Goal: Task Accomplishment & Management: Complete application form

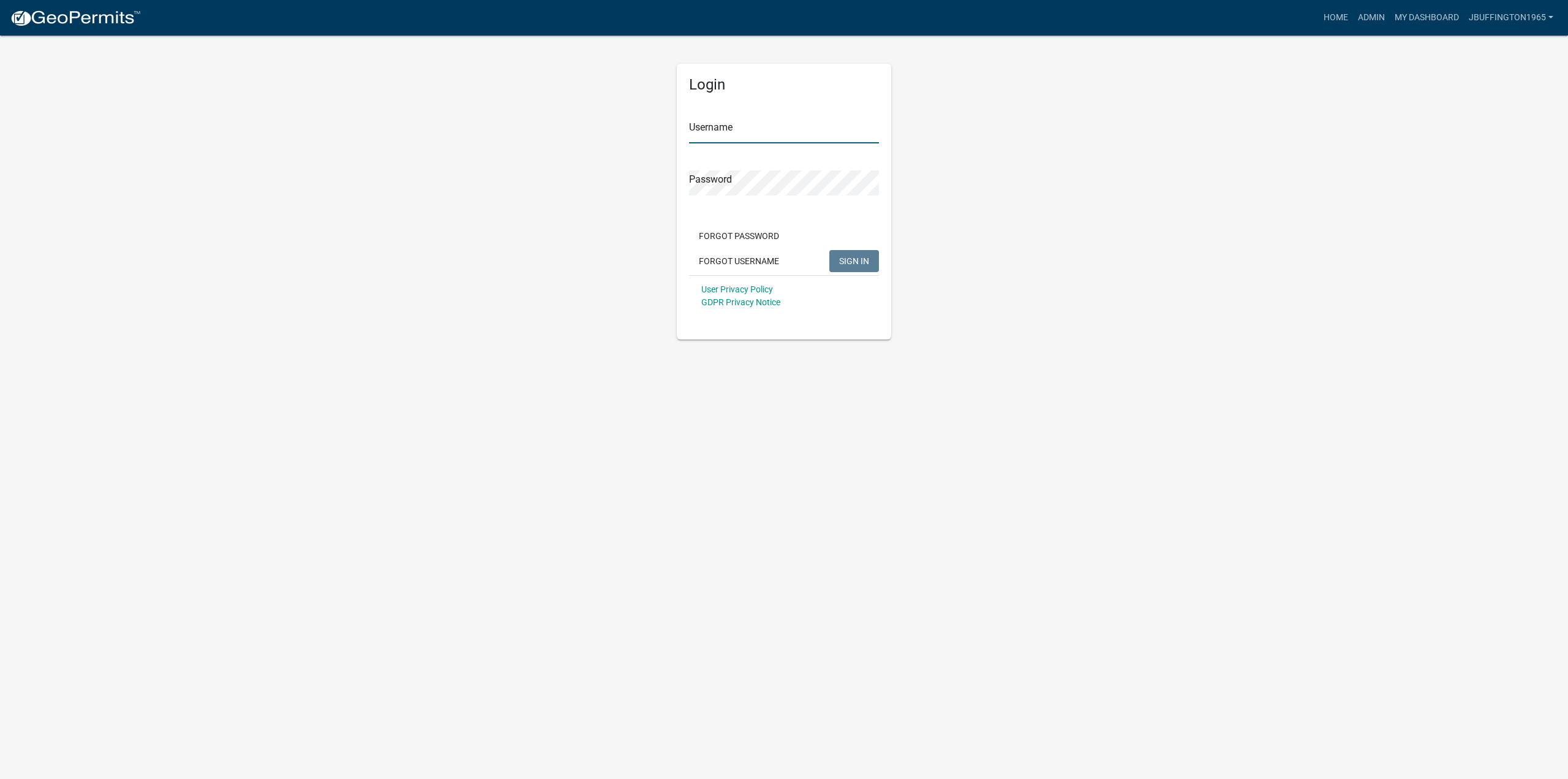
type input "jbuffington1965"
click at [854, 266] on button "SIGN IN" at bounding box center [853, 261] width 49 height 22
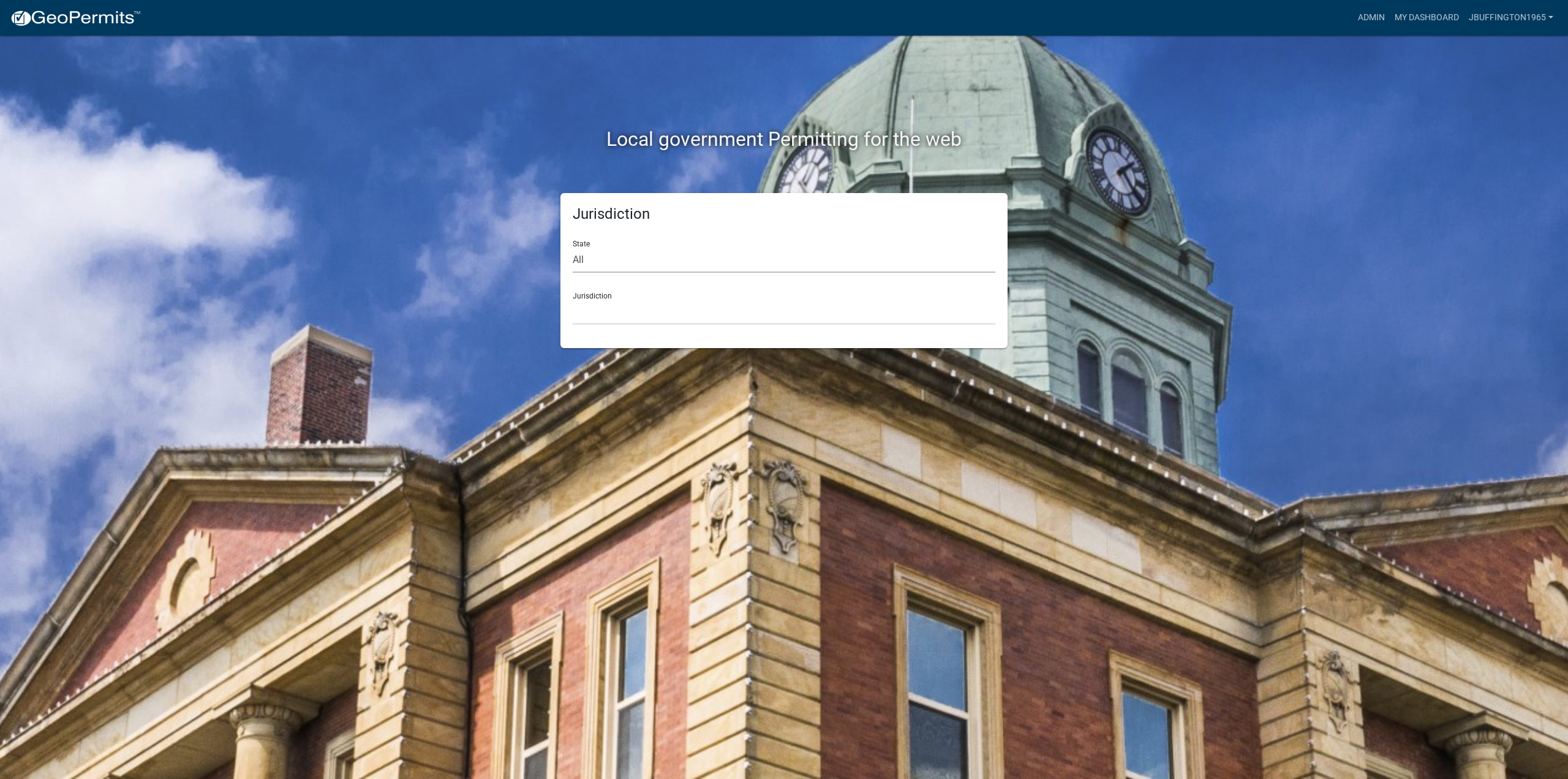
click at [609, 261] on select "All [US_STATE] [US_STATE] [US_STATE] [US_STATE] [US_STATE] [US_STATE] [US_STATE…" at bounding box center [784, 260] width 422 height 25
select select "[US_STATE]"
click at [573, 247] on select "All [US_STATE] [US_STATE] [US_STATE] [US_STATE] [US_STATE] [US_STATE] [US_STATE…" at bounding box center [784, 260] width 422 height 25
click at [602, 316] on select "[GEOGRAPHIC_DATA], [US_STATE] [GEOGRAPHIC_DATA], [US_STATE] [GEOGRAPHIC_DATA], …" at bounding box center [784, 313] width 422 height 25
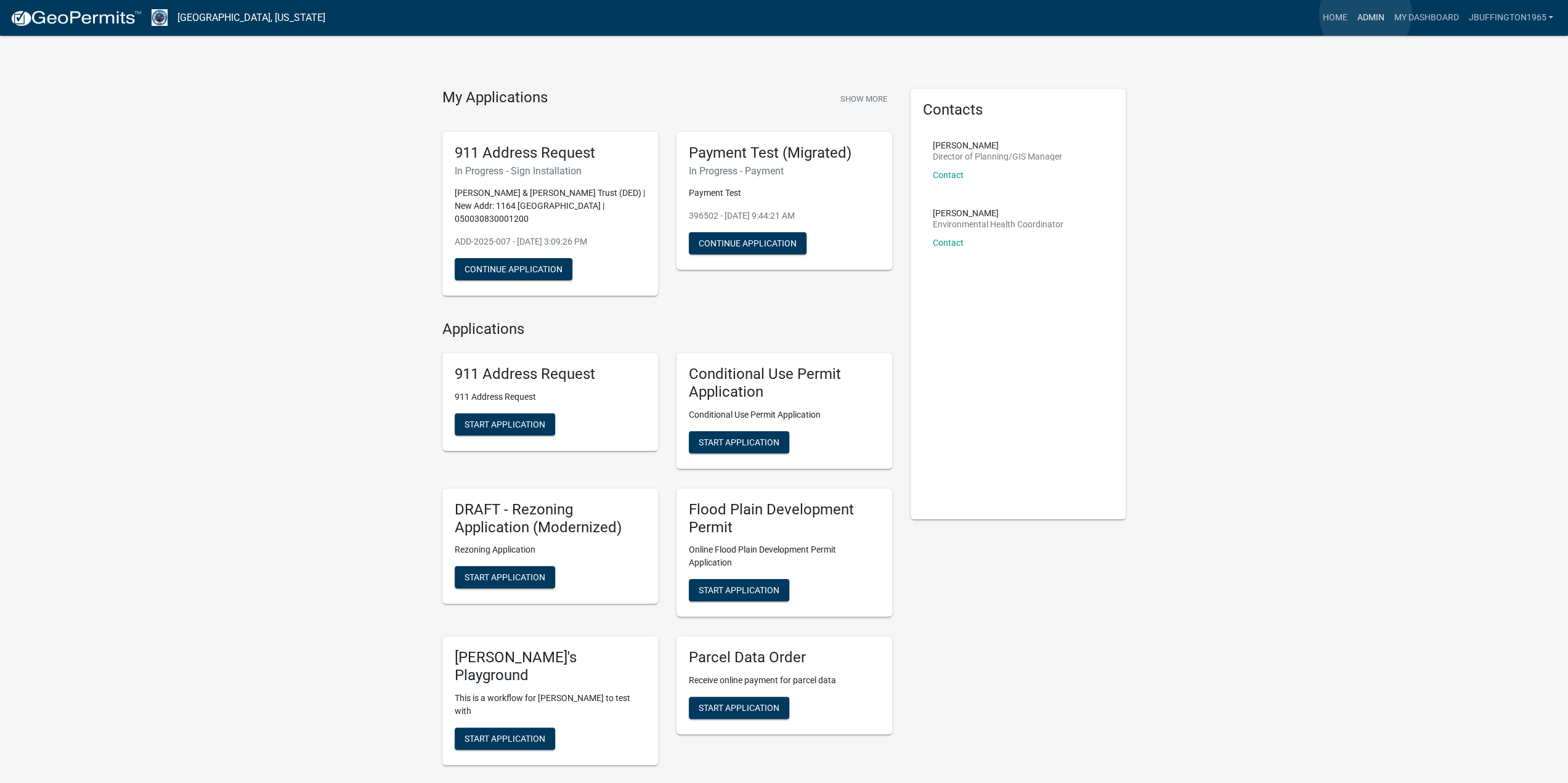
click at [1365, 16] on link "Admin" at bounding box center [1370, 18] width 37 height 24
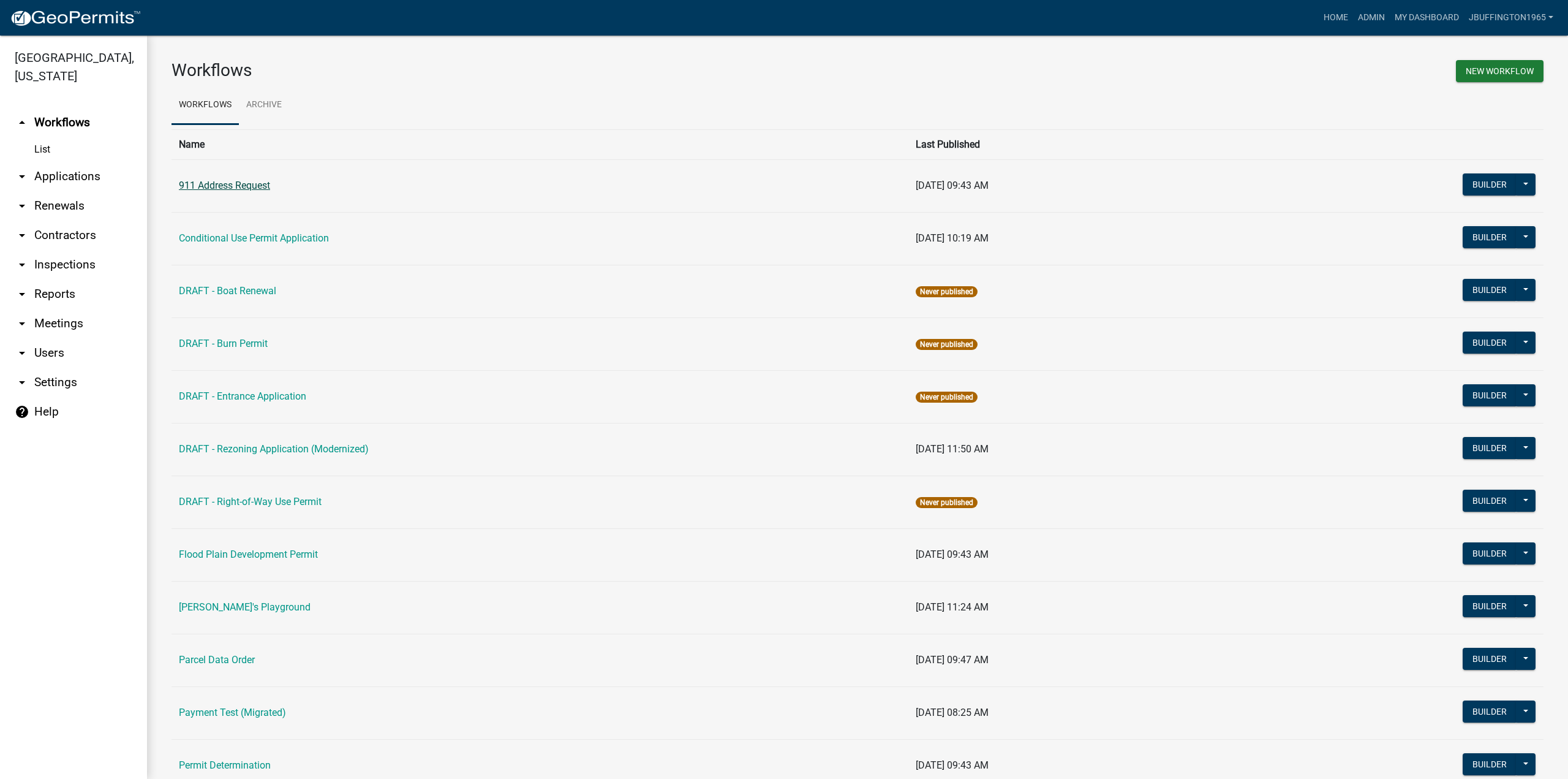
click at [232, 185] on link "911 Address Request" at bounding box center [225, 185] width 91 height 12
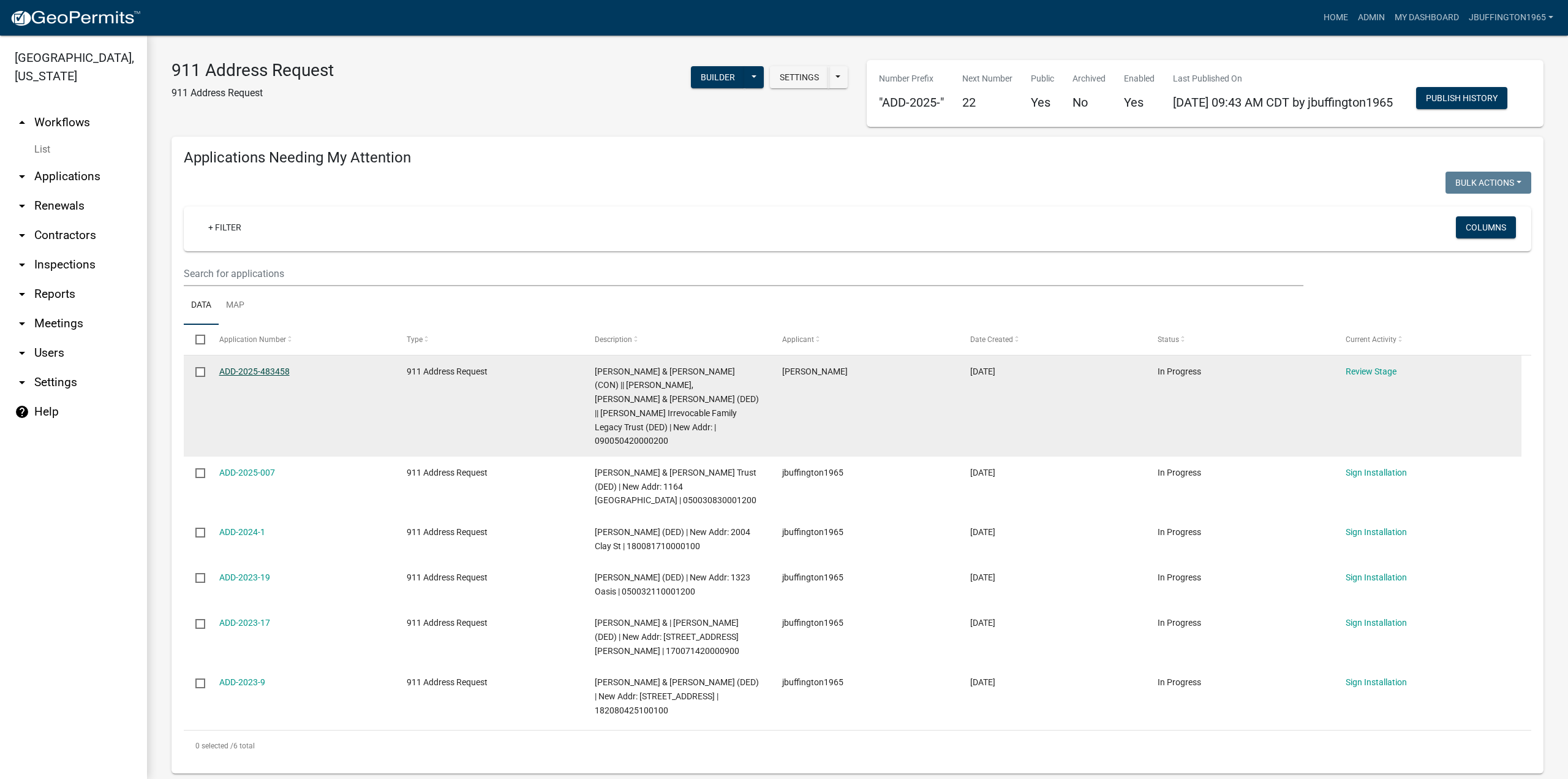
click at [251, 376] on link "ADD-2025-483458" at bounding box center [254, 371] width 71 height 9
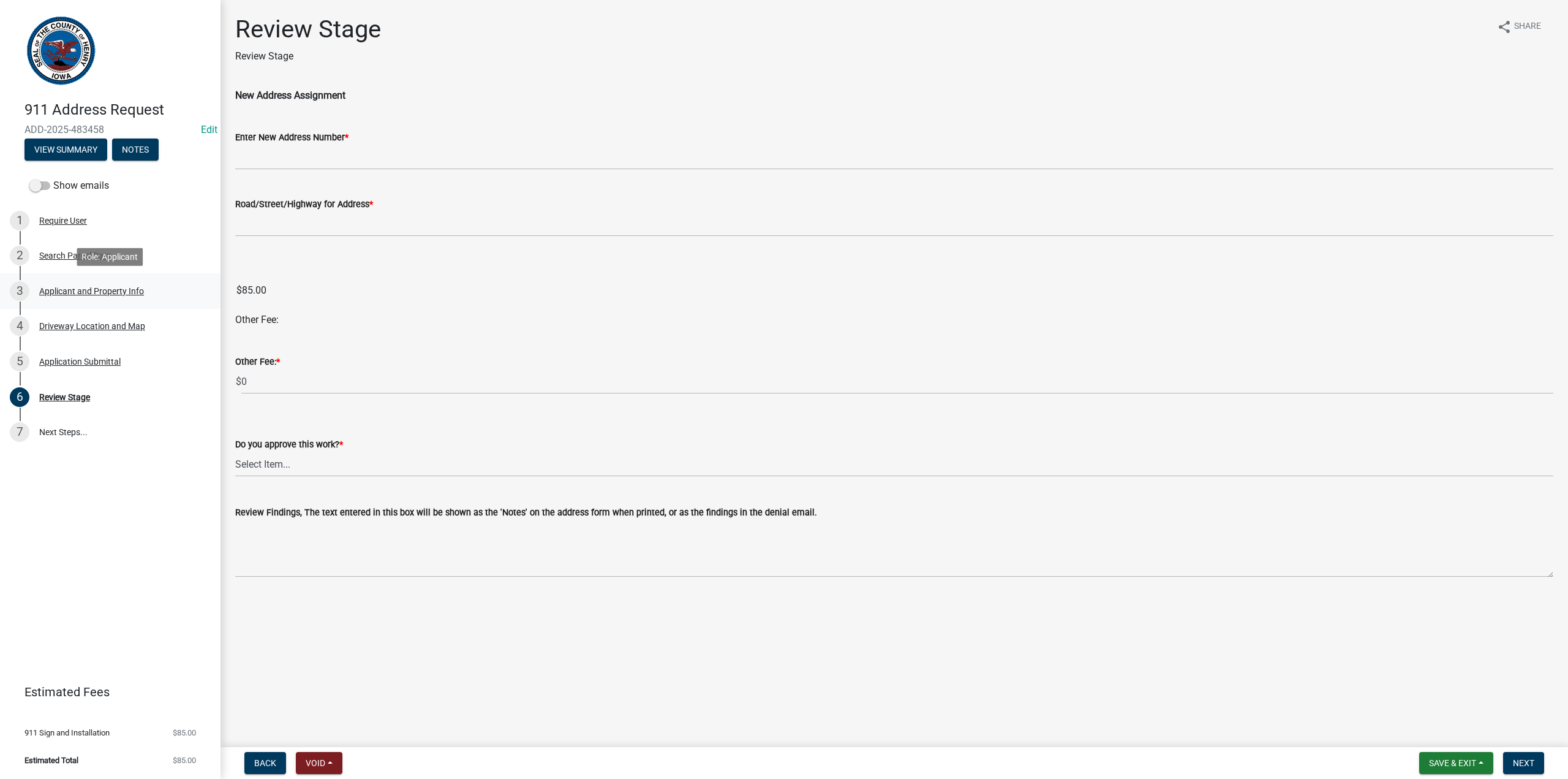
click at [82, 289] on div "Applicant and Property Info" at bounding box center [91, 291] width 104 height 9
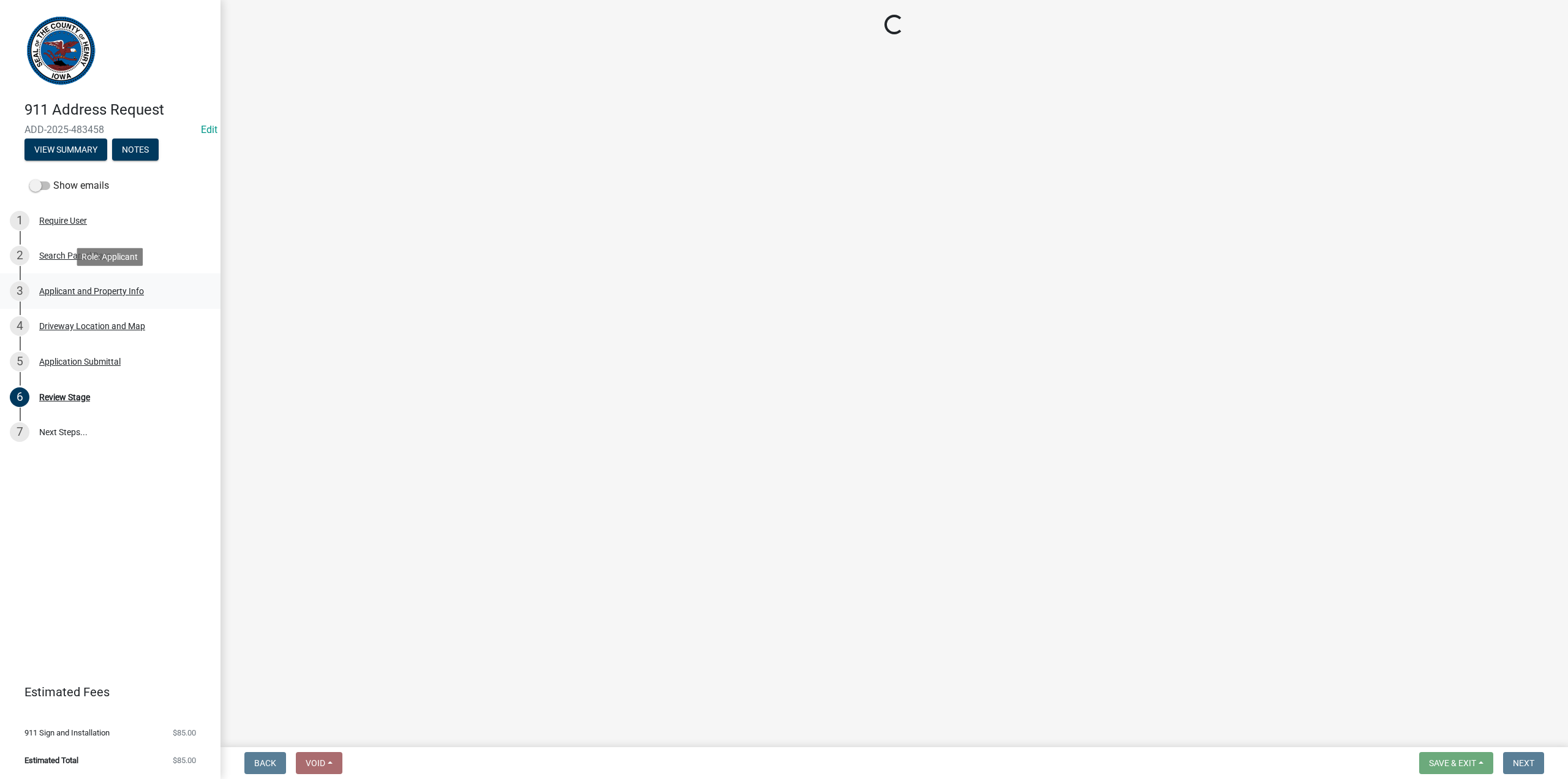
select select "44461d61-3d37-4e1b-b0a8-ef52870db6e8"
select select "bcd64748-9342-4dc7-95f8-ac6d1cd5fb7d"
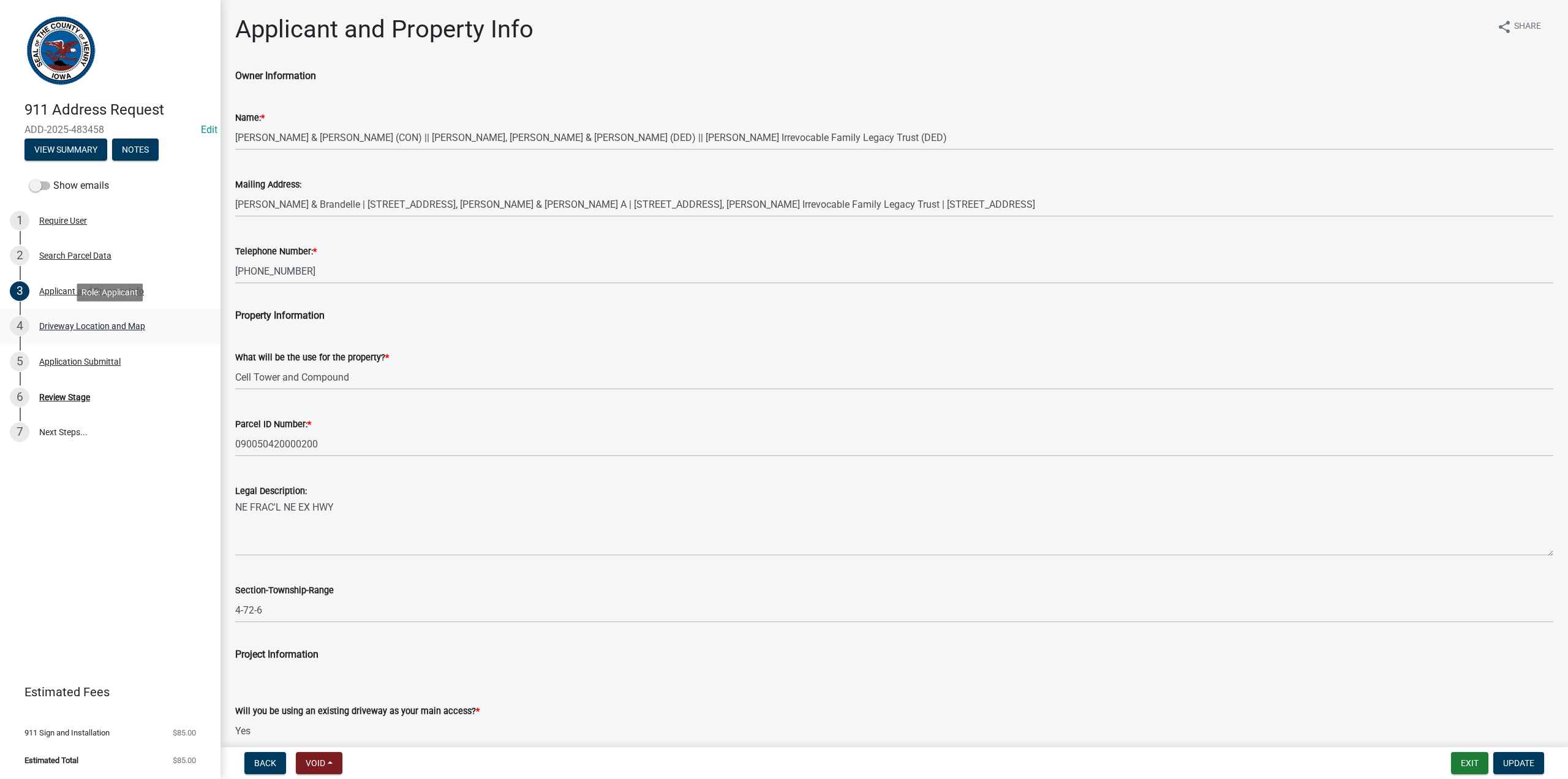
click at [85, 324] on div "Driveway Location and Map" at bounding box center [92, 326] width 106 height 9
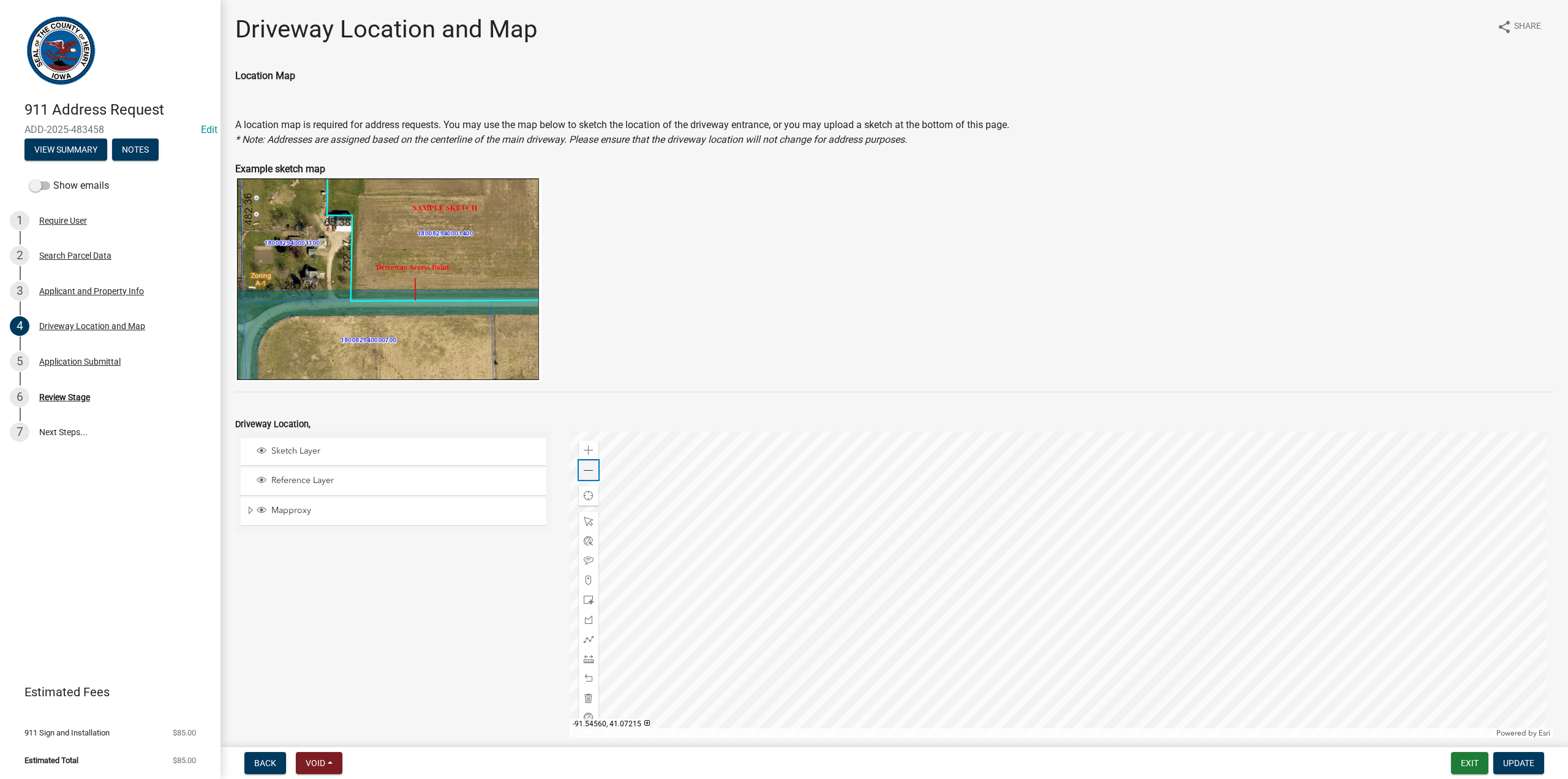
click at [584, 471] on span at bounding box center [589, 470] width 9 height 9
click at [585, 471] on span at bounding box center [589, 470] width 9 height 9
click at [587, 468] on span at bounding box center [589, 470] width 9 height 9
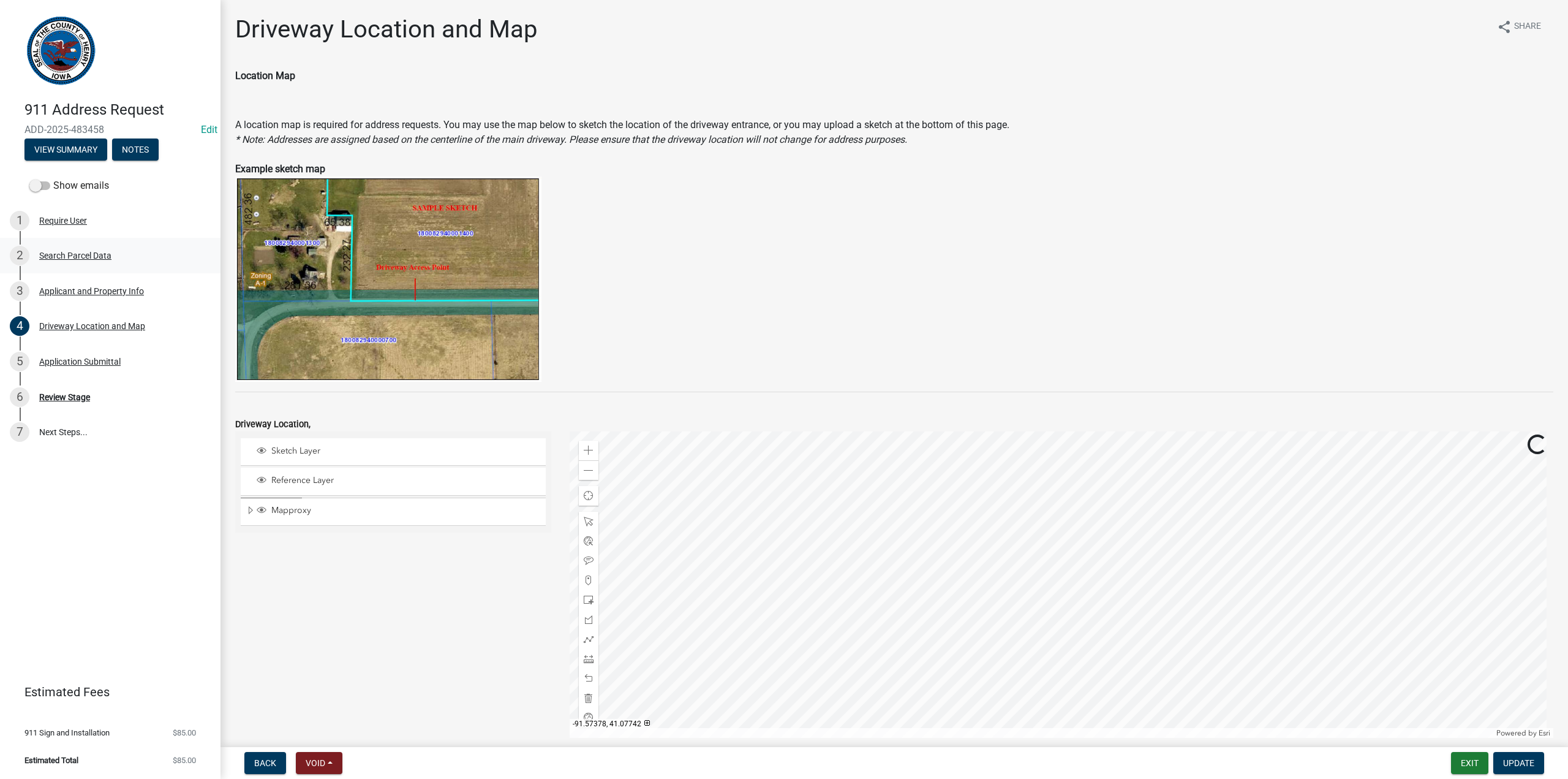
click at [72, 257] on div "Search Parcel Data" at bounding box center [75, 255] width 72 height 9
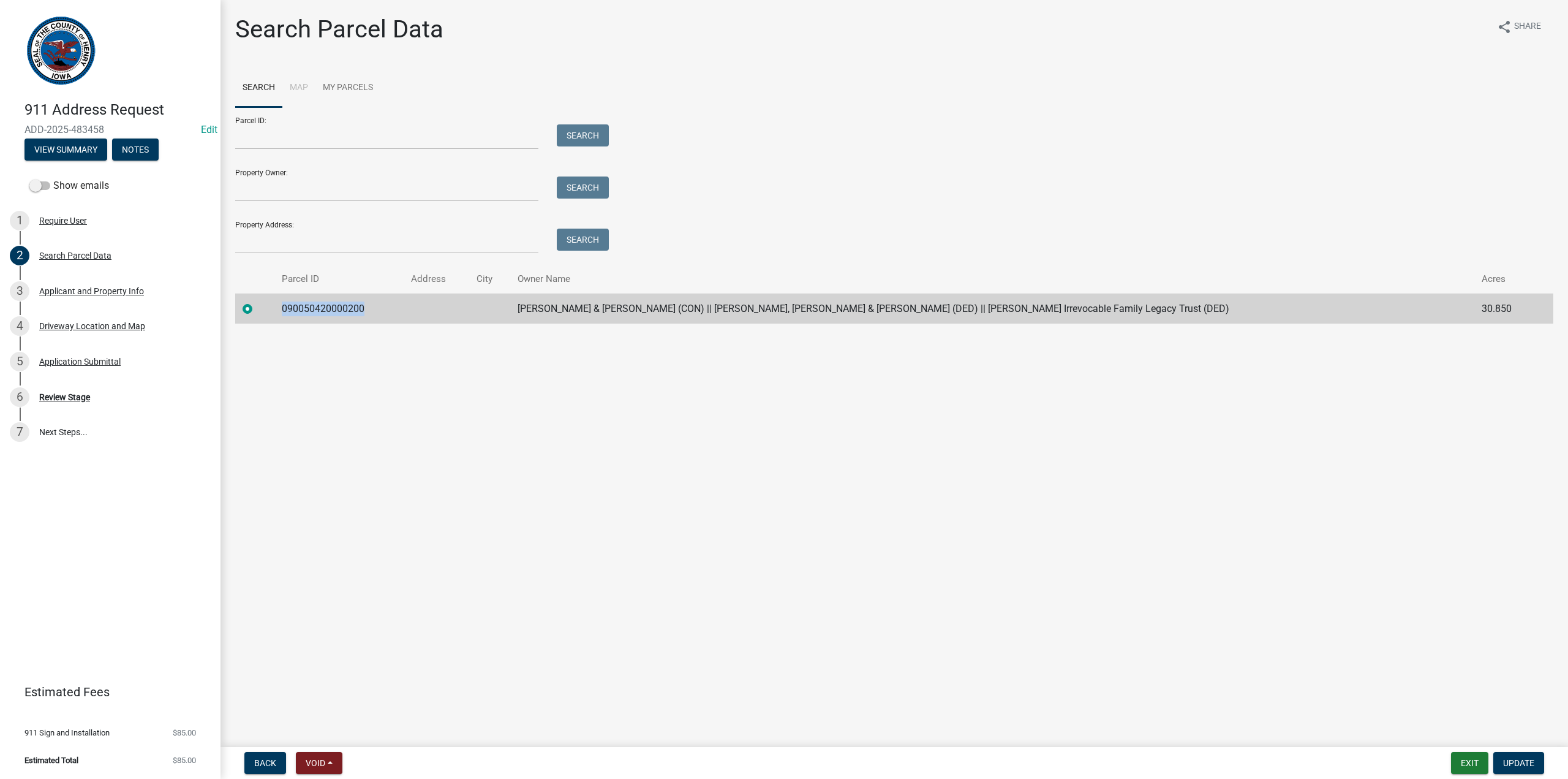
drag, startPoint x: 369, startPoint y: 308, endPoint x: 286, endPoint y: 305, distance: 83.1
click at [286, 305] on td "090050420000200" at bounding box center [339, 309] width 130 height 30
copy td "090050420000200"
click at [74, 394] on div "Review Stage" at bounding box center [64, 397] width 51 height 9
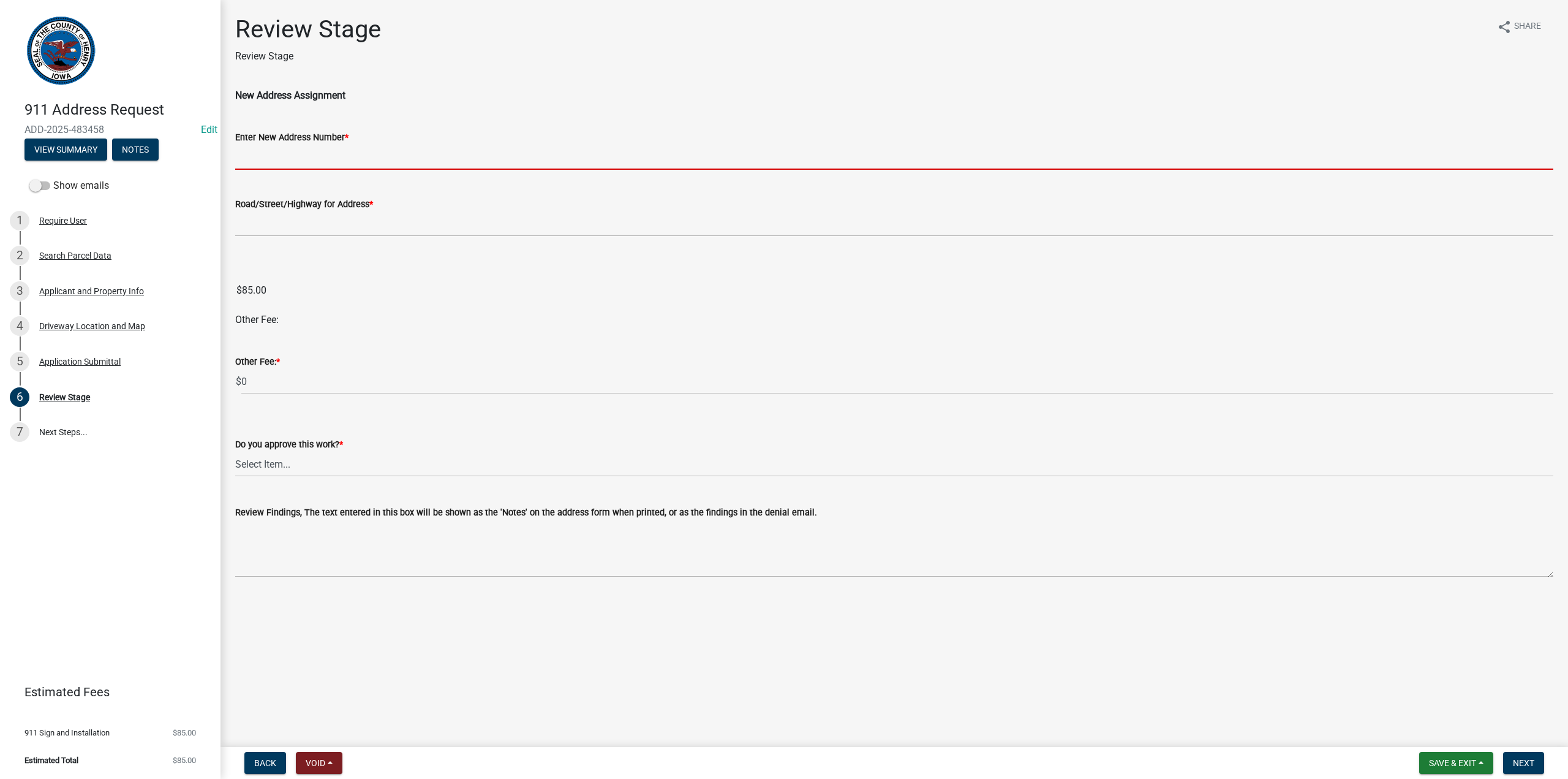
click at [261, 162] on input "Enter New Address Number *" at bounding box center [894, 157] width 1318 height 25
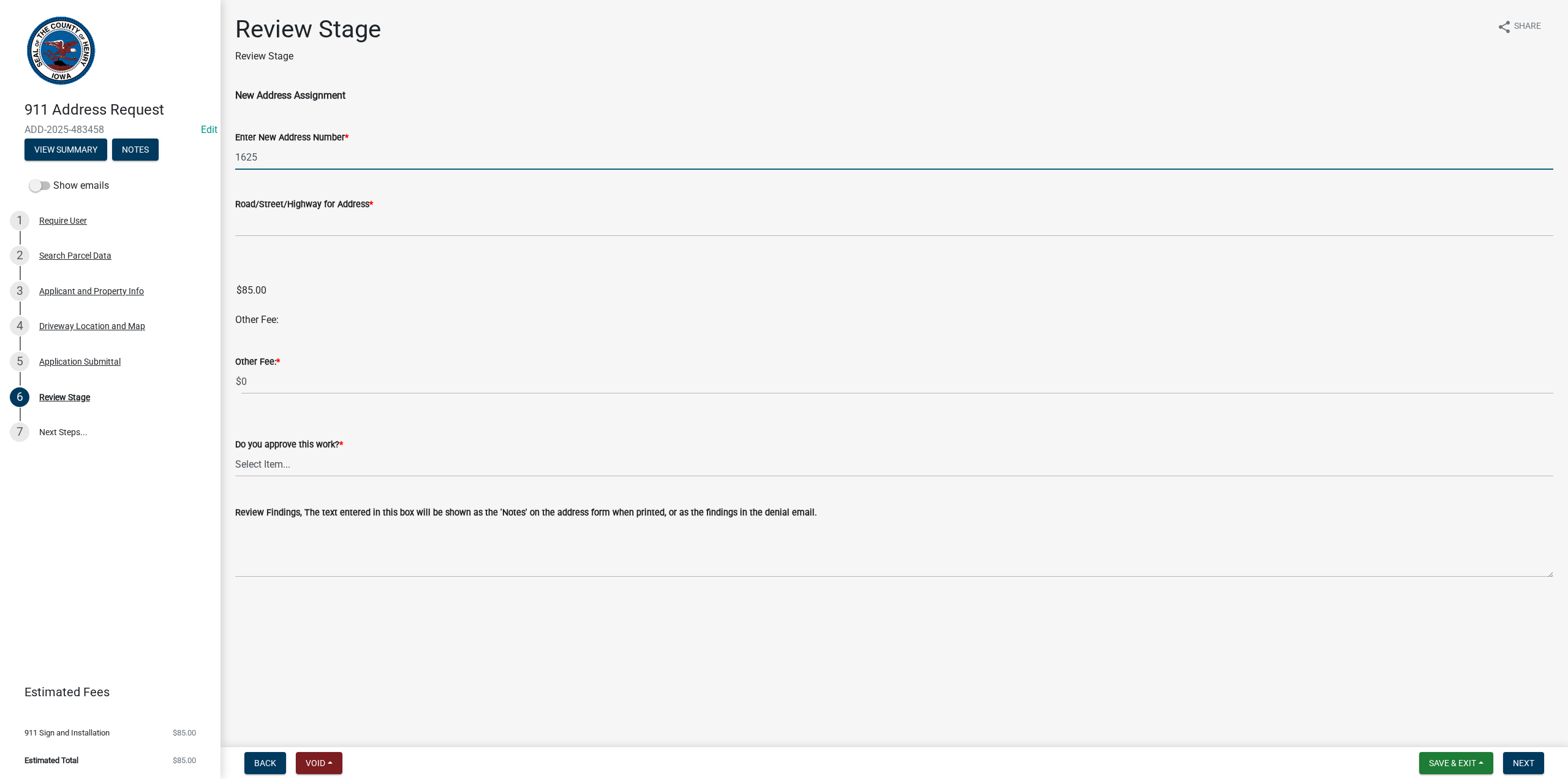
type input "1625"
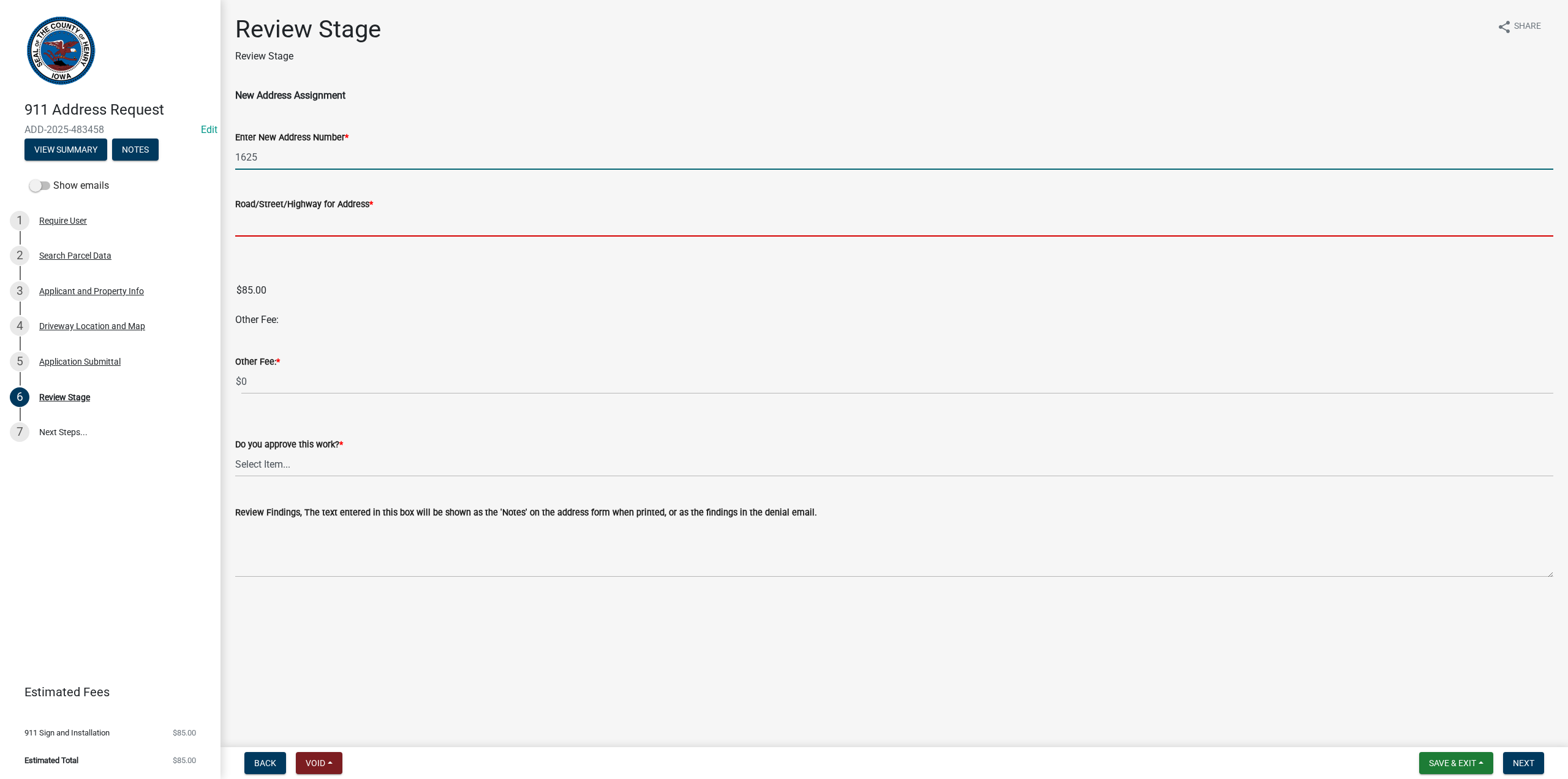
click at [261, 225] on input "Road/Street/Highway for Address *" at bounding box center [894, 224] width 1318 height 25
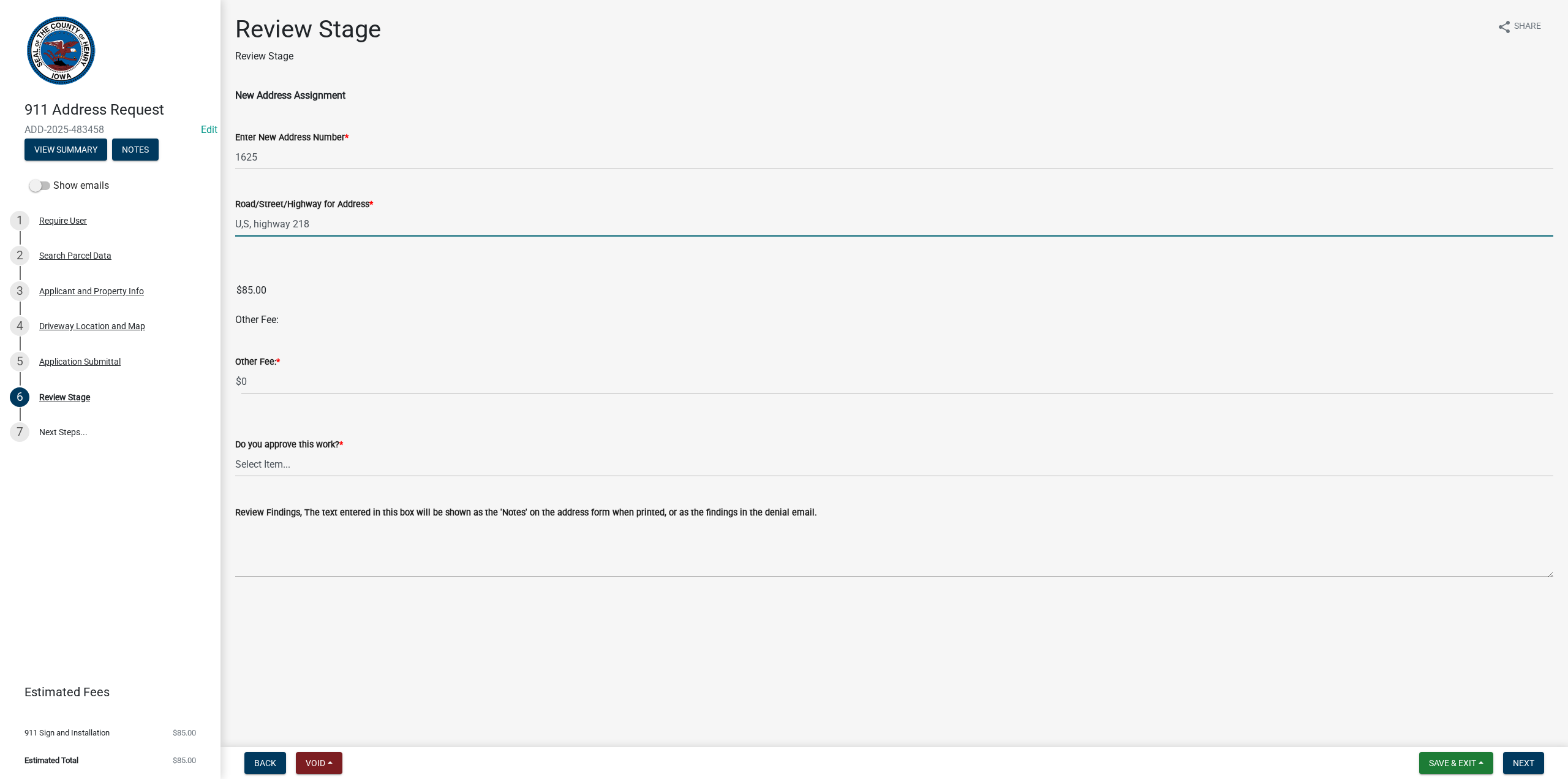
type input "U,S, highway 218"
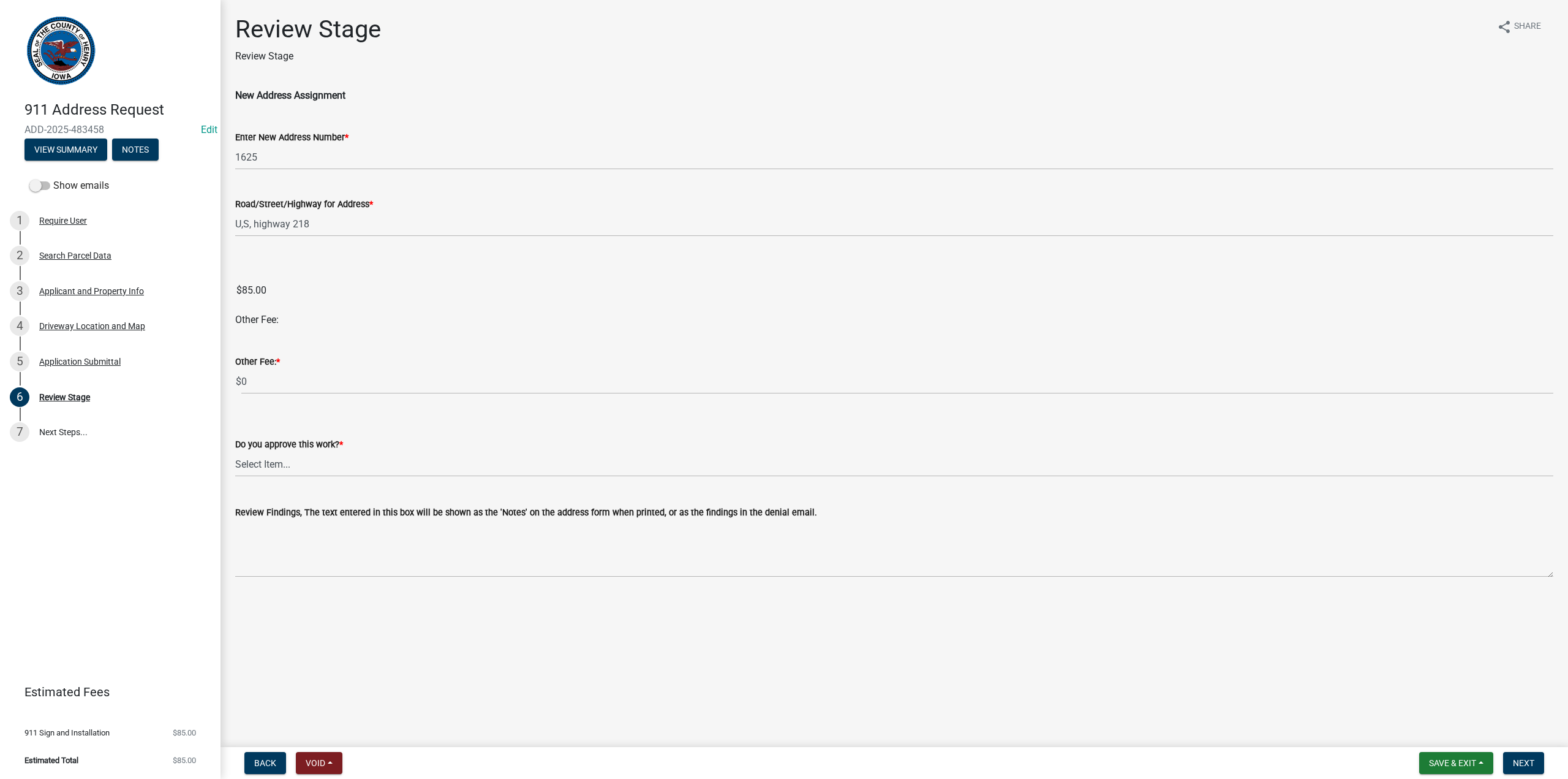
click at [500, 296] on input "$85.00" at bounding box center [894, 290] width 1318 height 24
click at [284, 474] on select "Select Item... Yes No" at bounding box center [894, 464] width 1318 height 25
click at [236, 452] on select "Select Item... Yes No" at bounding box center [894, 464] width 1318 height 25
select select "268c5550-63e6-4f09-9e4f-f1e88ad71cb6"
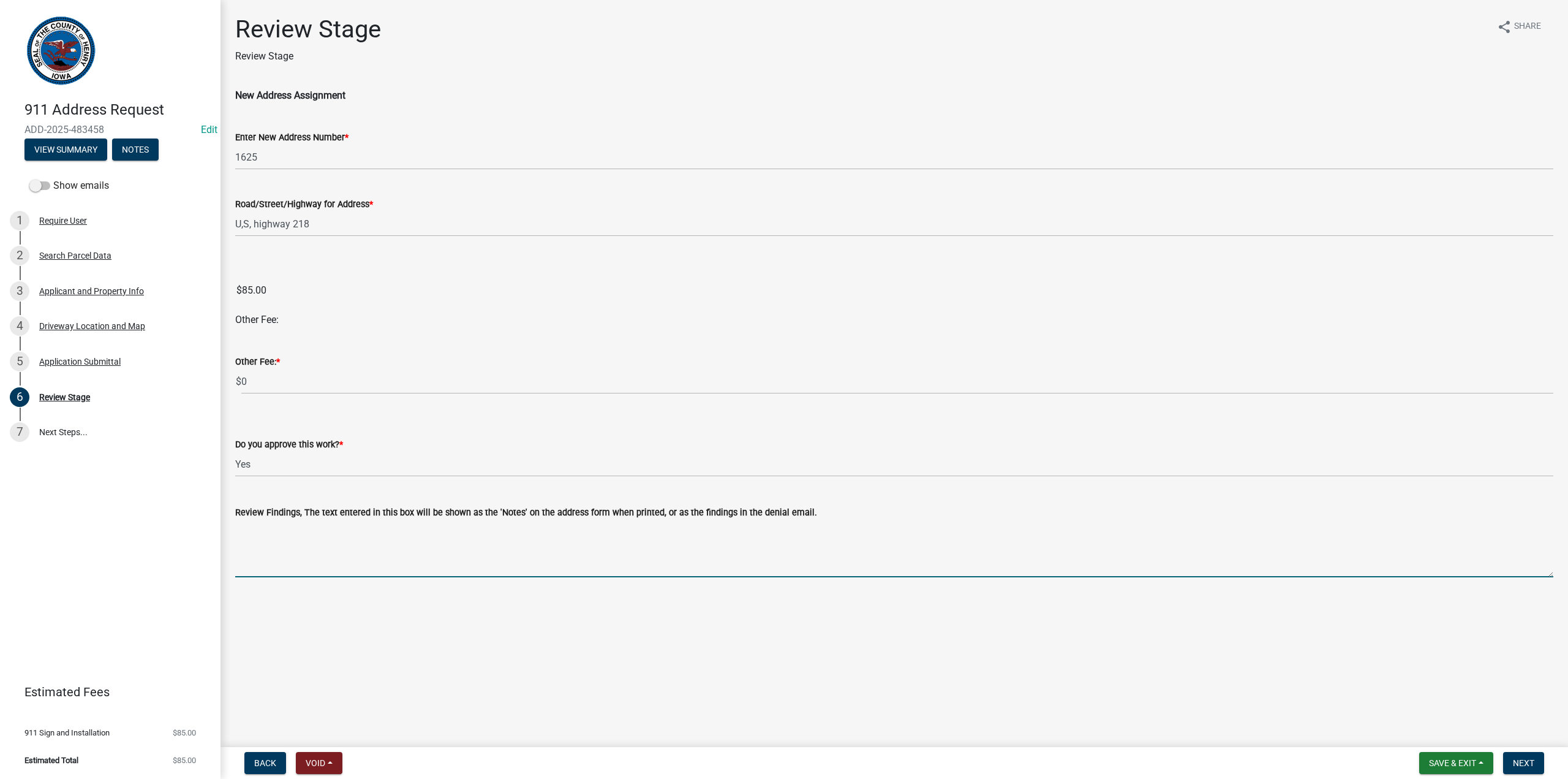
click at [490, 550] on textarea "Review Findings, The text entered in this box will be shown as the 'Notes' on t…" at bounding box center [894, 548] width 1318 height 57
click at [1524, 763] on span "Next" at bounding box center [1523, 763] width 21 height 9
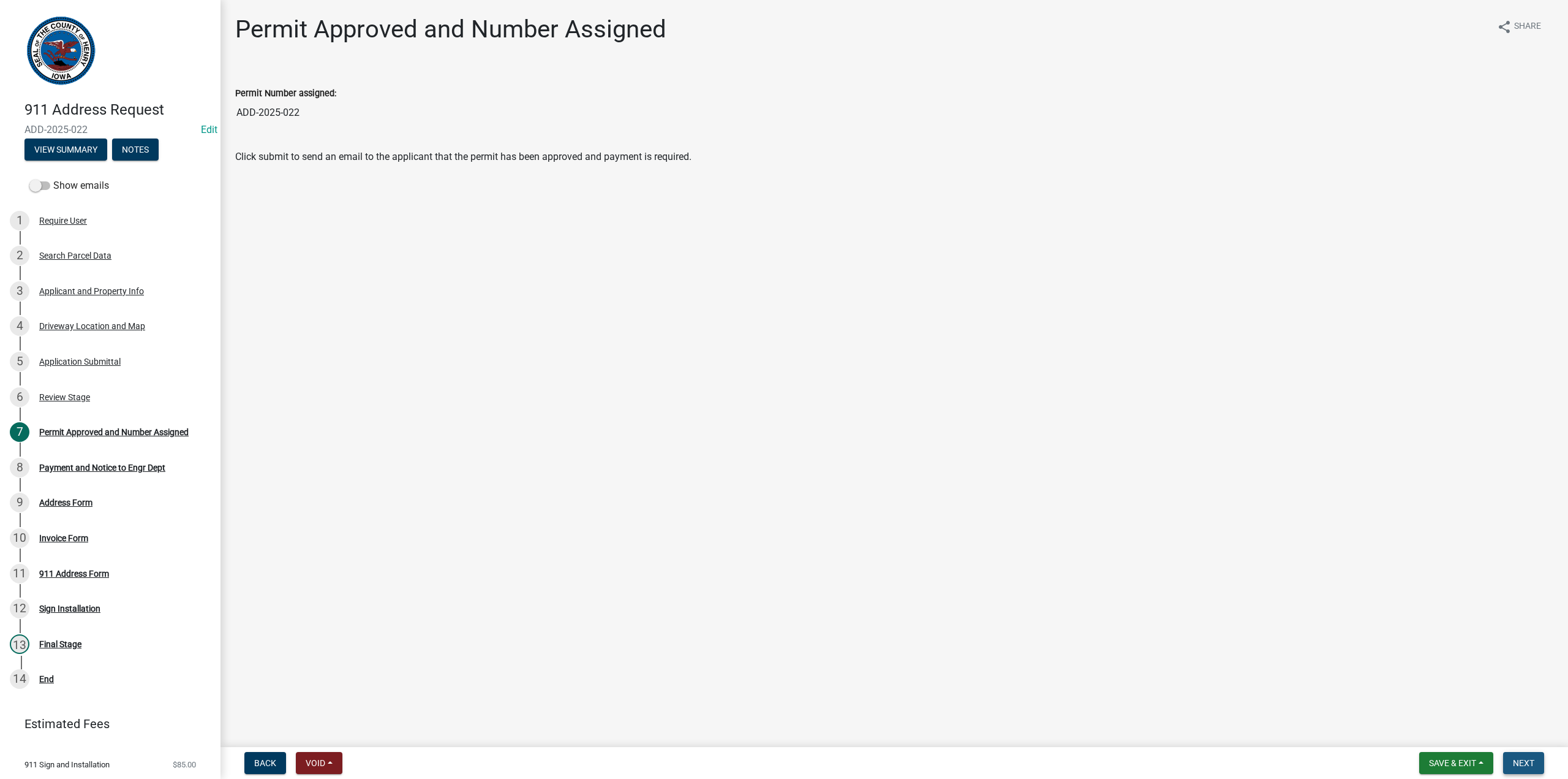
click at [1526, 763] on span "Next" at bounding box center [1523, 763] width 21 height 9
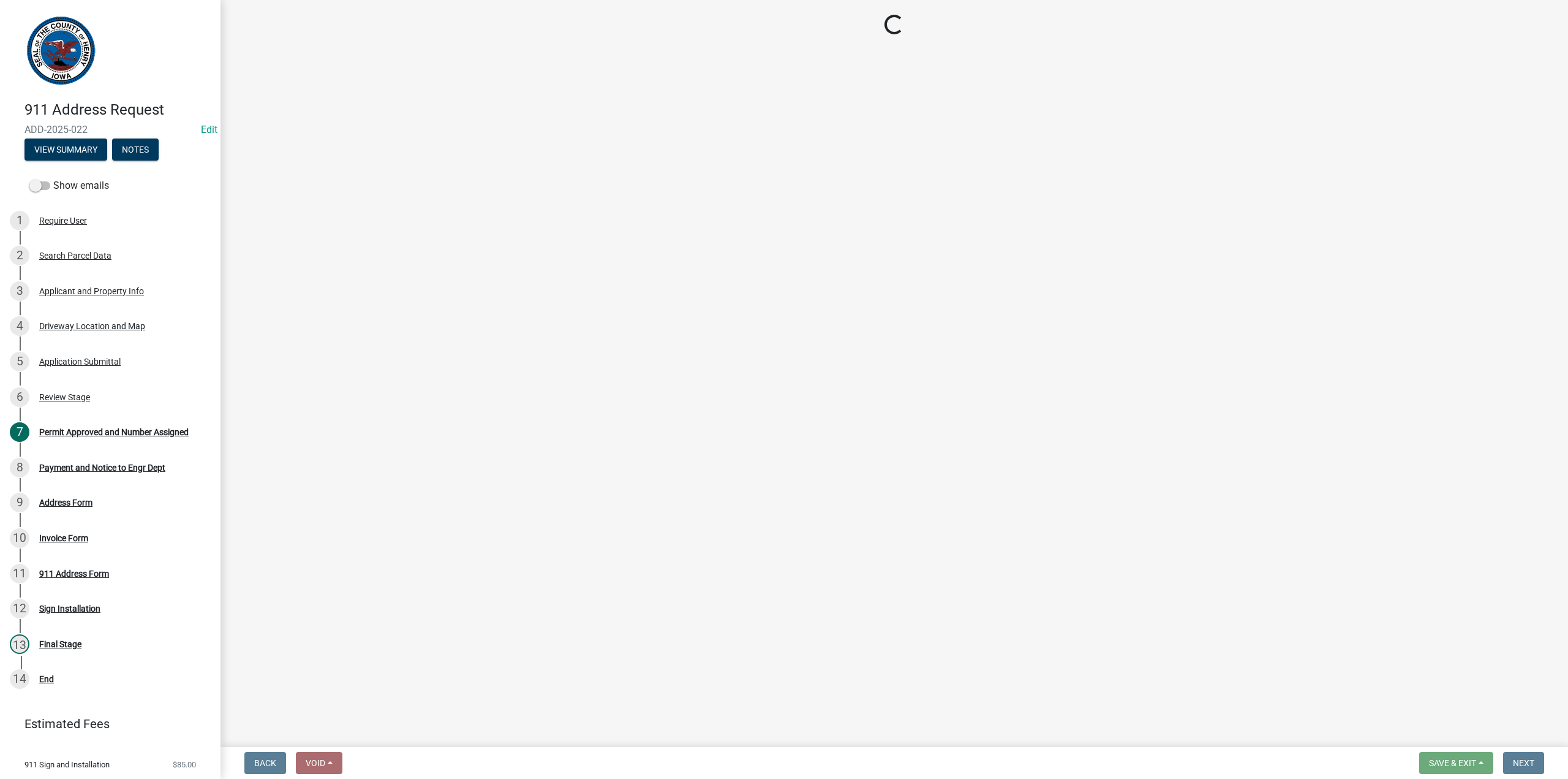
select select "3: 3"
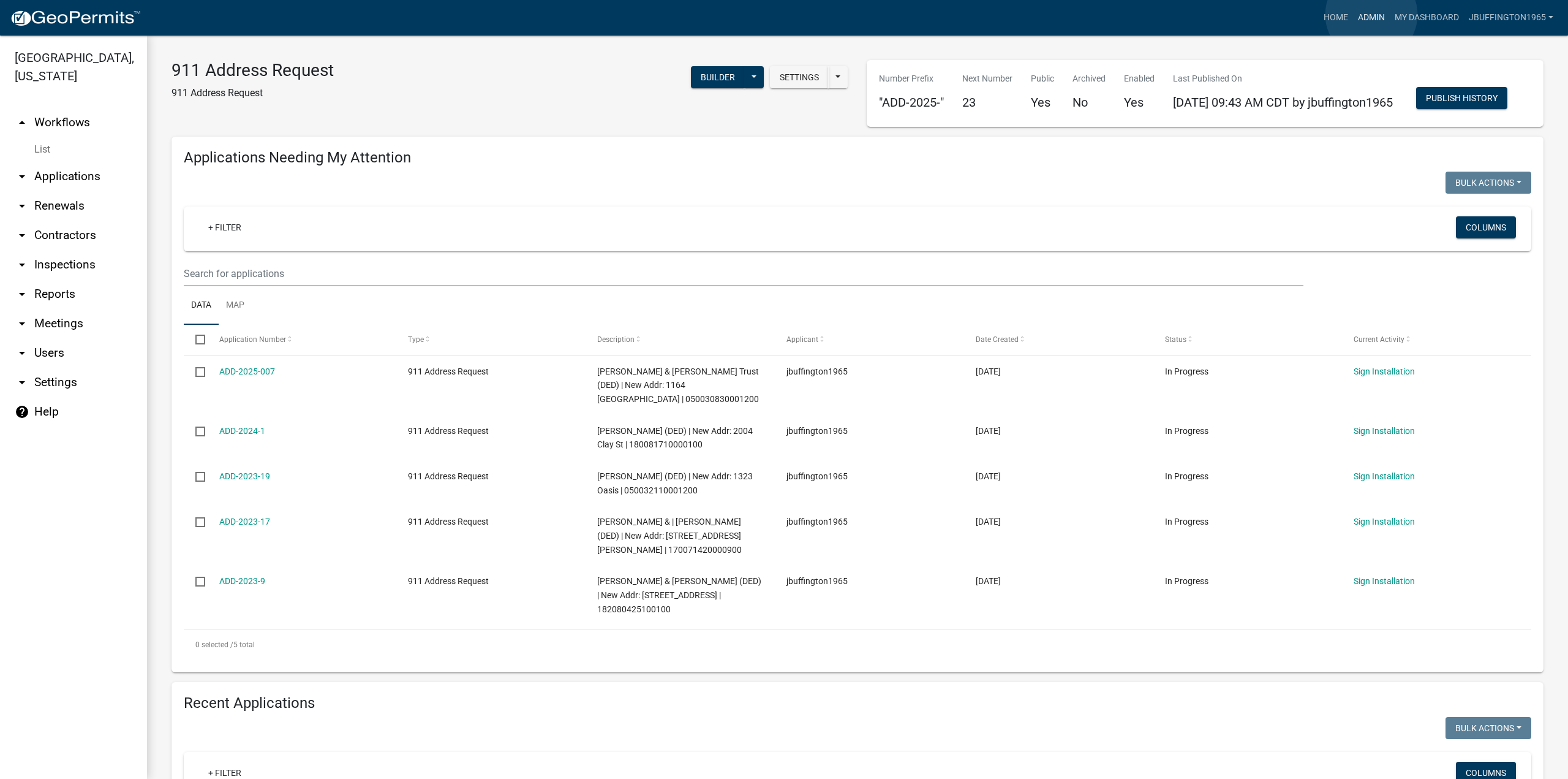
click at [1372, 15] on link "Admin" at bounding box center [1372, 18] width 37 height 24
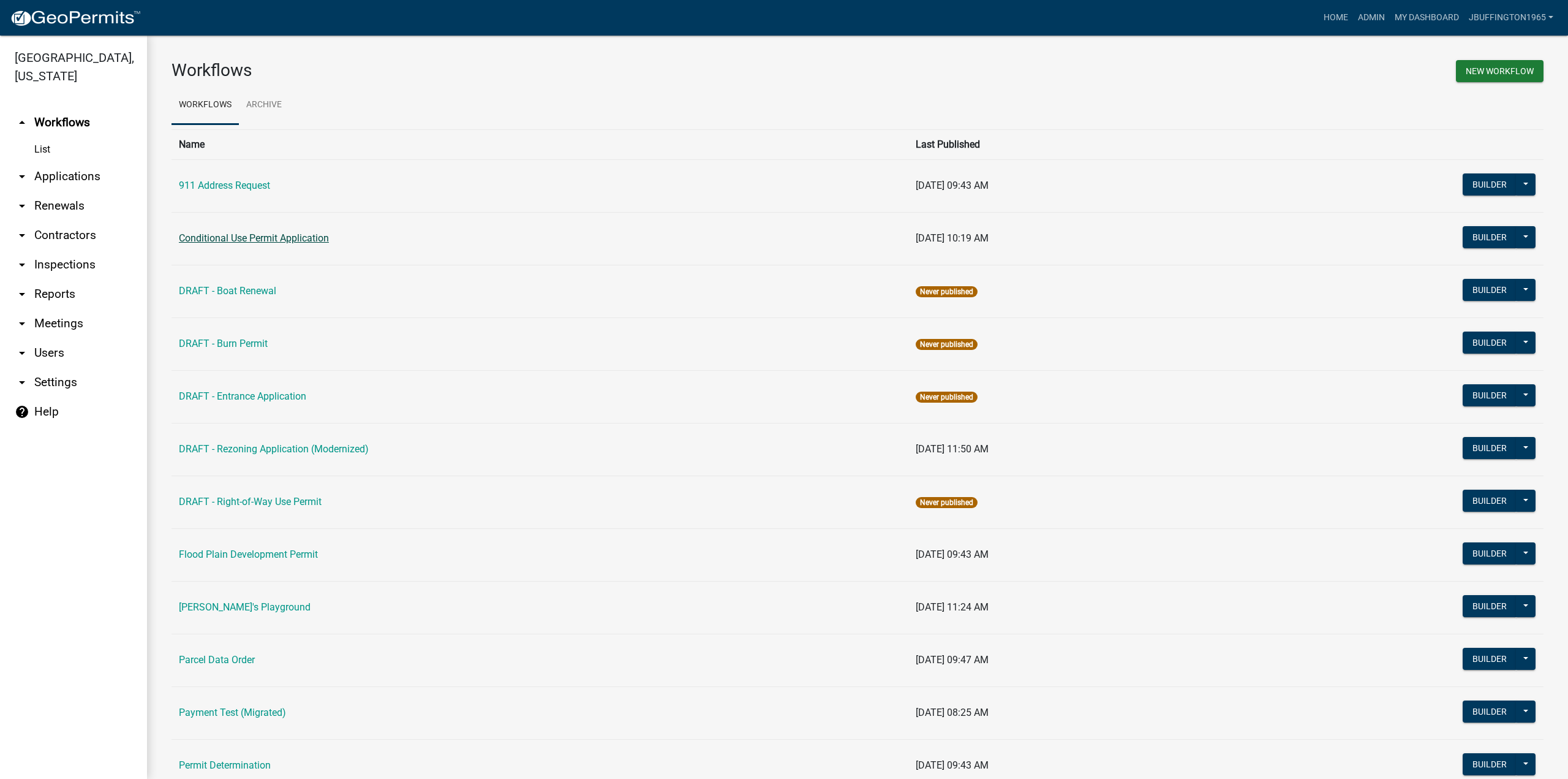
click at [247, 241] on link "Conditional Use Permit Application" at bounding box center [254, 238] width 150 height 12
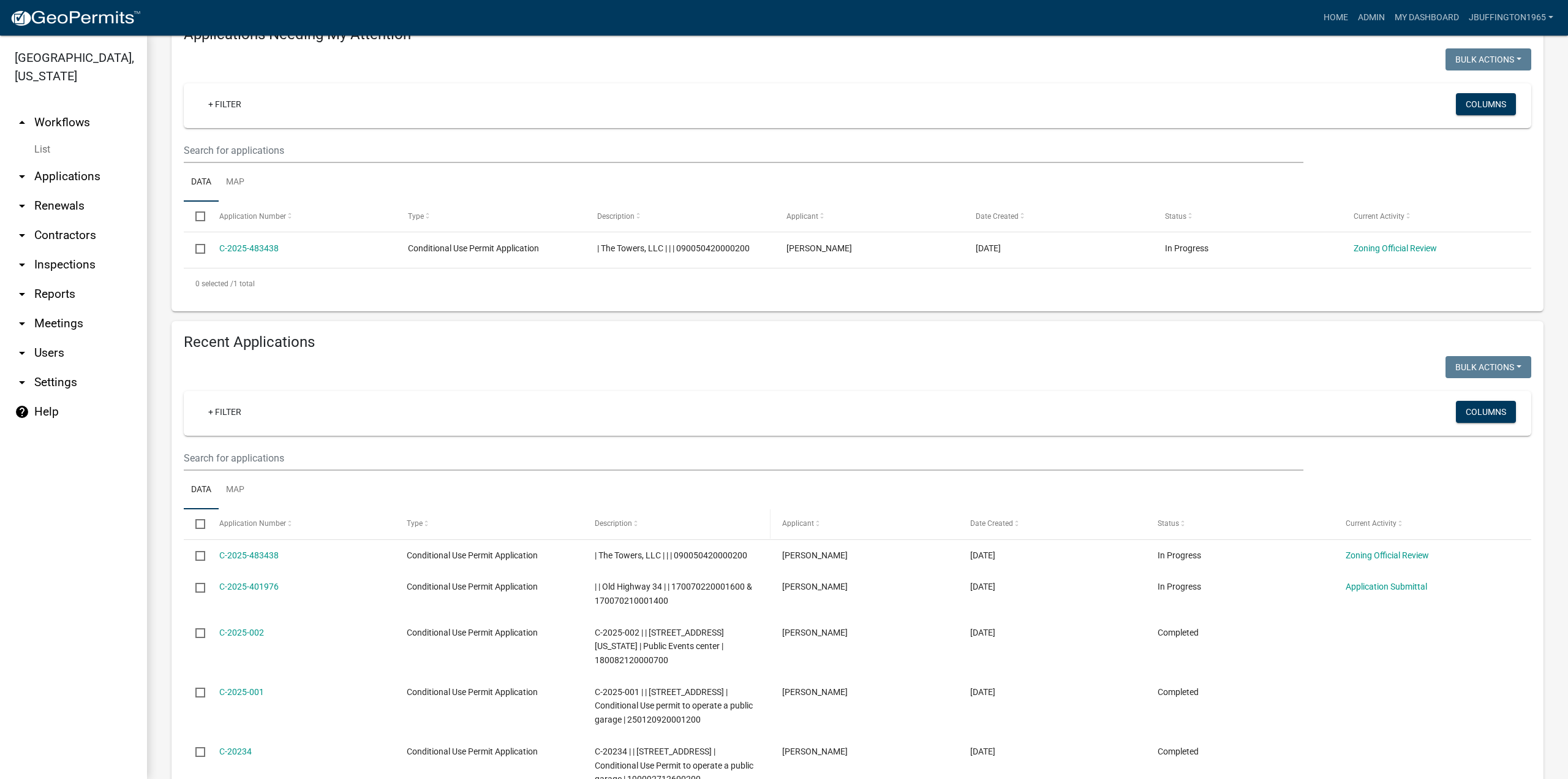
scroll to position [143, 0]
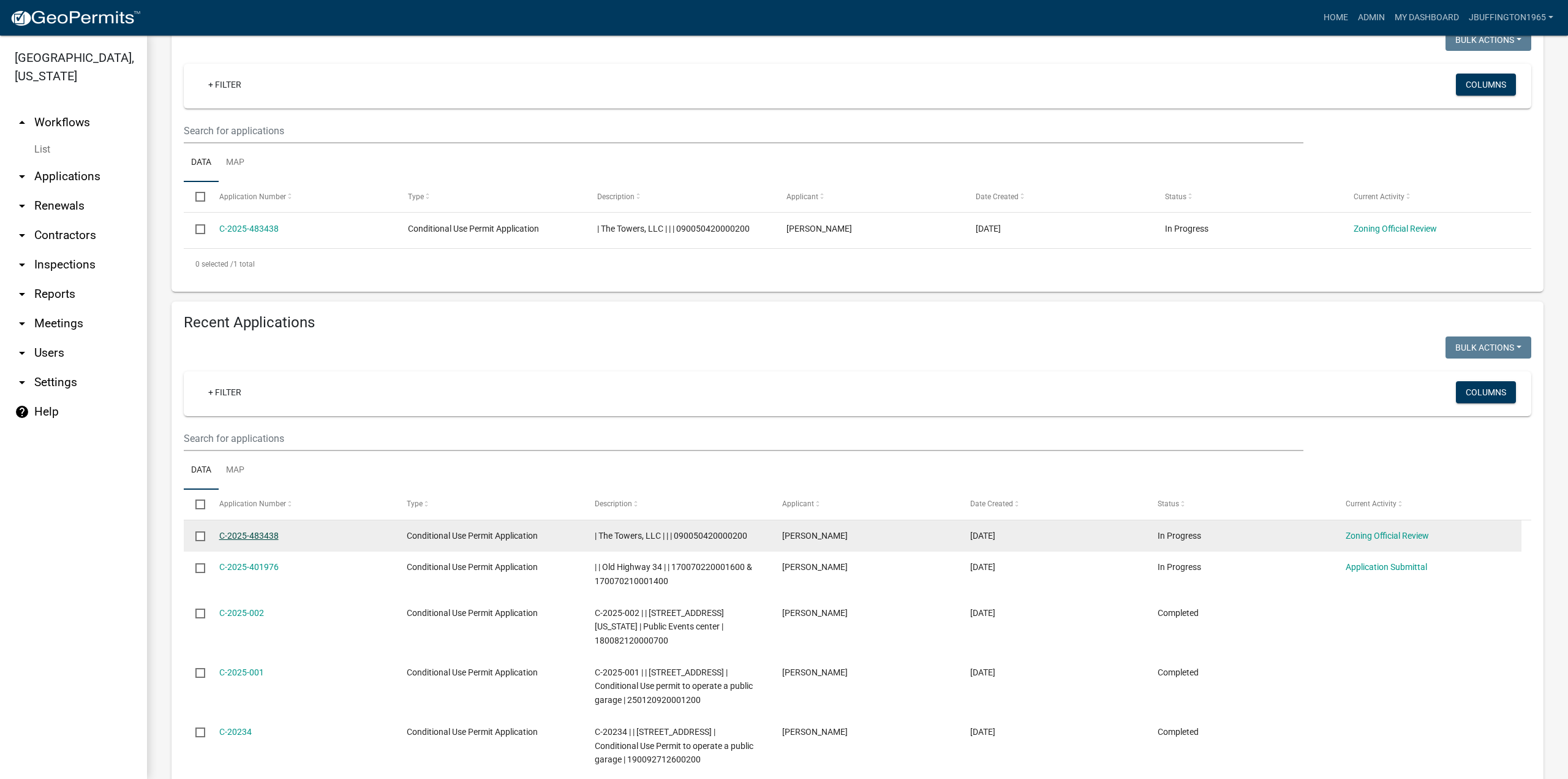
click at [250, 540] on link "C-2025-483438" at bounding box center [249, 536] width 60 height 9
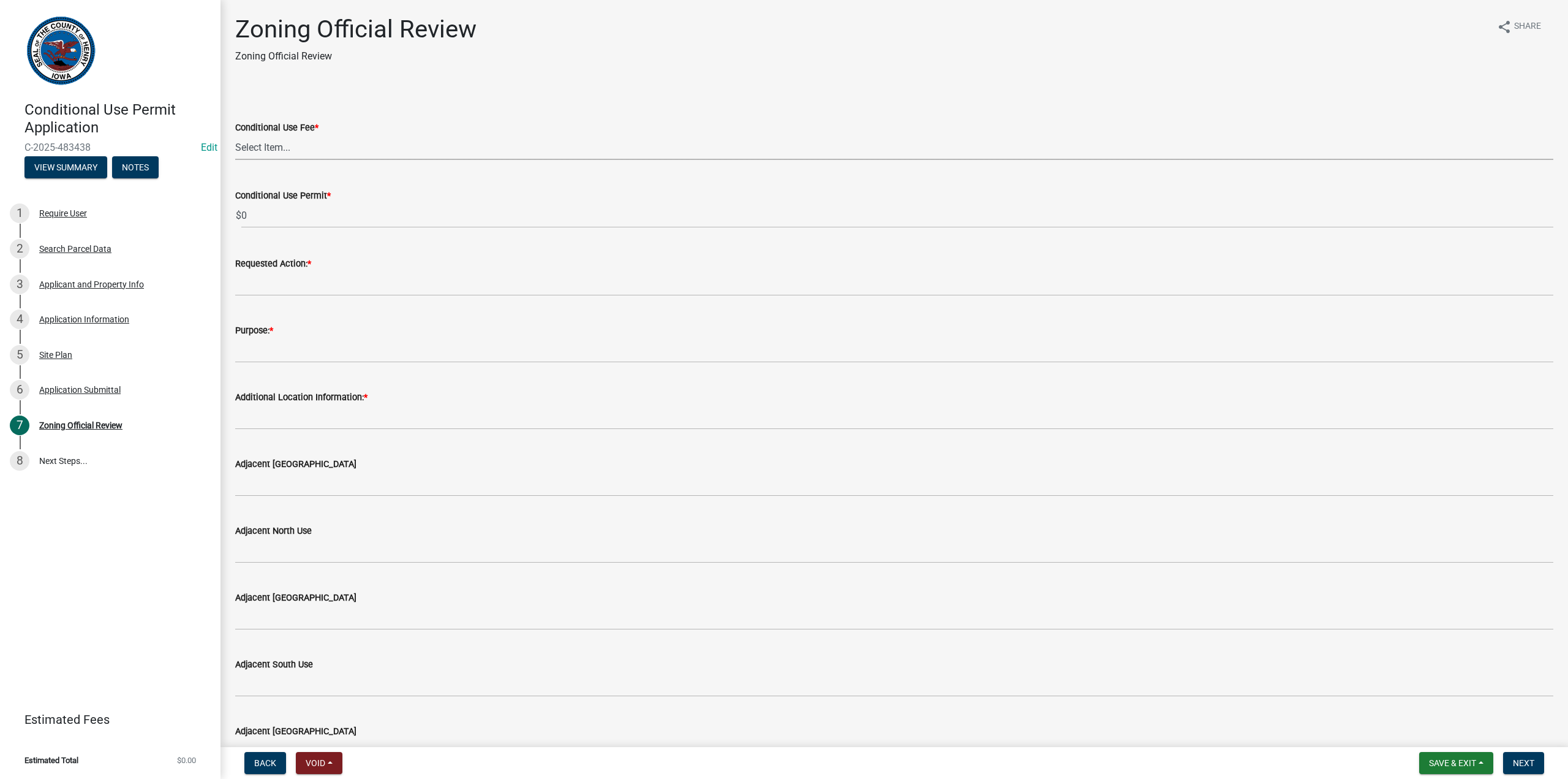
click at [286, 152] on select "Select Item... 110 125" at bounding box center [894, 148] width 1318 height 25
click at [236, 135] on select "Select Item... 110 125" at bounding box center [894, 148] width 1318 height 25
select select "fed2fce6-a6c7-49d4-accd-20e2ca9c6e7a"
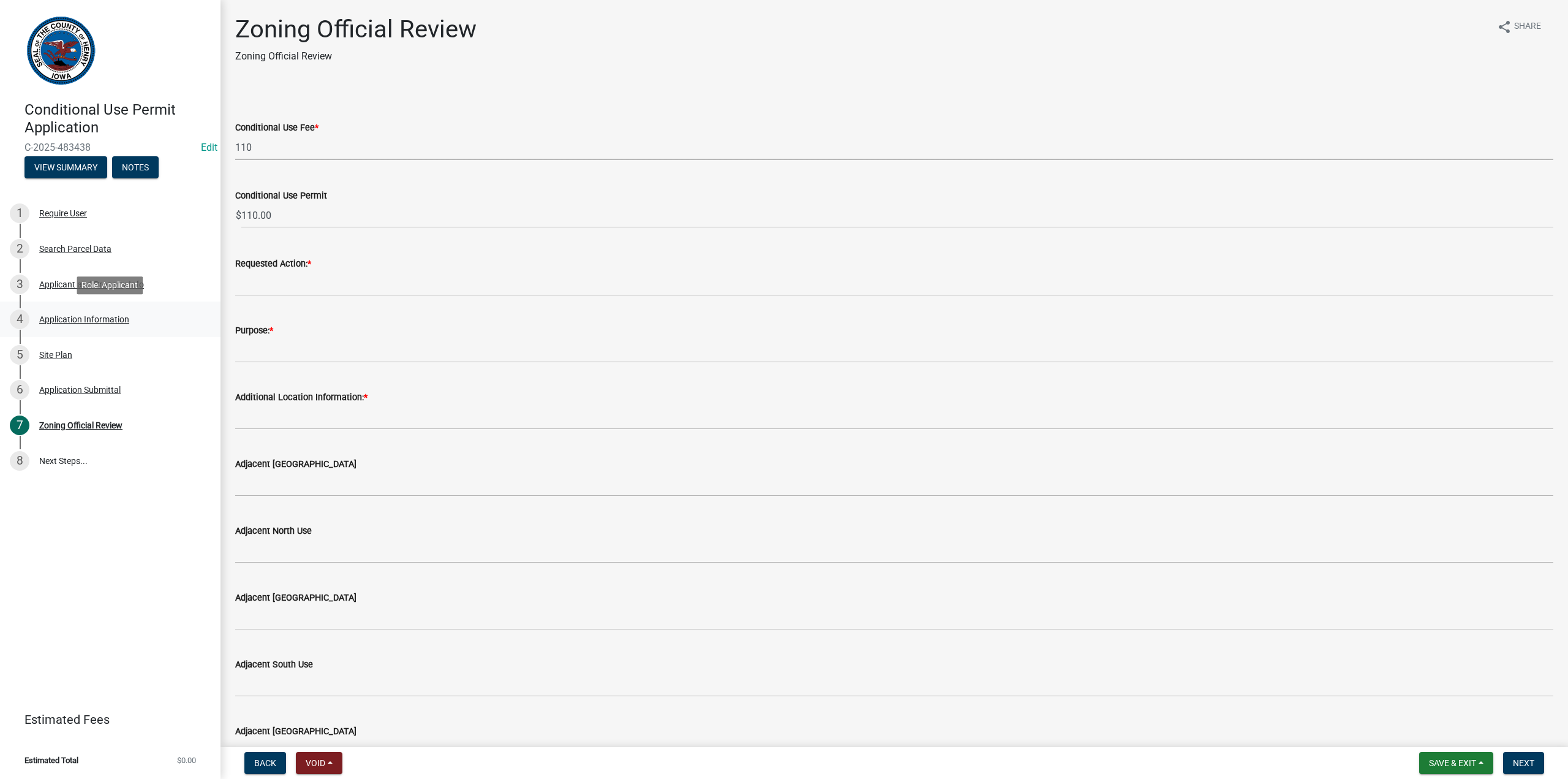
click at [70, 318] on div "Application Information" at bounding box center [84, 319] width 90 height 9
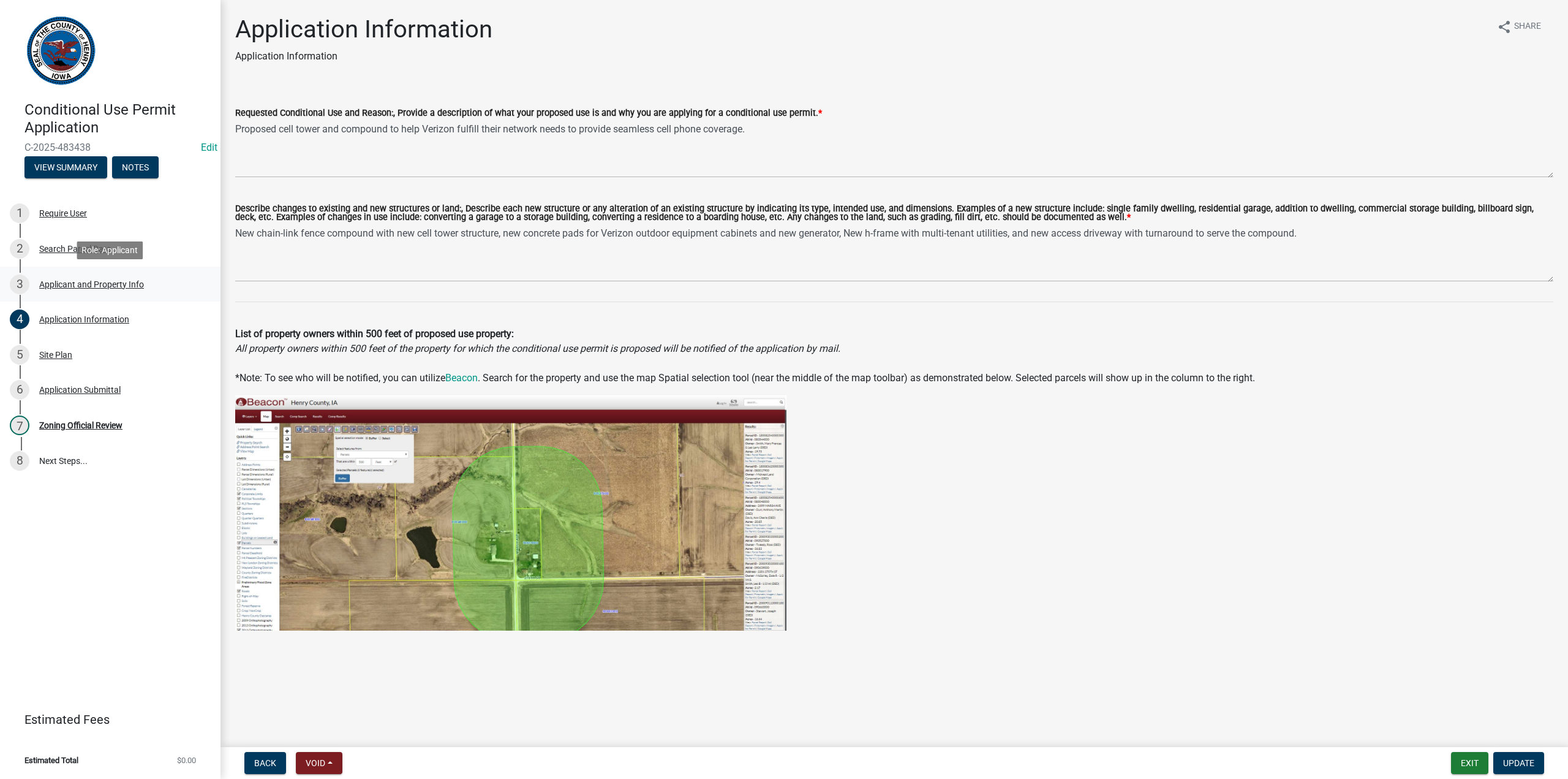
click at [72, 281] on div "Applicant and Property Info" at bounding box center [91, 284] width 104 height 9
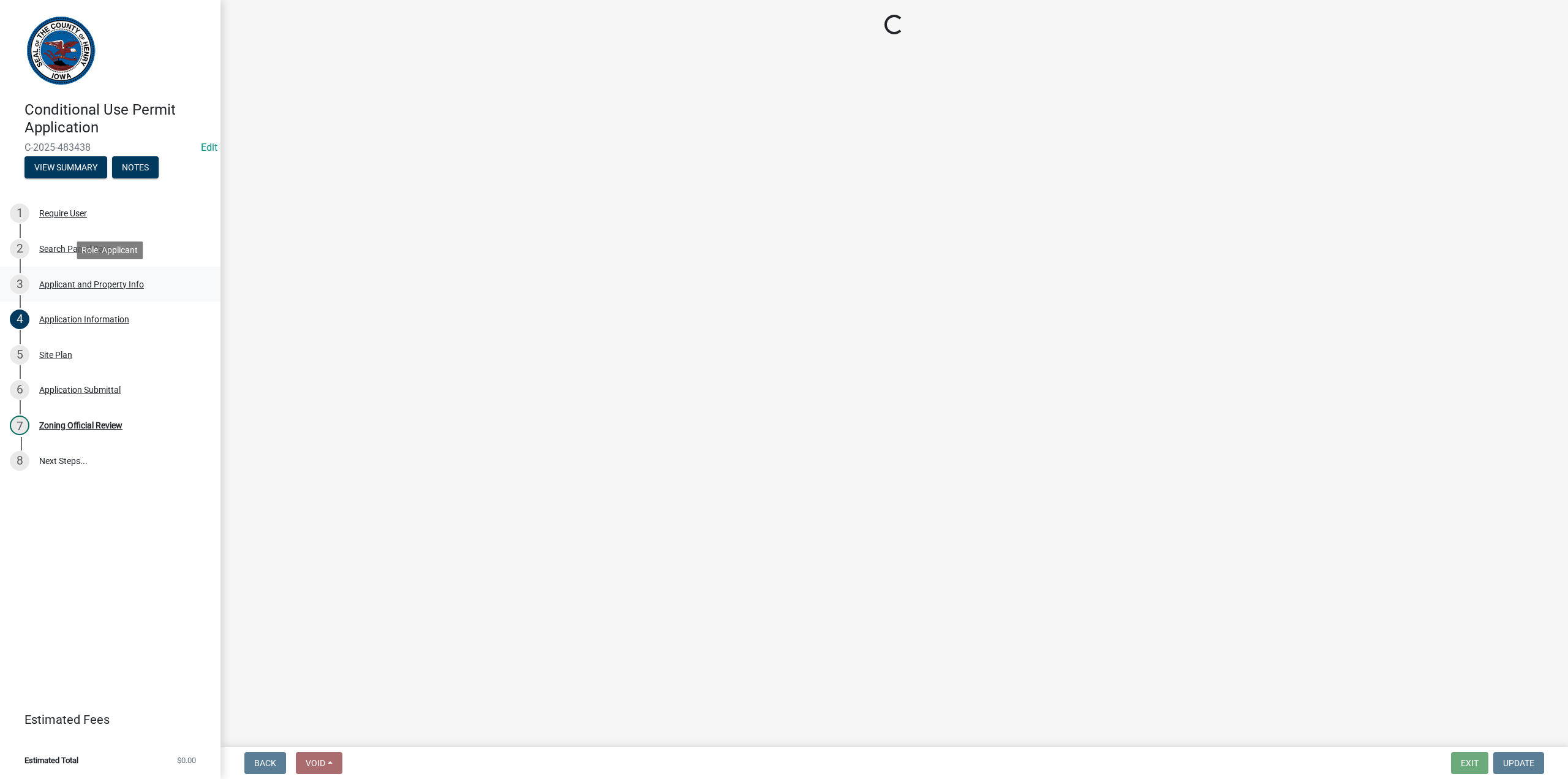
select select "f1547aaf-a906-4d1d-a952-1c01be48a2ca"
select select "55ae876c-0d58-4fcf-a19c-f2c04af5f358"
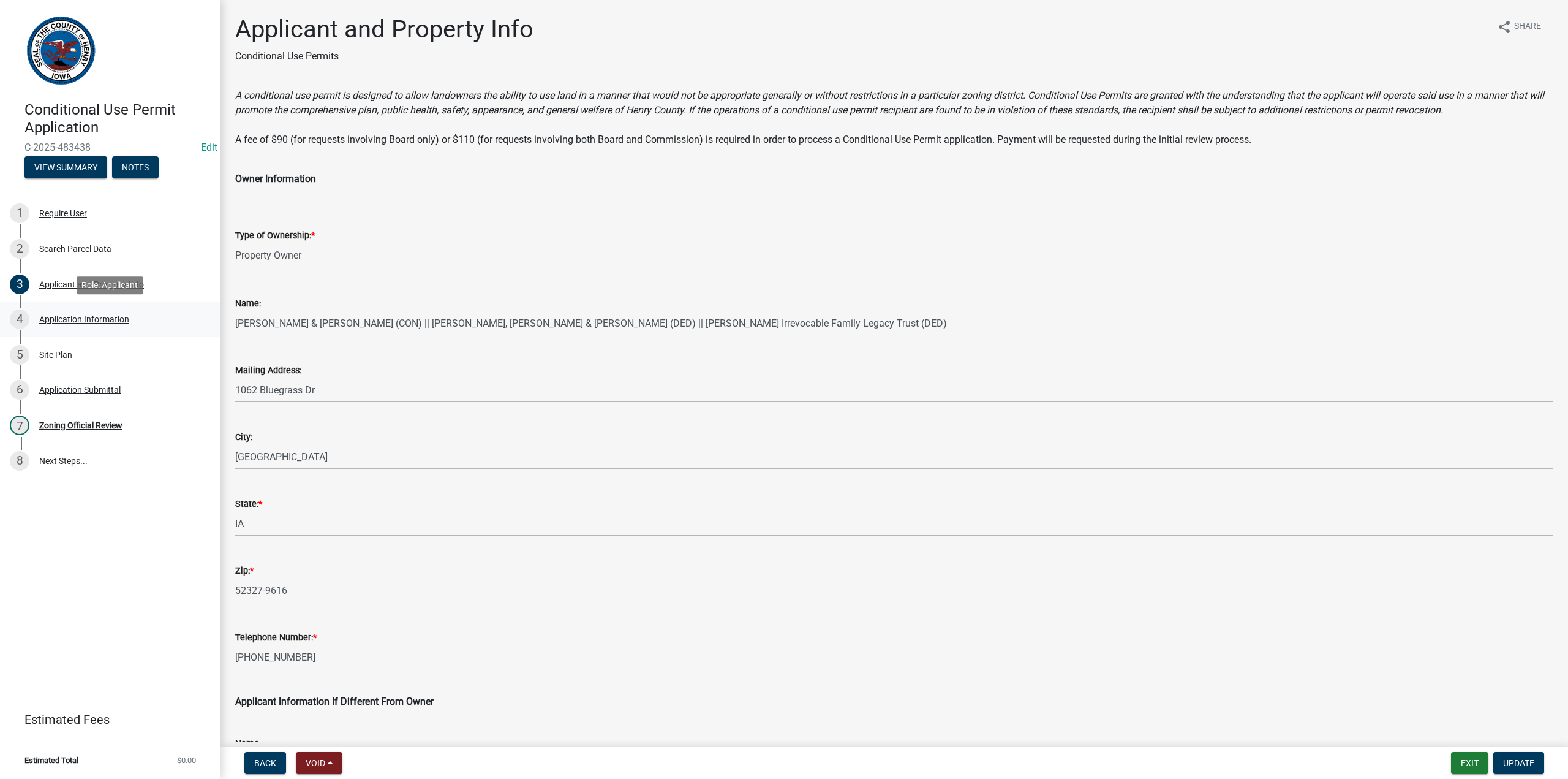
click at [72, 325] on div "4 Application Information" at bounding box center [104, 319] width 191 height 20
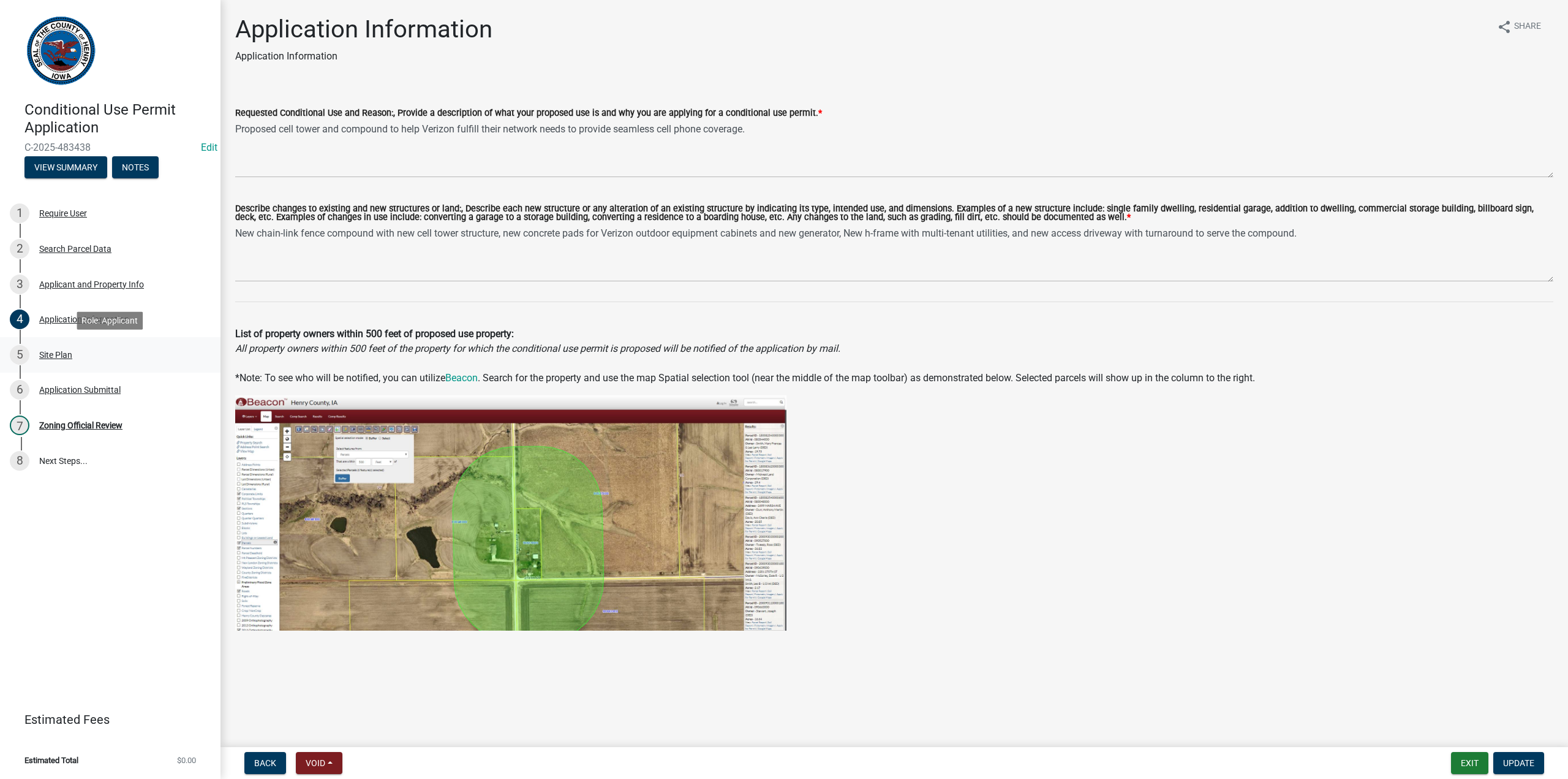
click at [50, 357] on div "Site Plan" at bounding box center [56, 354] width 33 height 9
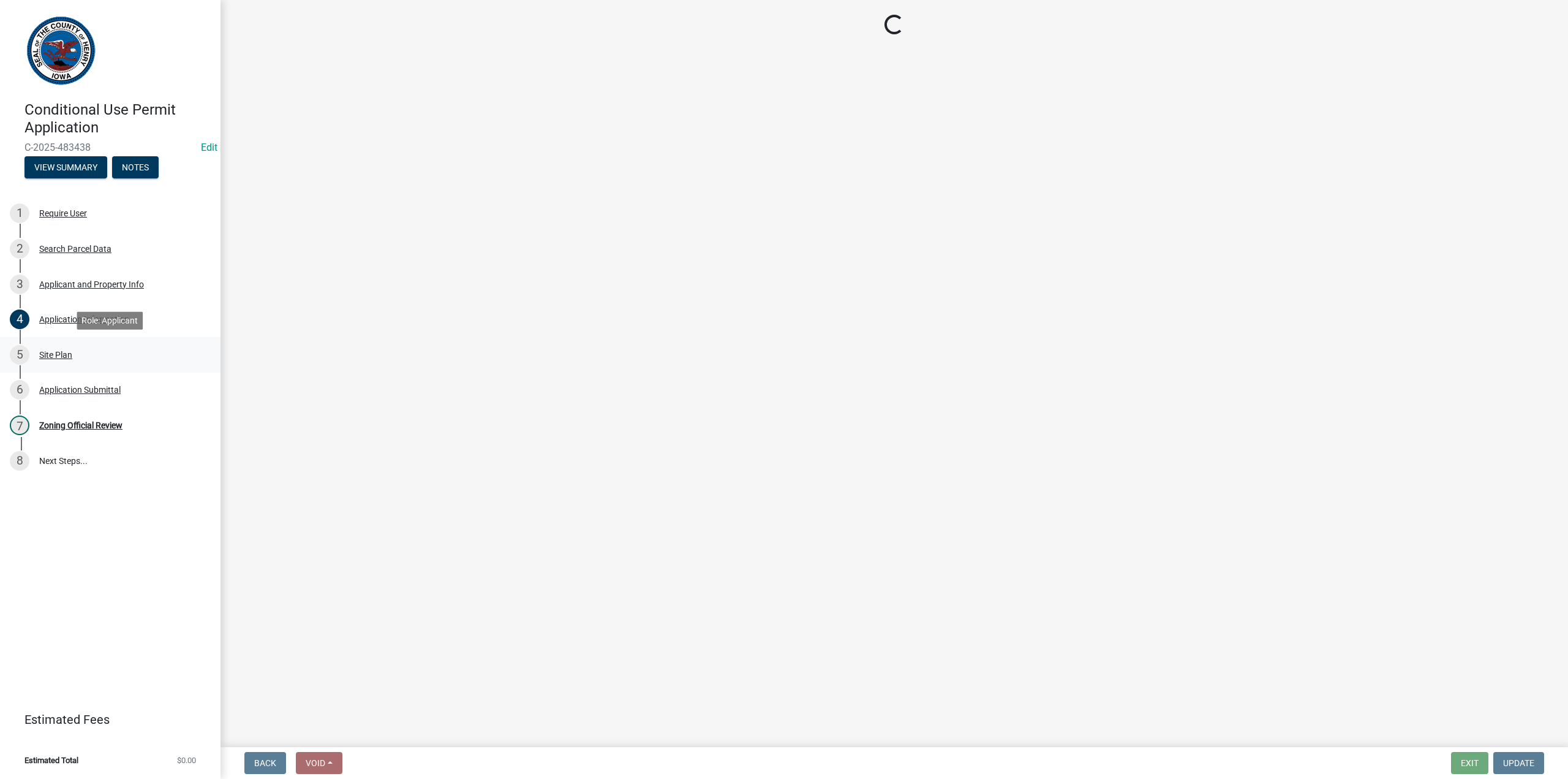
select select "fd6fe584-5a66-4fb0-80bf-639e58d1a32c"
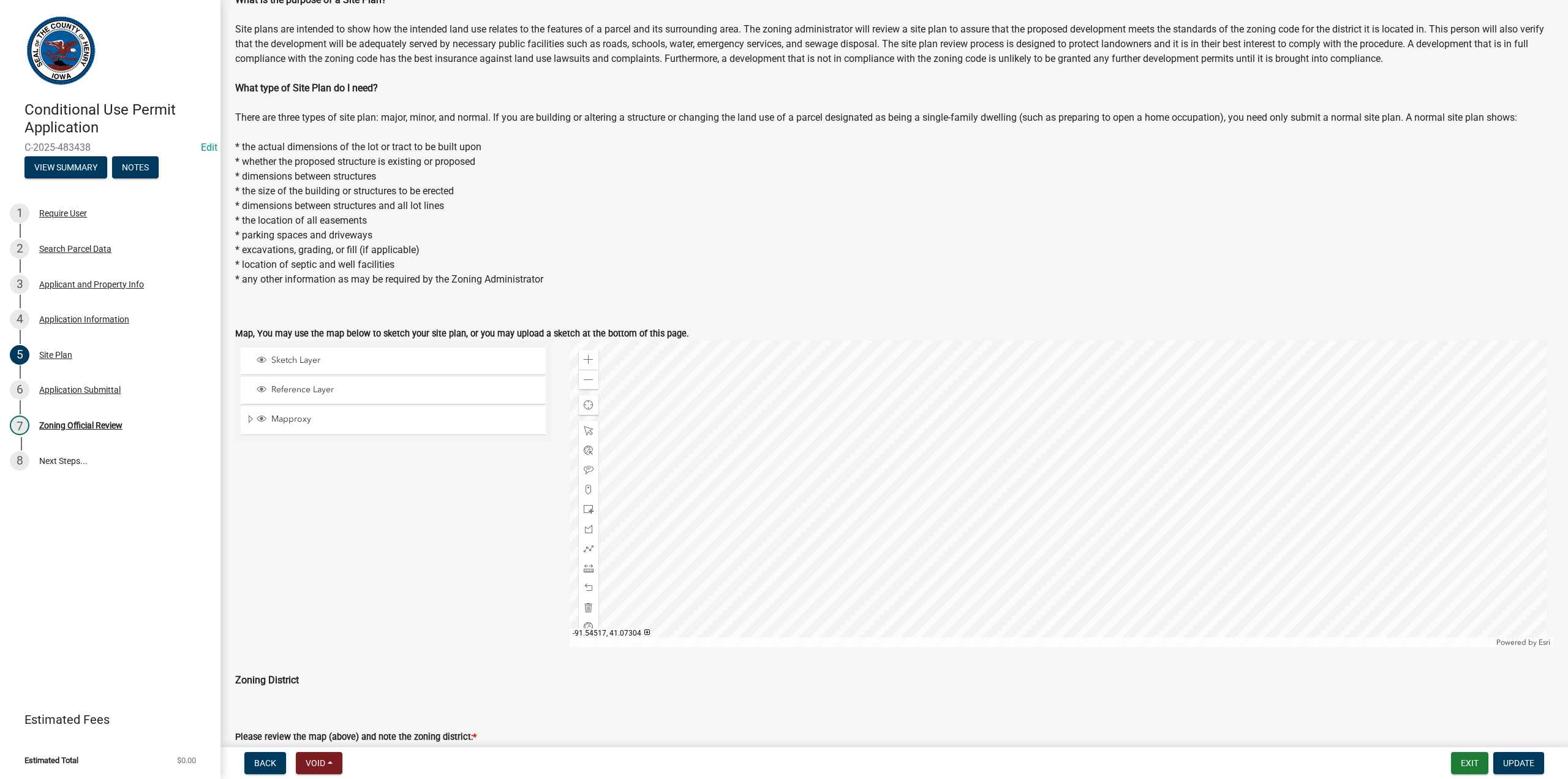
scroll to position [163, 0]
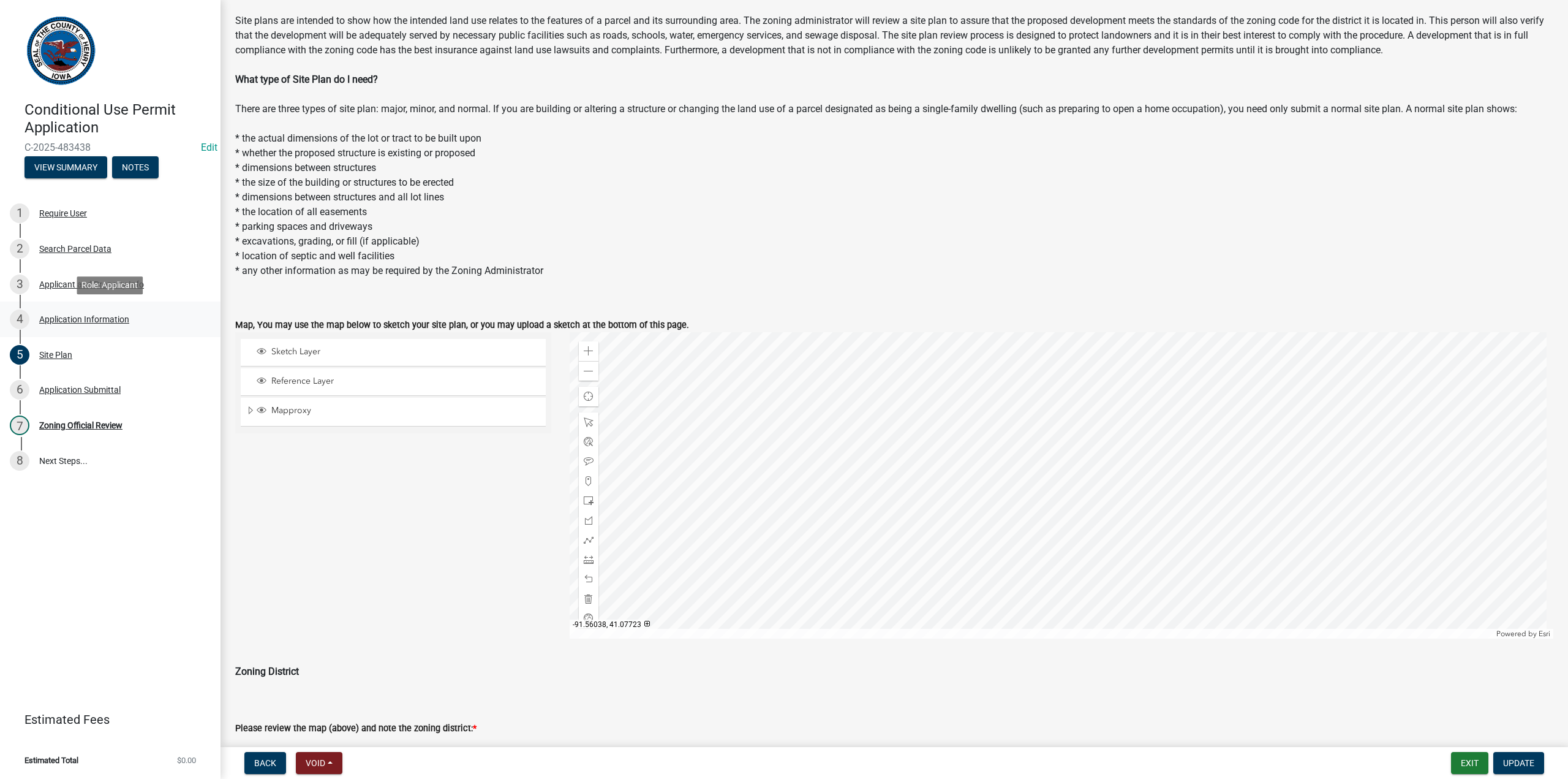
click at [63, 325] on div "4 Application Information" at bounding box center [104, 319] width 191 height 20
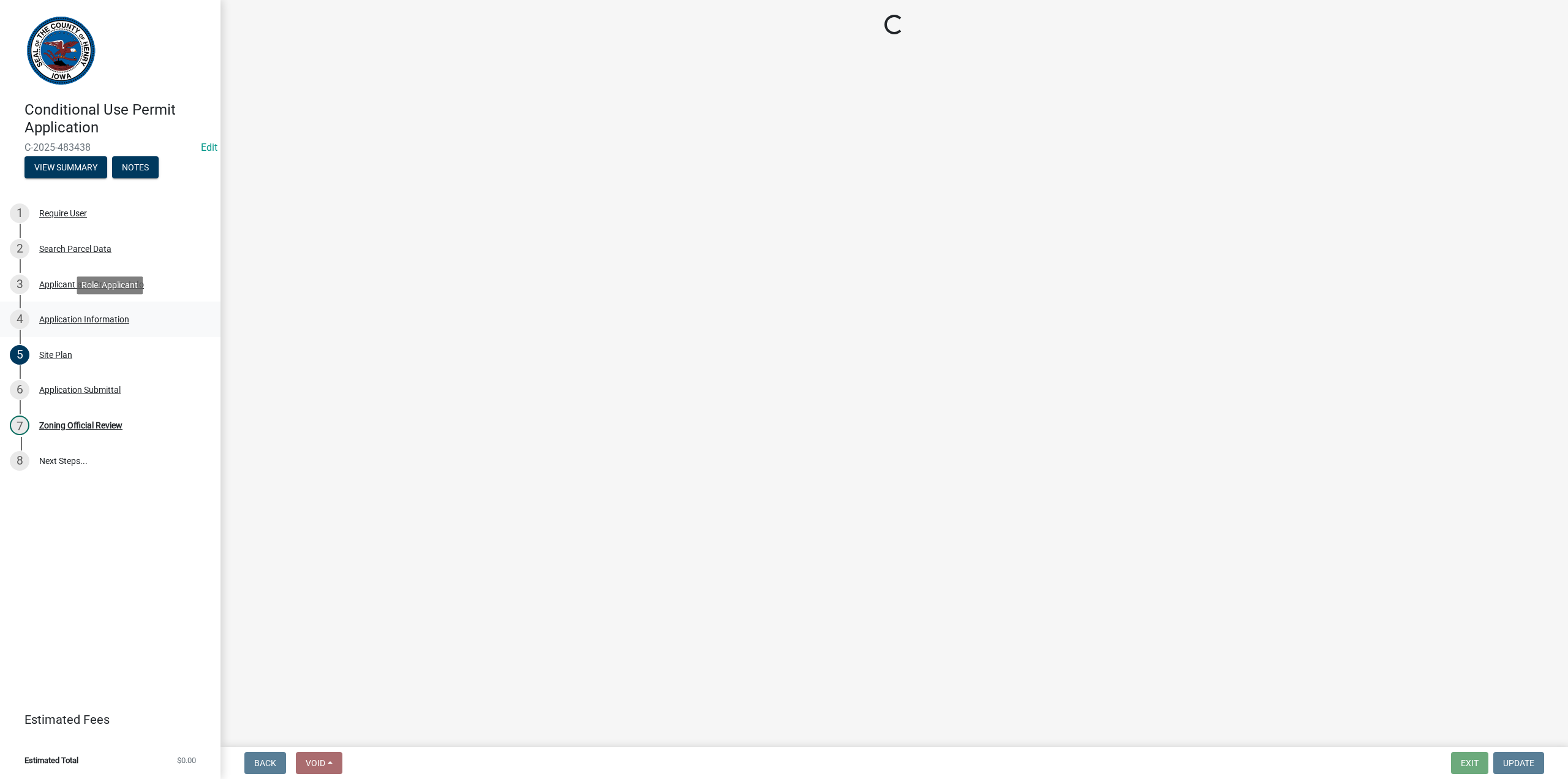
scroll to position [0, 0]
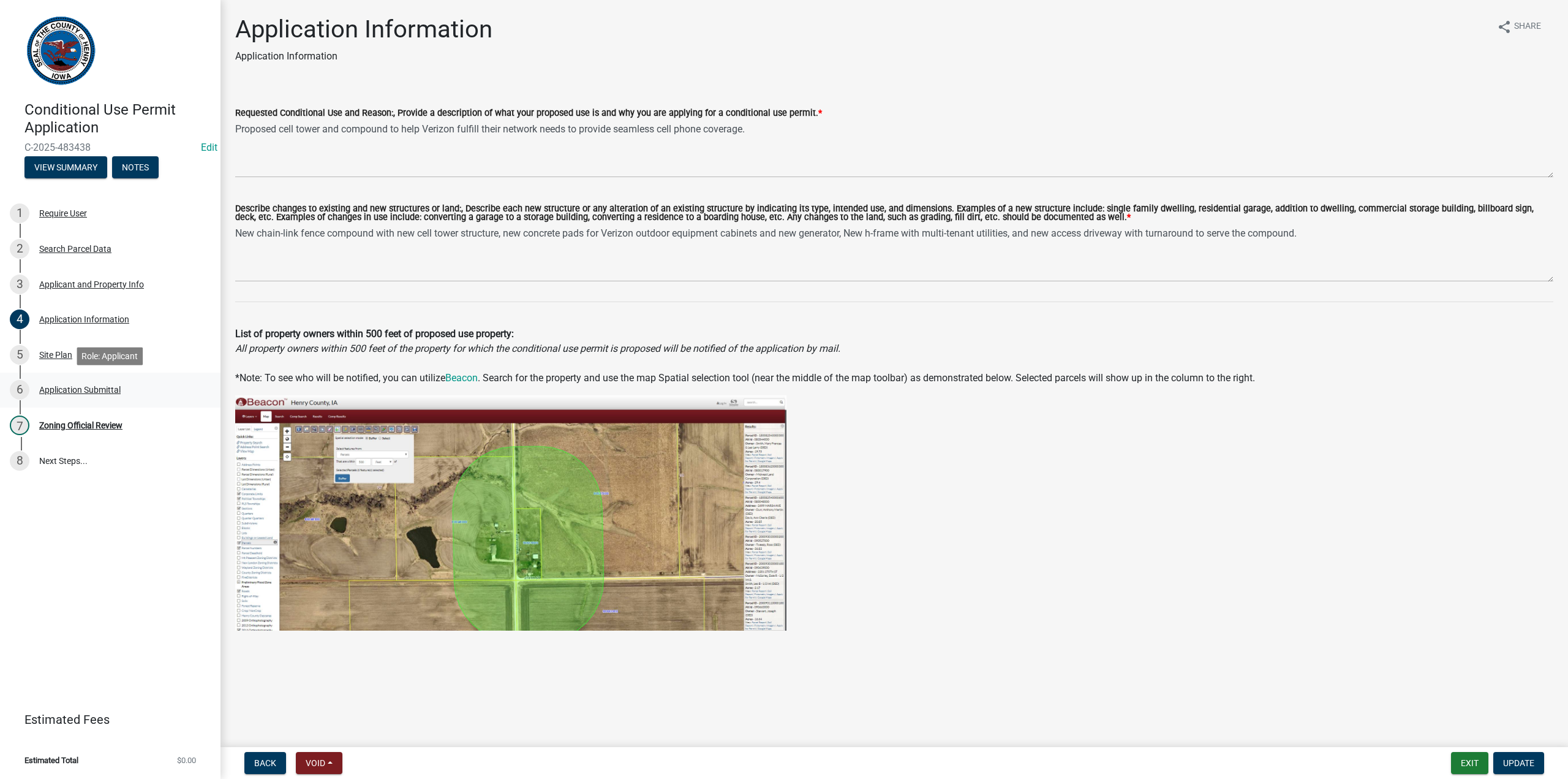
click at [59, 390] on div "Application Submittal" at bounding box center [80, 390] width 82 height 9
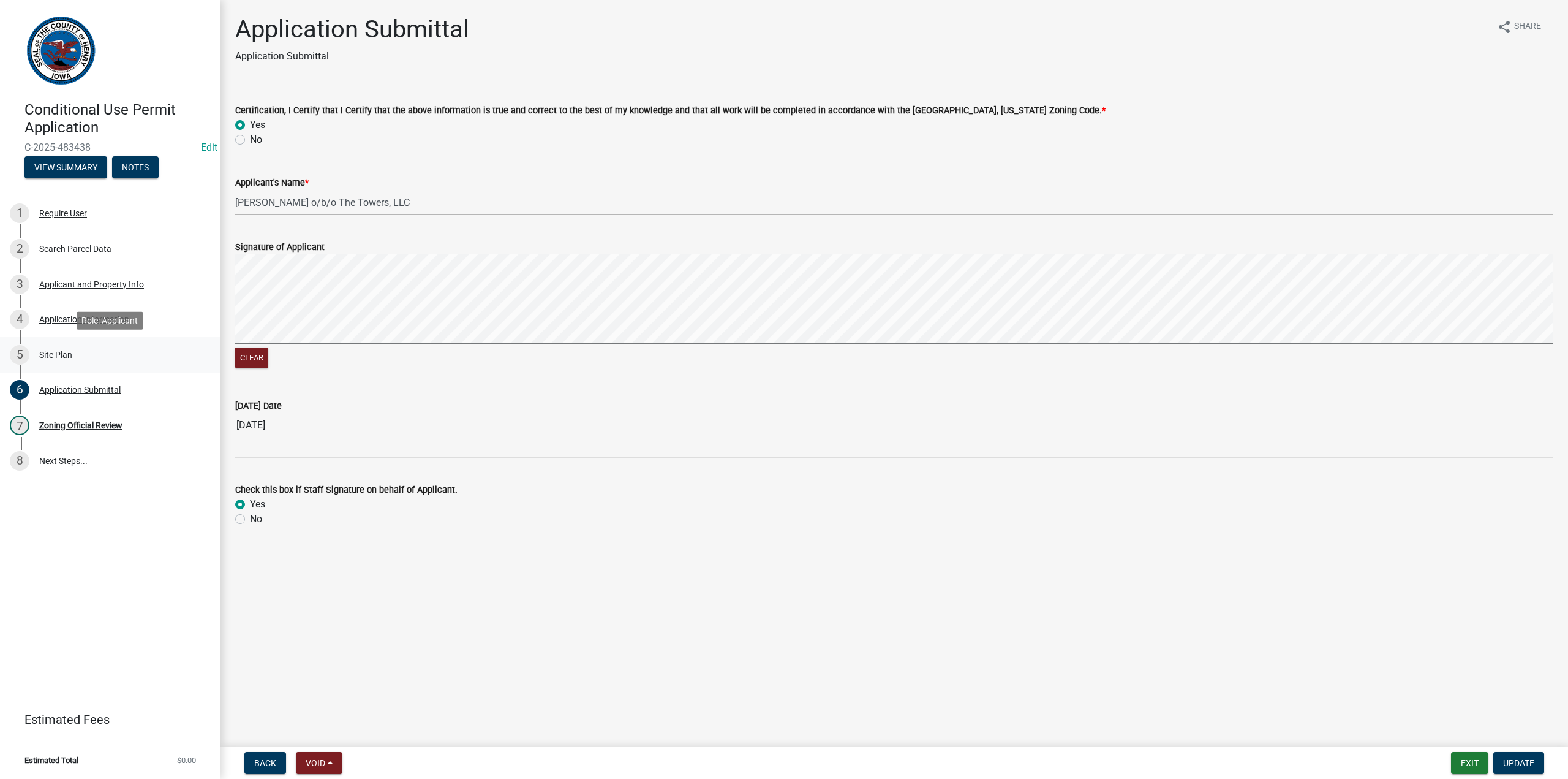
click at [53, 357] on div "Site Plan" at bounding box center [56, 354] width 33 height 9
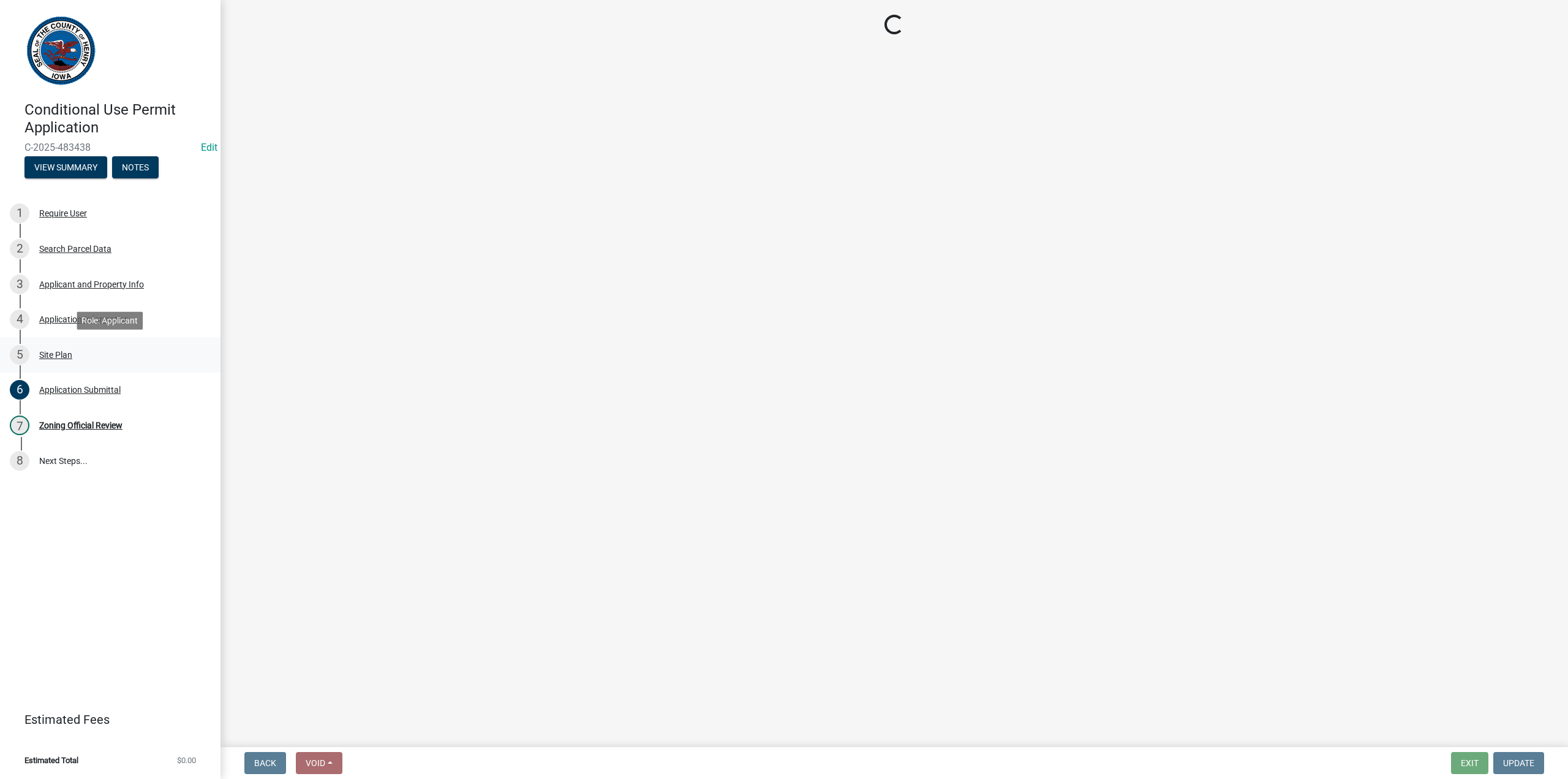
select select "fd6fe584-5a66-4fb0-80bf-639e58d1a32c"
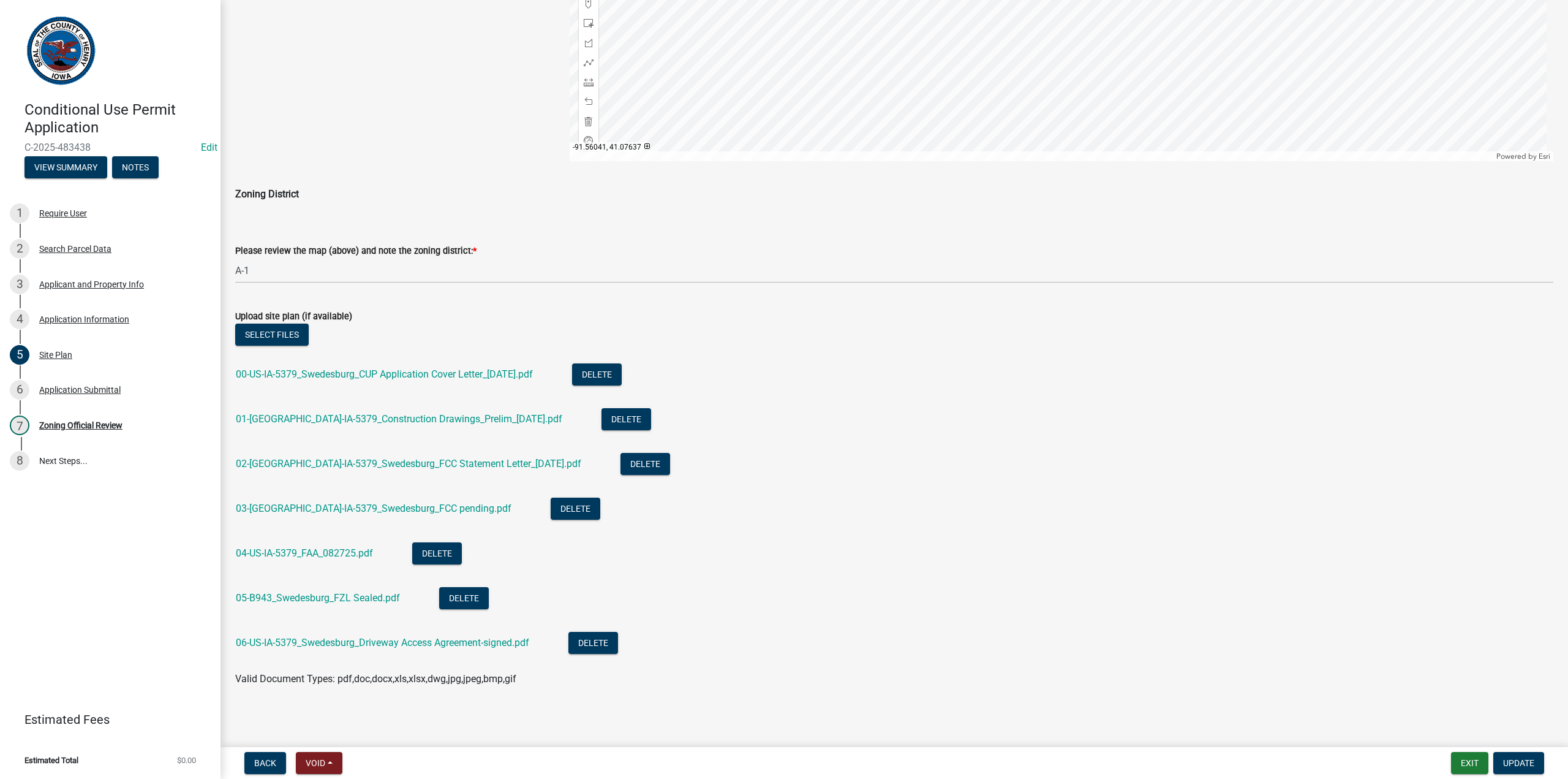
scroll to position [643, 0]
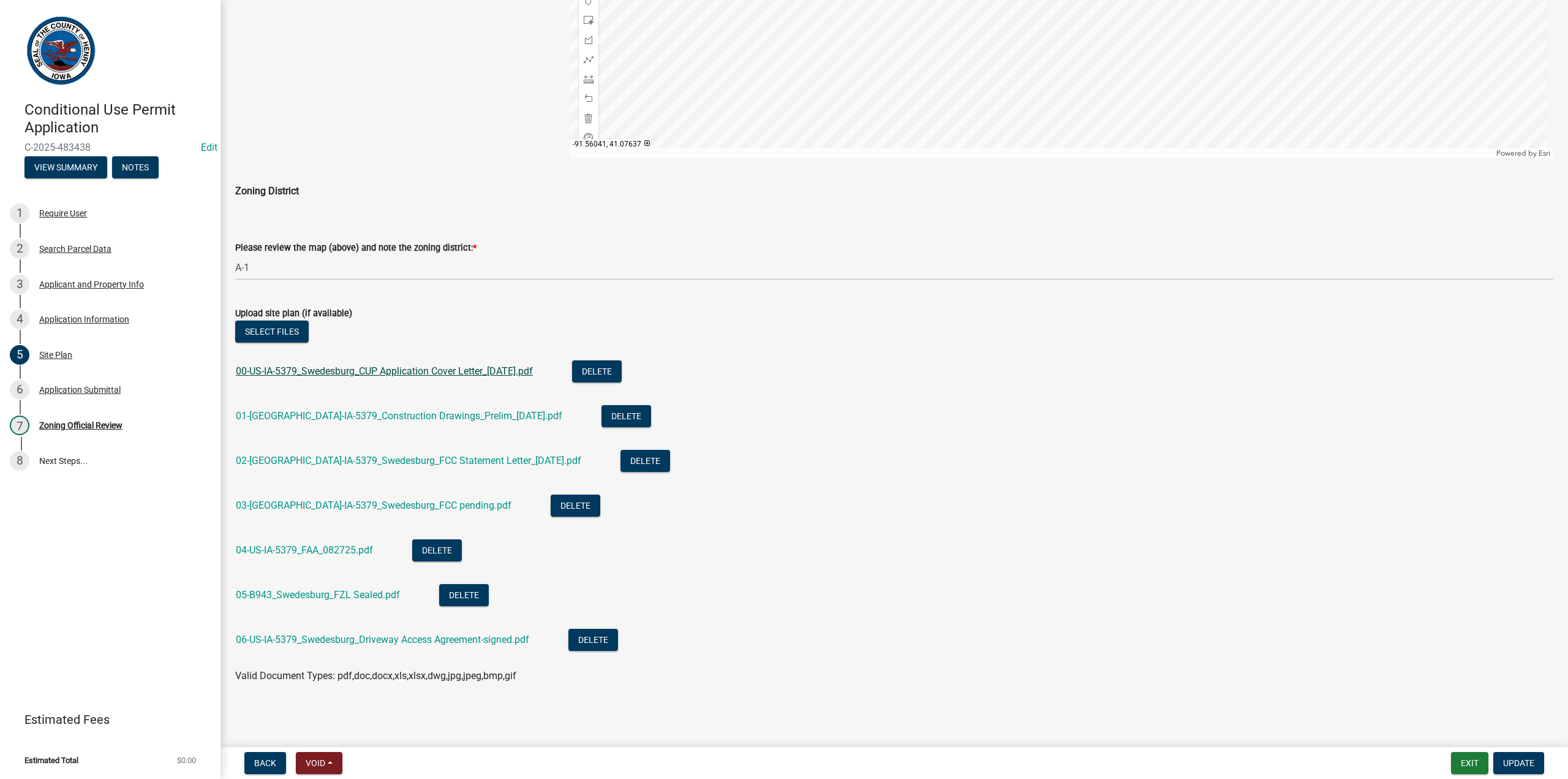
click at [336, 373] on link "00-US-IA-5379_Swedesburg_CUP Application Cover Letter_[DATE].pdf" at bounding box center [384, 371] width 297 height 12
click at [400, 413] on link "01-[GEOGRAPHIC_DATA]-IA-5379_Construction Drawings_Prelim_[DATE].pdf" at bounding box center [399, 415] width 327 height 12
click at [322, 462] on link "02-[GEOGRAPHIC_DATA]-IA-5379_Swedesburg_FCC Statement Letter_[DATE].pdf" at bounding box center [408, 460] width 345 height 12
click at [336, 507] on link "03-[GEOGRAPHIC_DATA]-IA-5379_Swedesburg_FCC pending.pdf" at bounding box center [373, 505] width 276 height 12
click at [304, 550] on link "04-US-IA-5379_FAA_082725.pdf" at bounding box center [304, 550] width 137 height 12
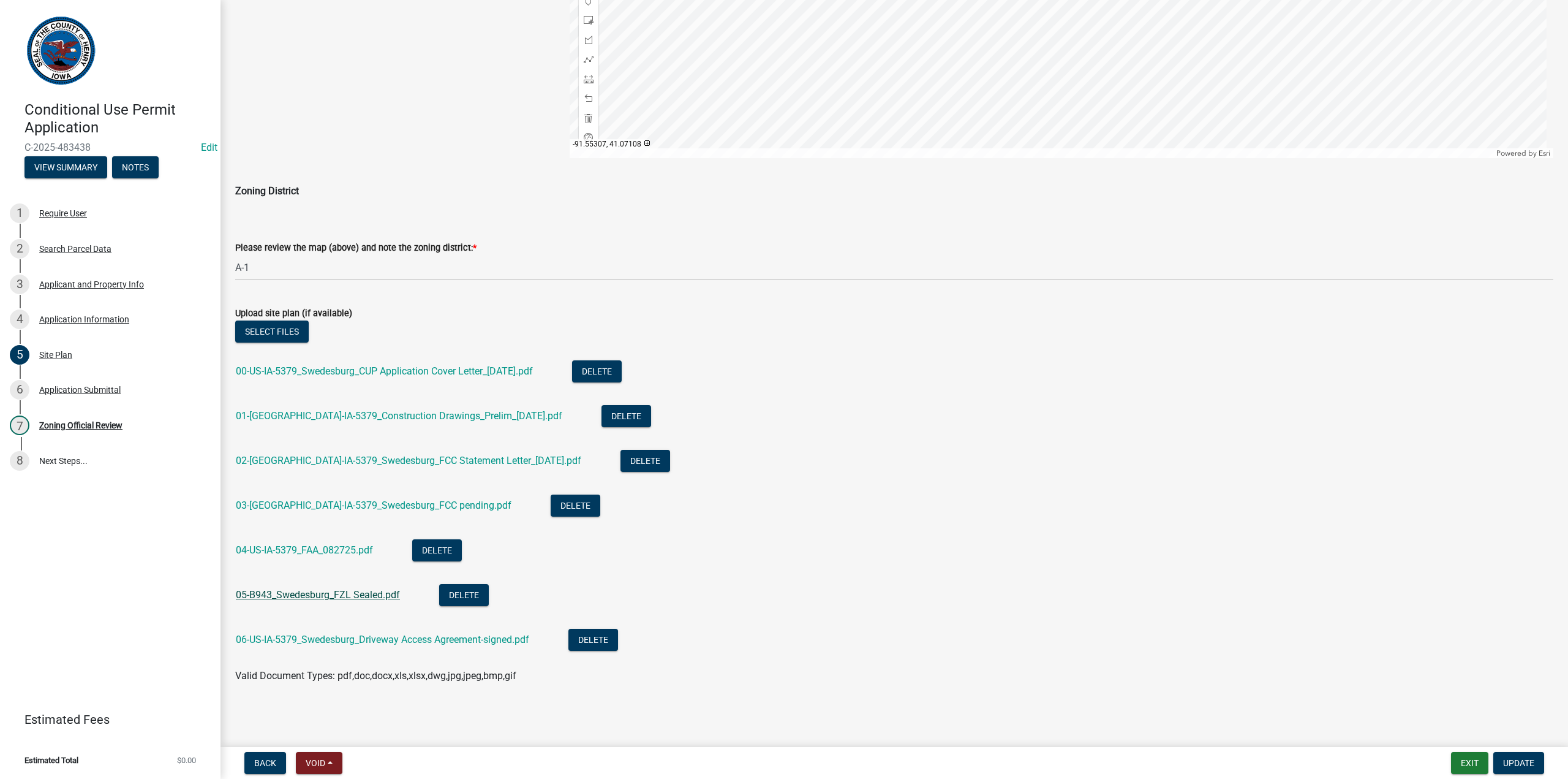
click at [313, 599] on link "05-B943_Swedesburg_FZL Sealed.pdf" at bounding box center [317, 594] width 164 height 12
click at [373, 644] on link "06-US-IA-5379_Swedesburg_Driveway Access Agreement-signed.pdf" at bounding box center [382, 639] width 294 height 12
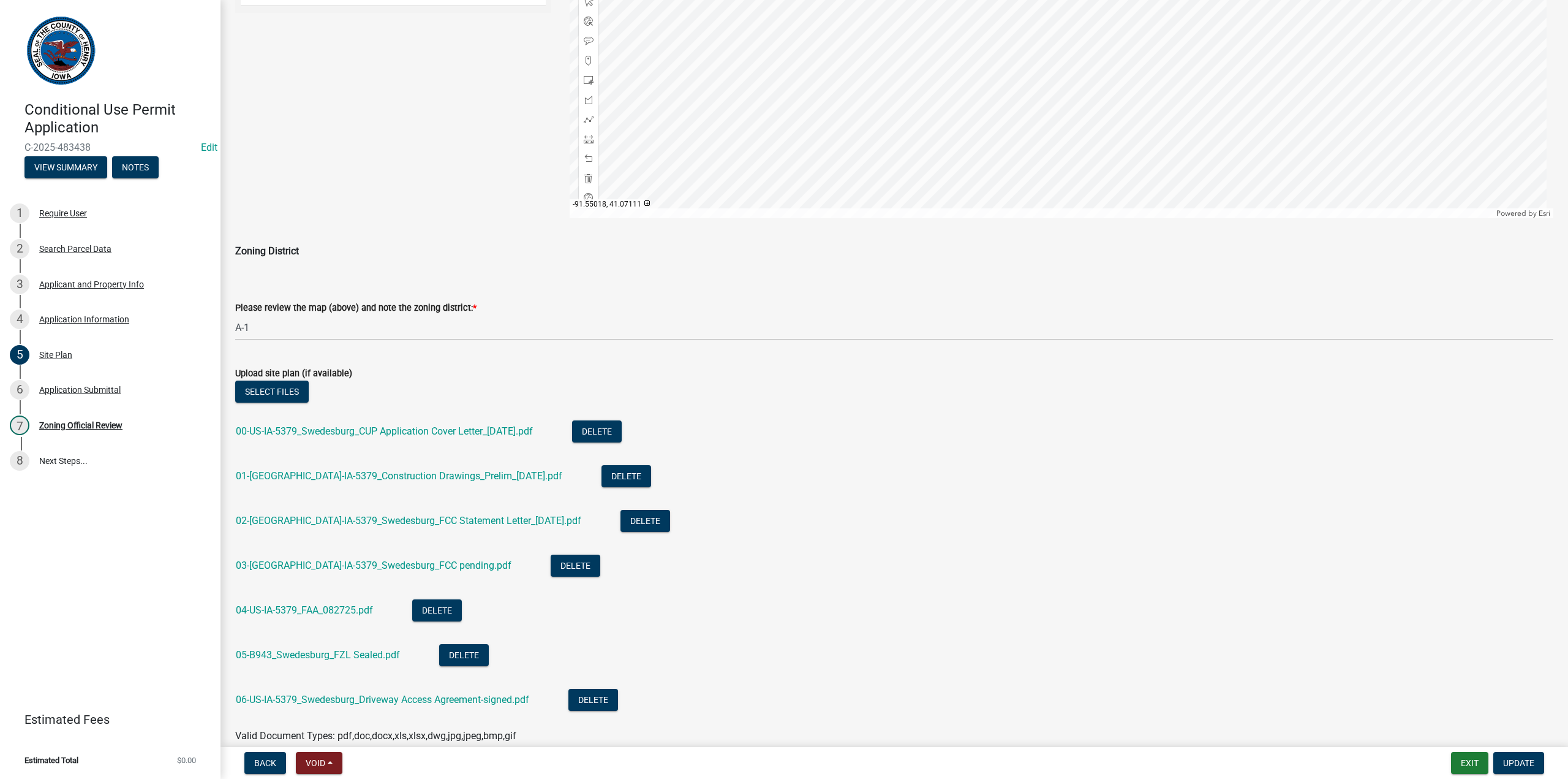
scroll to position [582, 0]
click at [90, 426] on div "Zoning Official Review" at bounding box center [81, 425] width 83 height 9
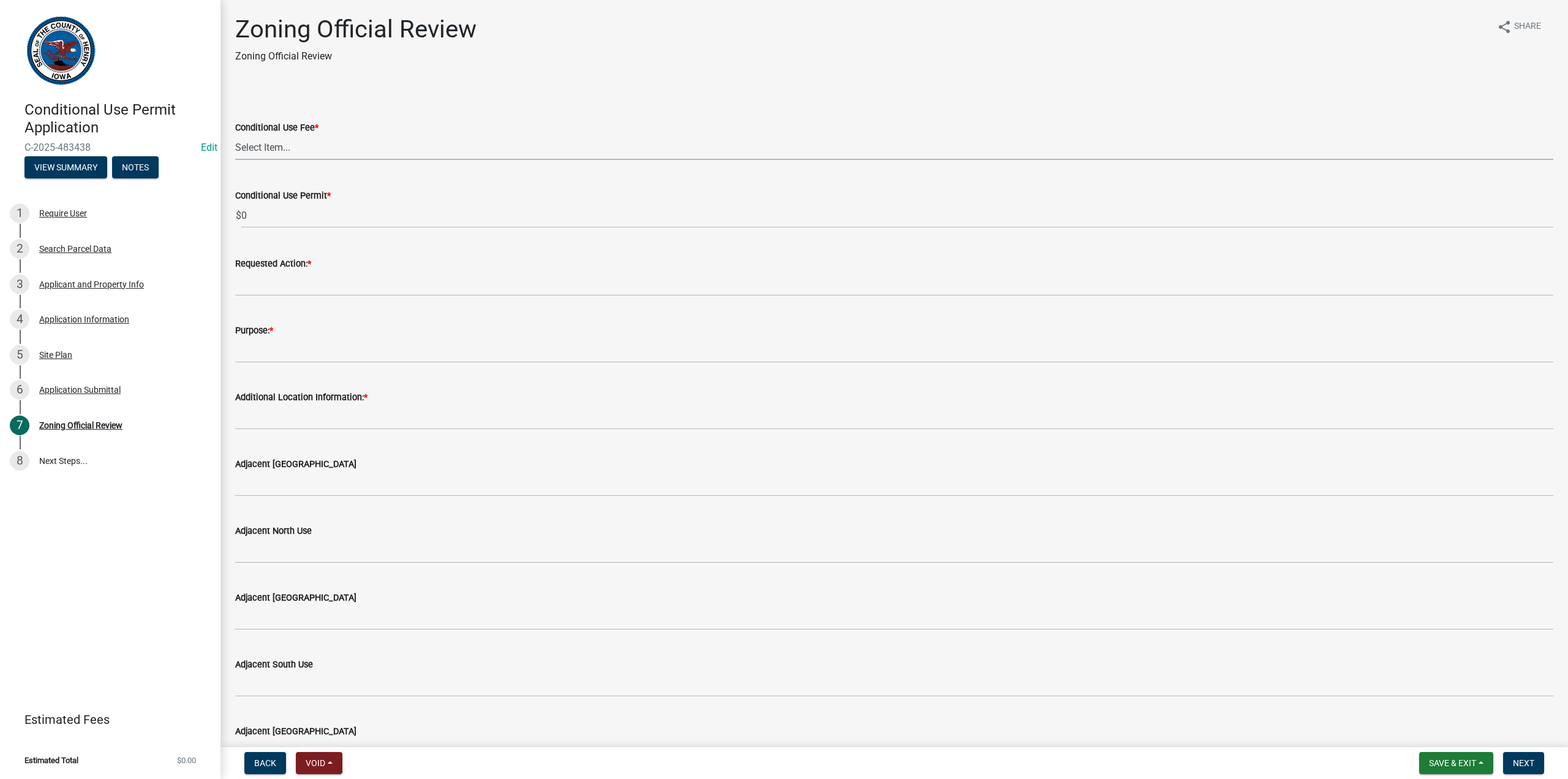
click at [294, 149] on select "Select Item... 110 125" at bounding box center [894, 148] width 1318 height 25
click at [236, 135] on select "Select Item... 110 125" at bounding box center [894, 148] width 1318 height 25
select select "fed2fce6-a6c7-49d4-accd-20e2ca9c6e7a"
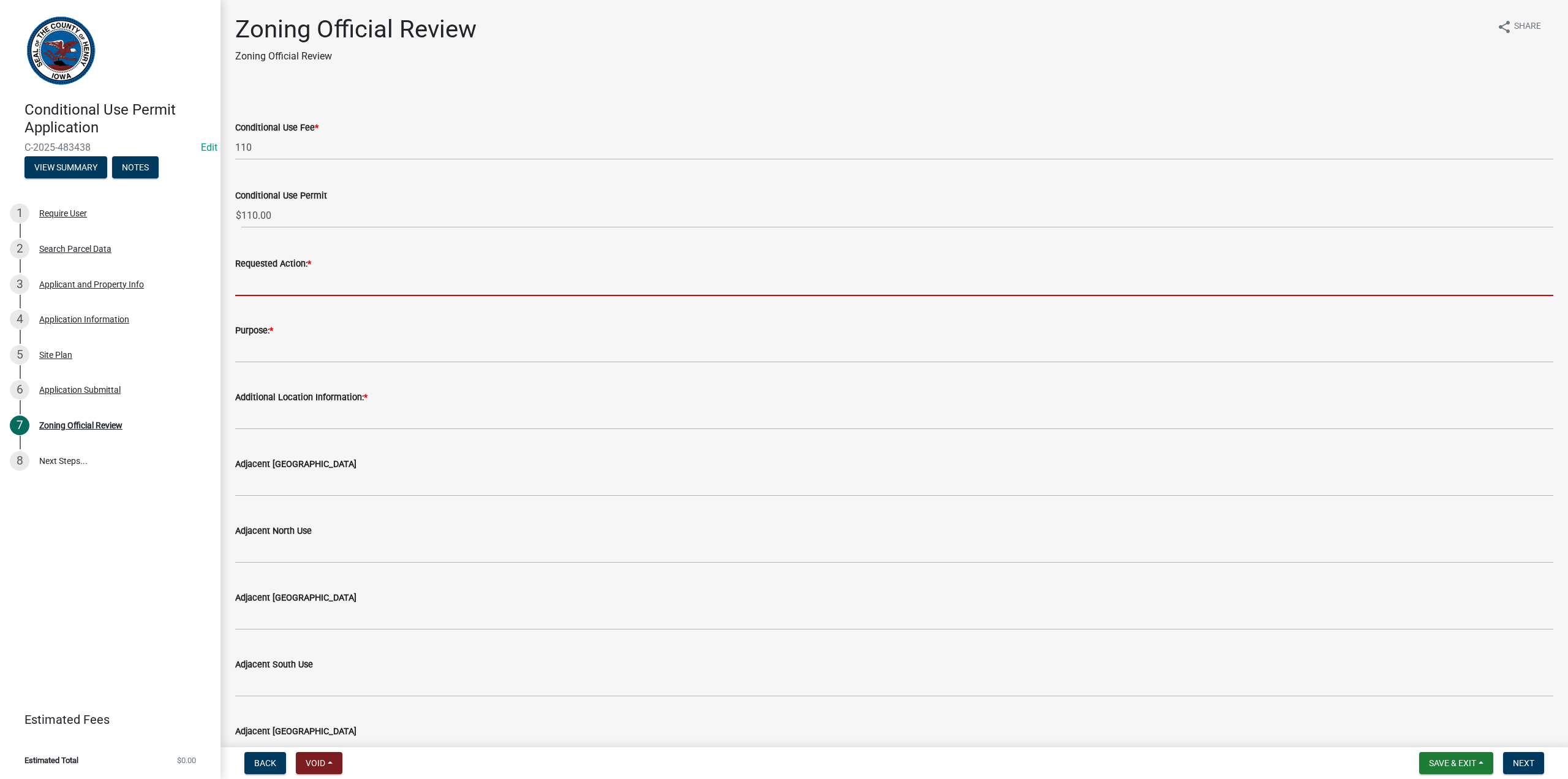
click at [250, 285] on input "Requested Action: *" at bounding box center [894, 283] width 1318 height 25
click at [252, 286] on input "Requested Action: *" at bounding box center [894, 283] width 1318 height 25
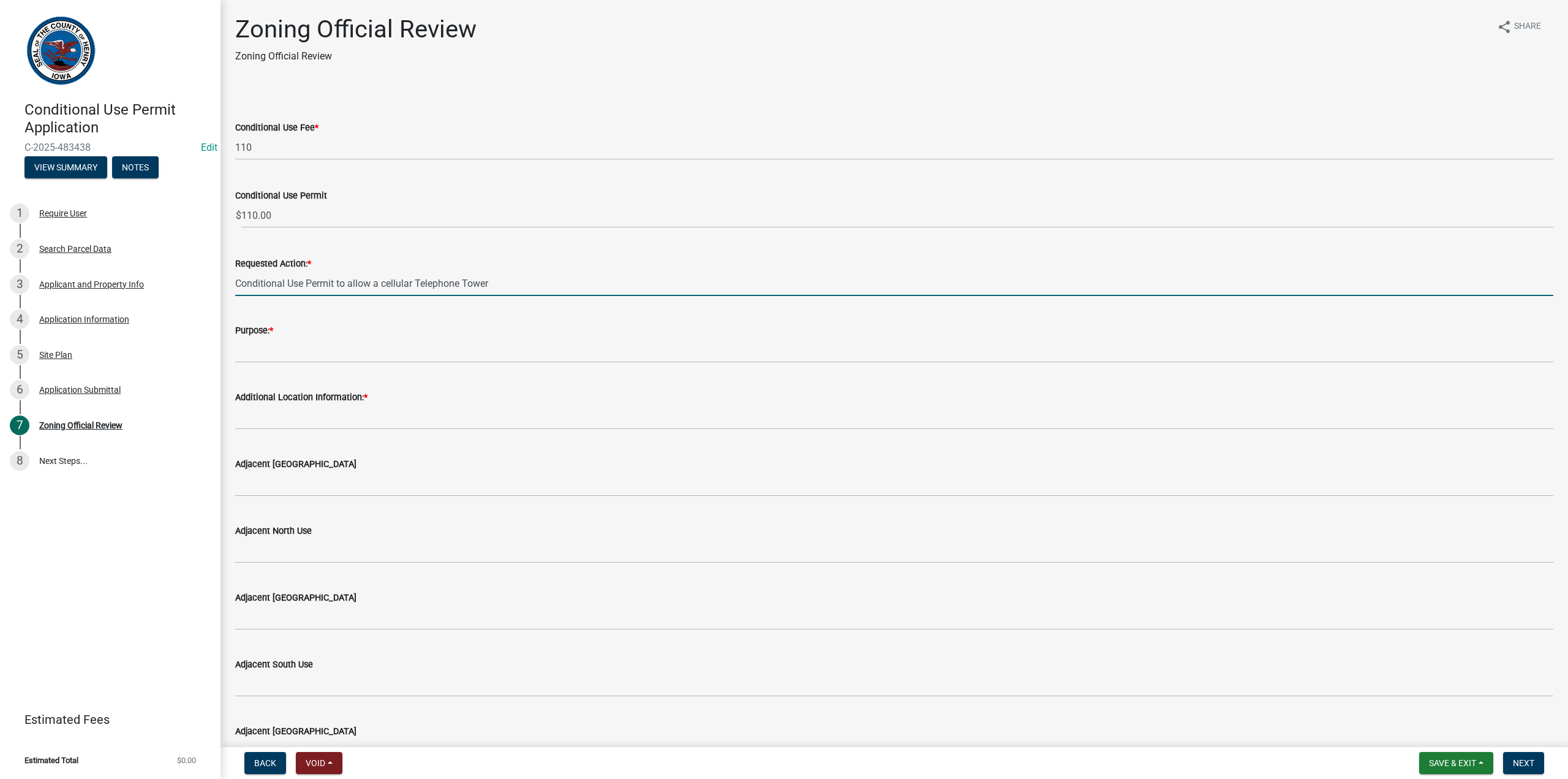
type input "Conditional Use Permit to allow a cellular Telephone Tower"
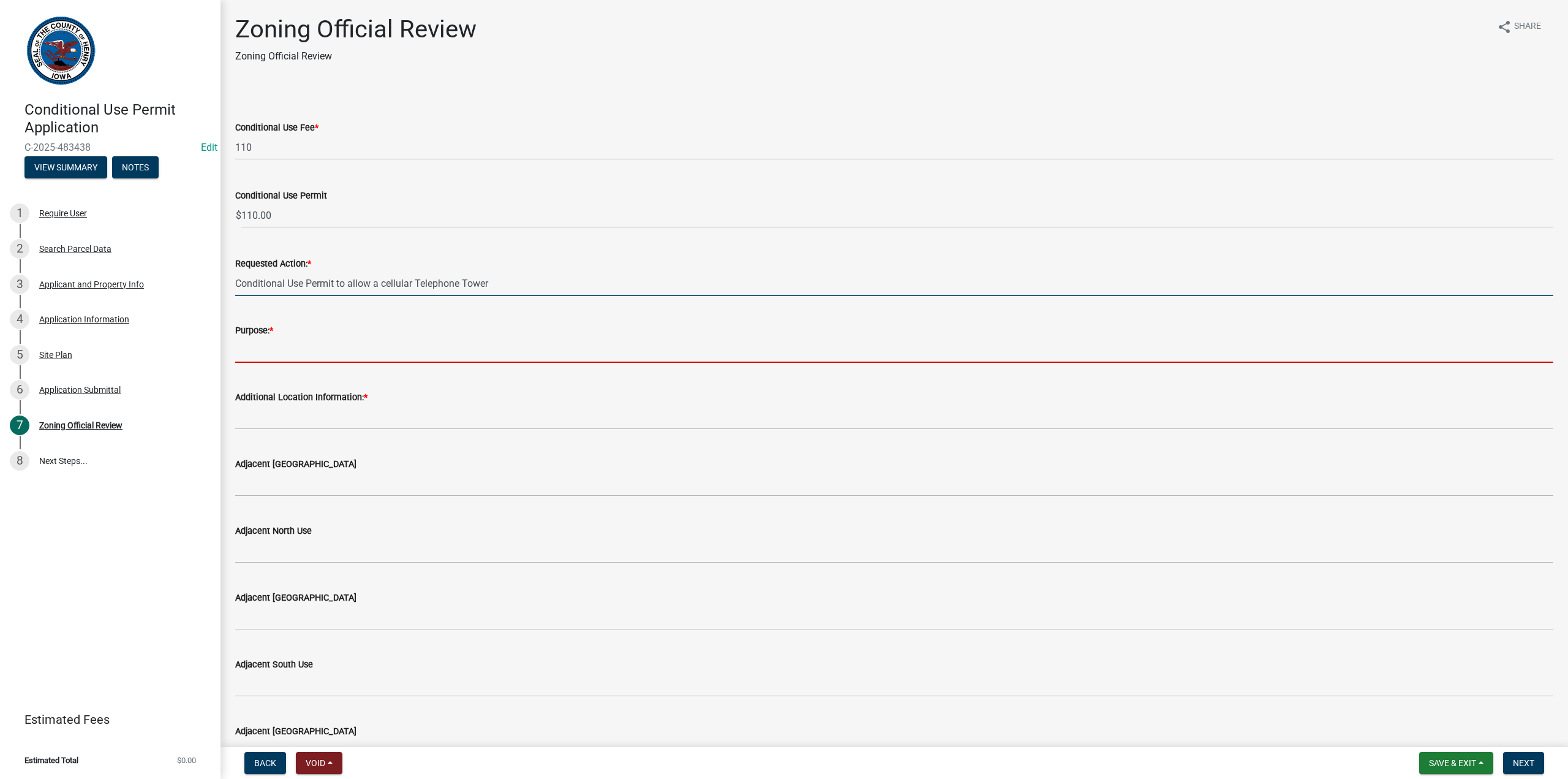
click at [246, 353] on input "Purpose: *" at bounding box center [894, 350] width 1318 height 25
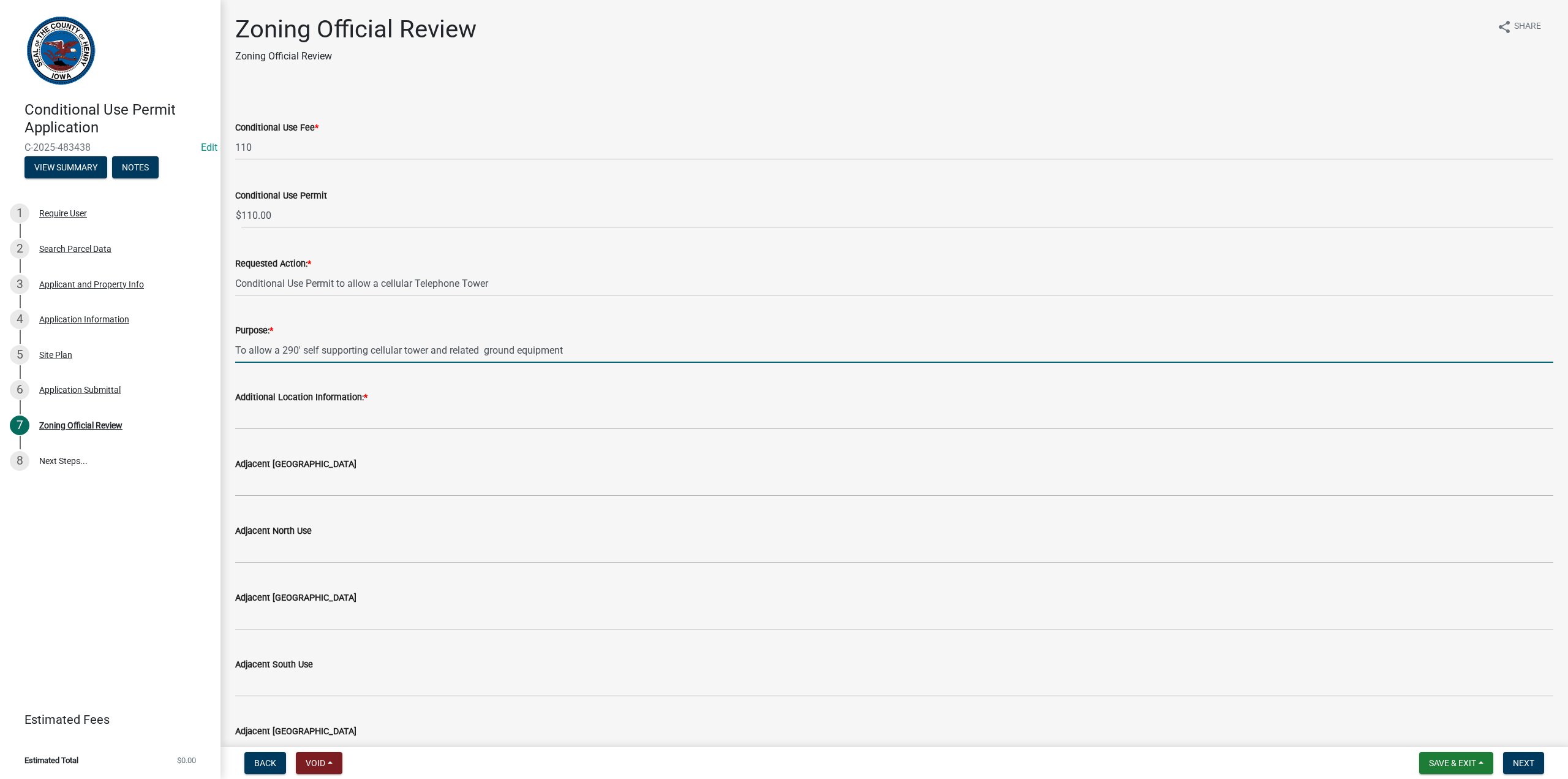
type input "To allow a 290' self supporting cellular tower and related ground equipment"
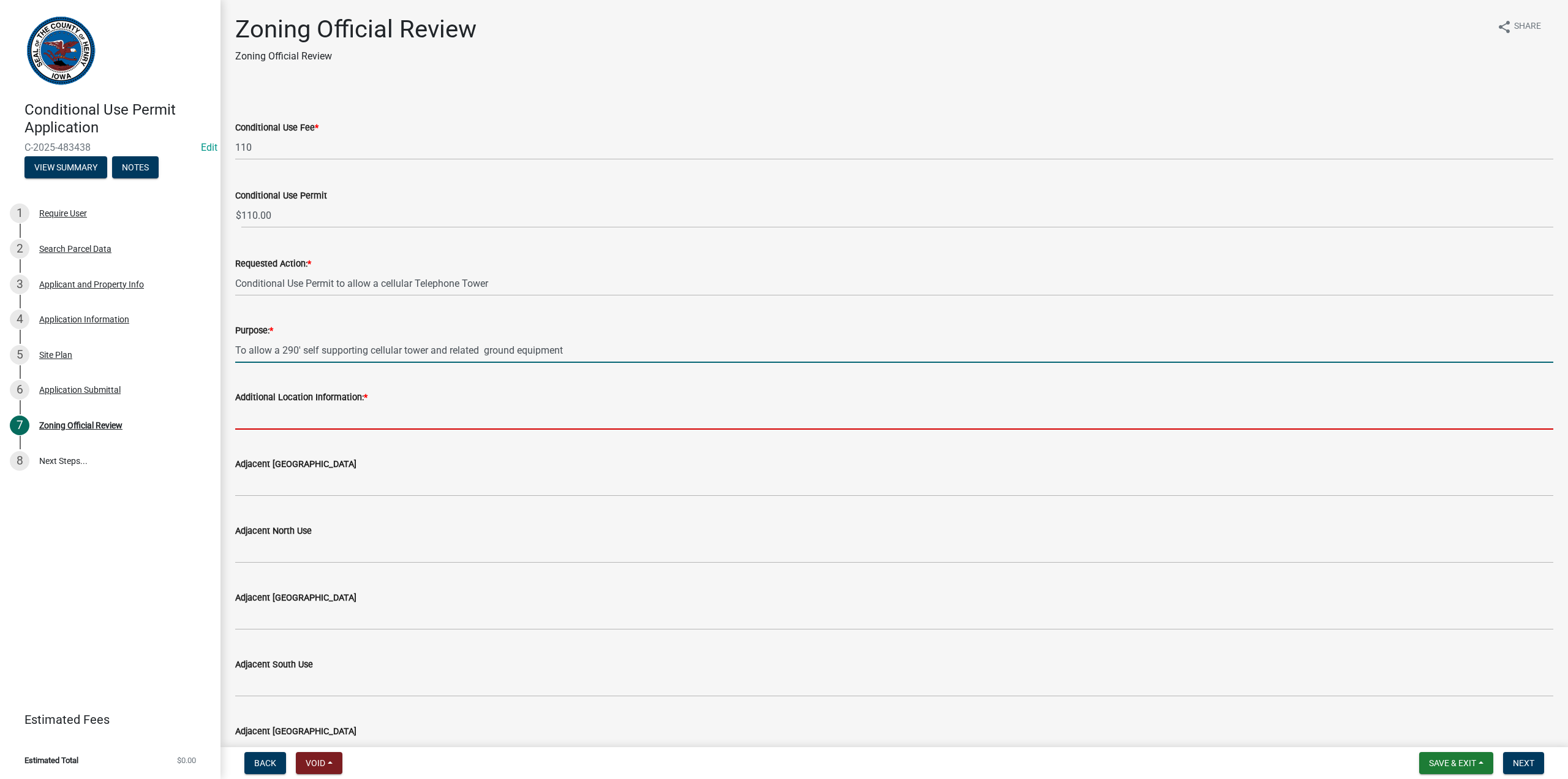
click at [271, 419] on input "Additional Location Information: *" at bounding box center [894, 417] width 1318 height 25
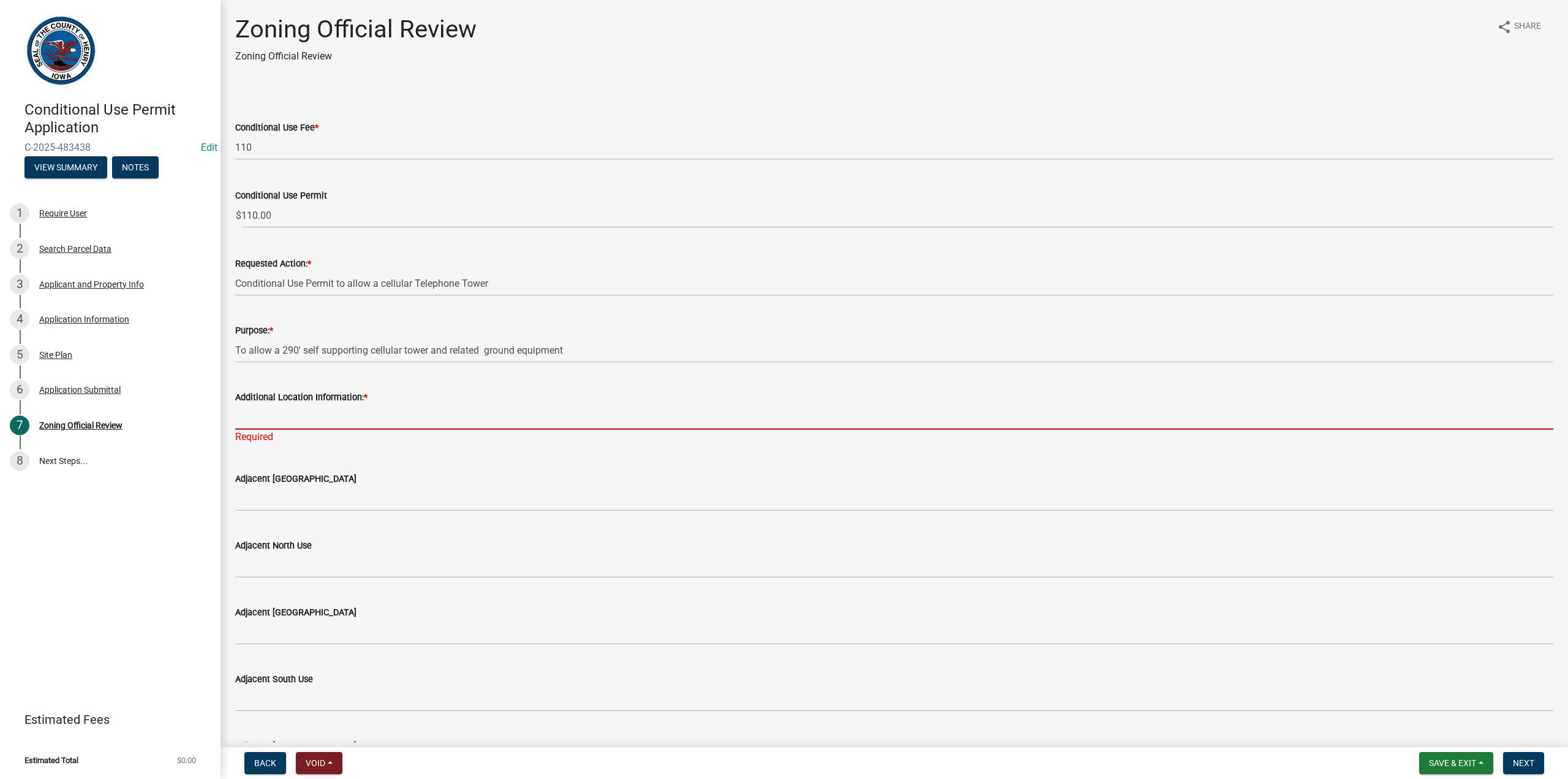
click at [258, 413] on input "Additional Location Information: *" at bounding box center [894, 417] width 1318 height 25
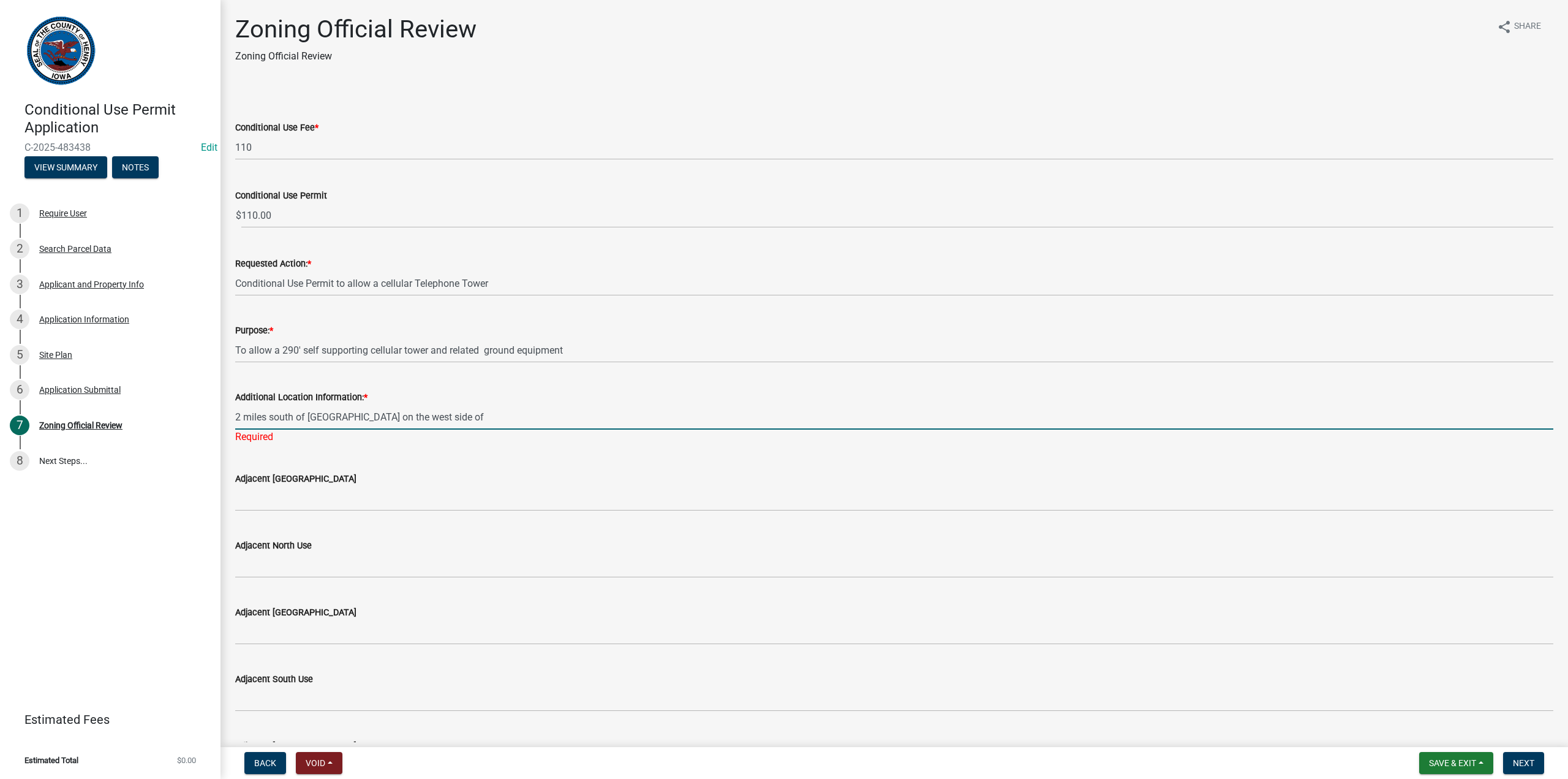
drag, startPoint x: 332, startPoint y: 415, endPoint x: 498, endPoint y: 406, distance: 166.2
click at [498, 406] on input "2 miles south of [GEOGRAPHIC_DATA] on the west side of" at bounding box center [894, 417] width 1318 height 25
type input "2 miles south of [GEOGRAPHIC_DATA] on the west side of Hwy 218"
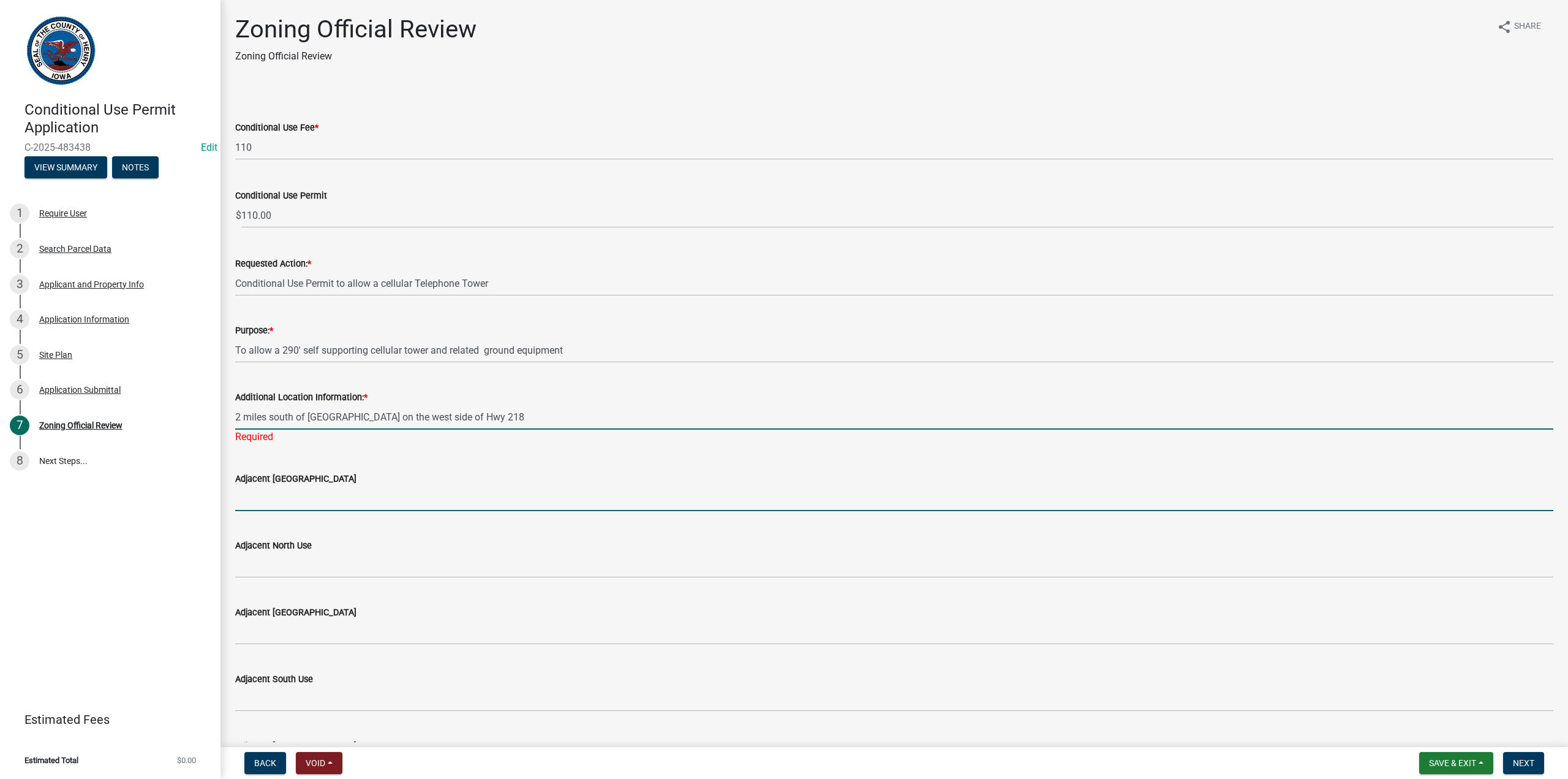
drag, startPoint x: 495, startPoint y: 486, endPoint x: 485, endPoint y: 487, distance: 10.0
click at [495, 486] on input "Adjacent [GEOGRAPHIC_DATA]" at bounding box center [894, 499] width 1318 height 25
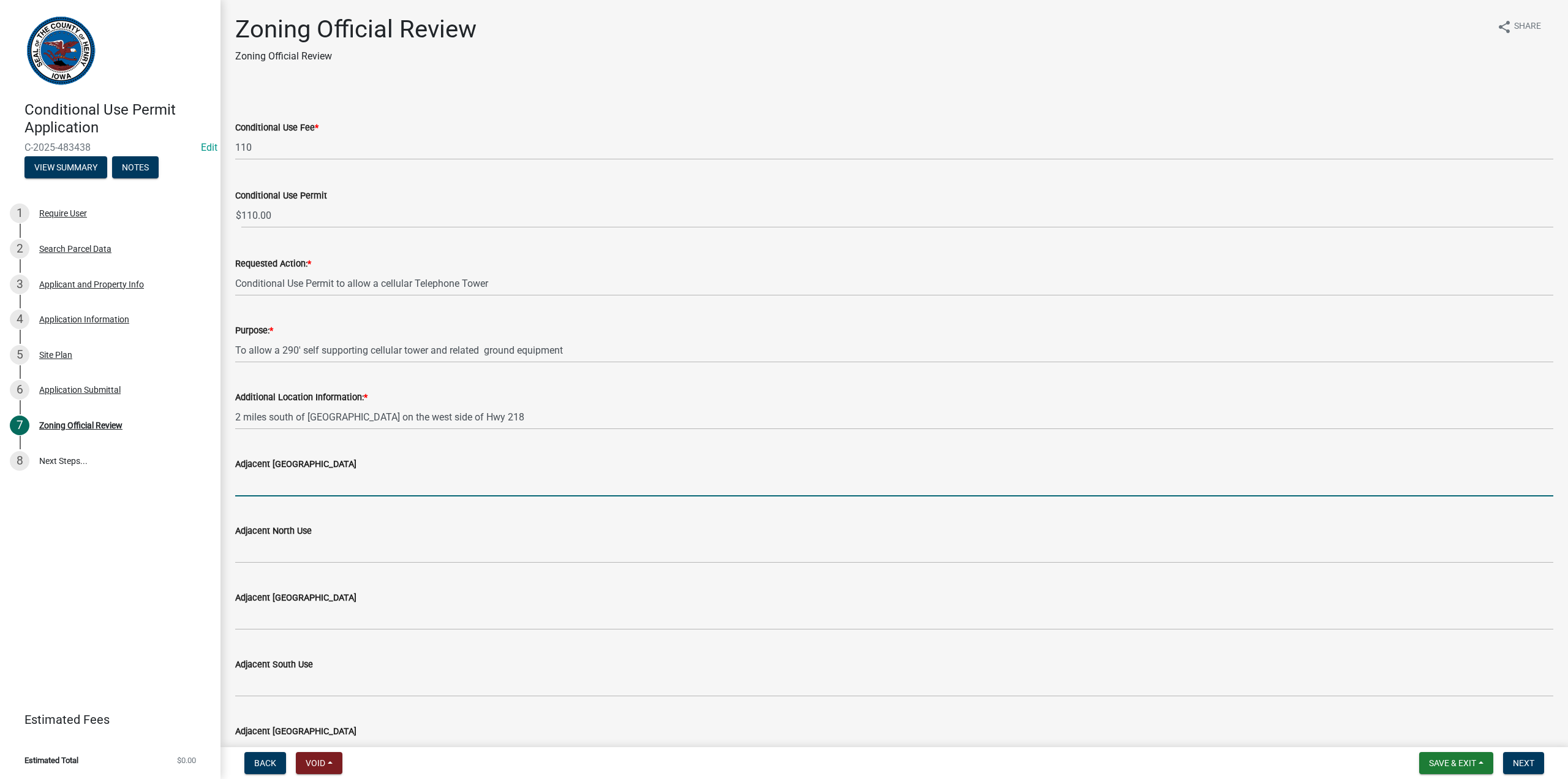
type input "A-1 Agricultural"
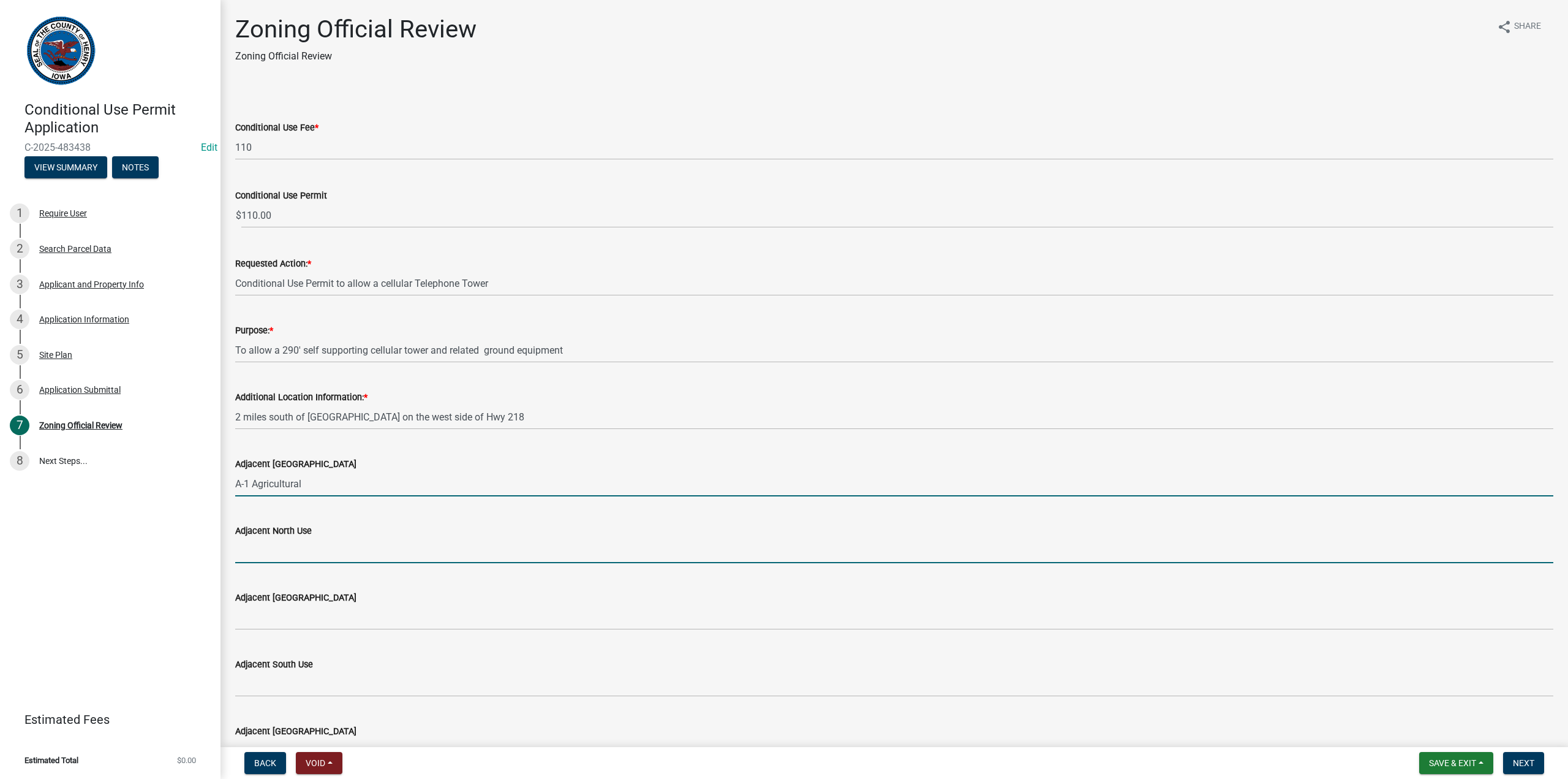
click at [275, 554] on input "Adjacent North Use" at bounding box center [894, 550] width 1318 height 25
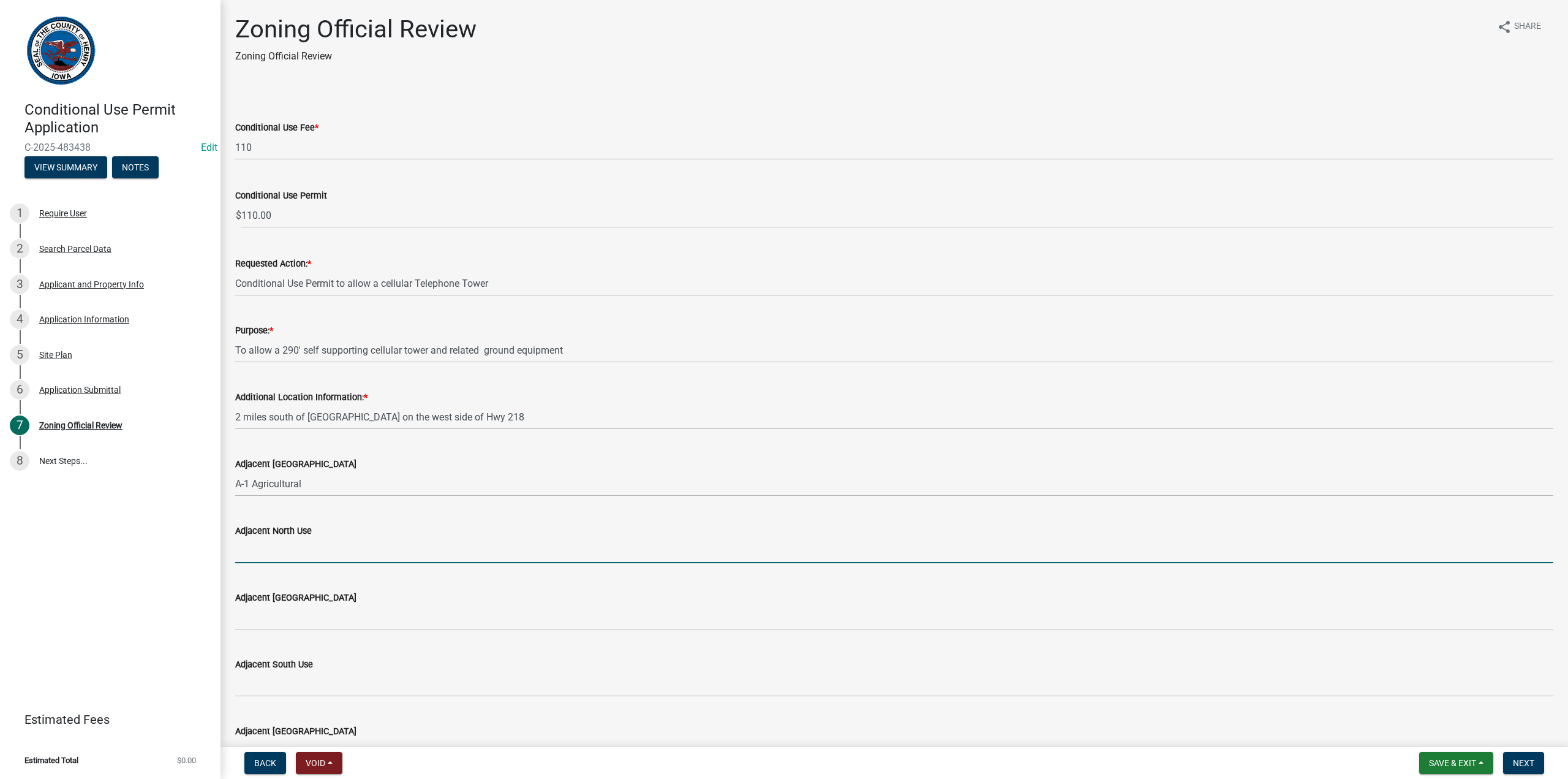
type input "Agricultural"
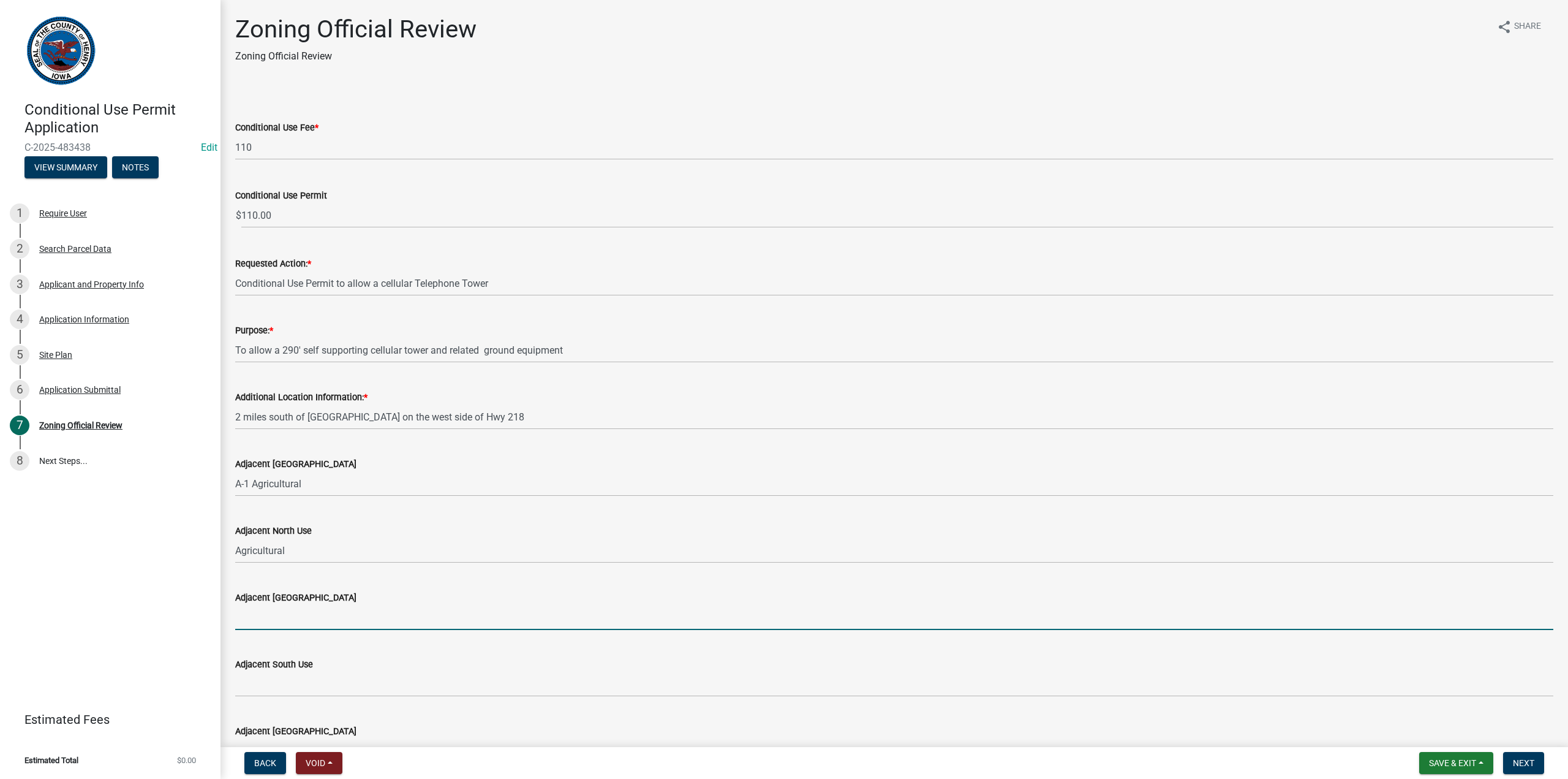
click at [259, 624] on input "Adjacent [GEOGRAPHIC_DATA]" at bounding box center [894, 617] width 1318 height 25
type input "A-1 Agricultural"
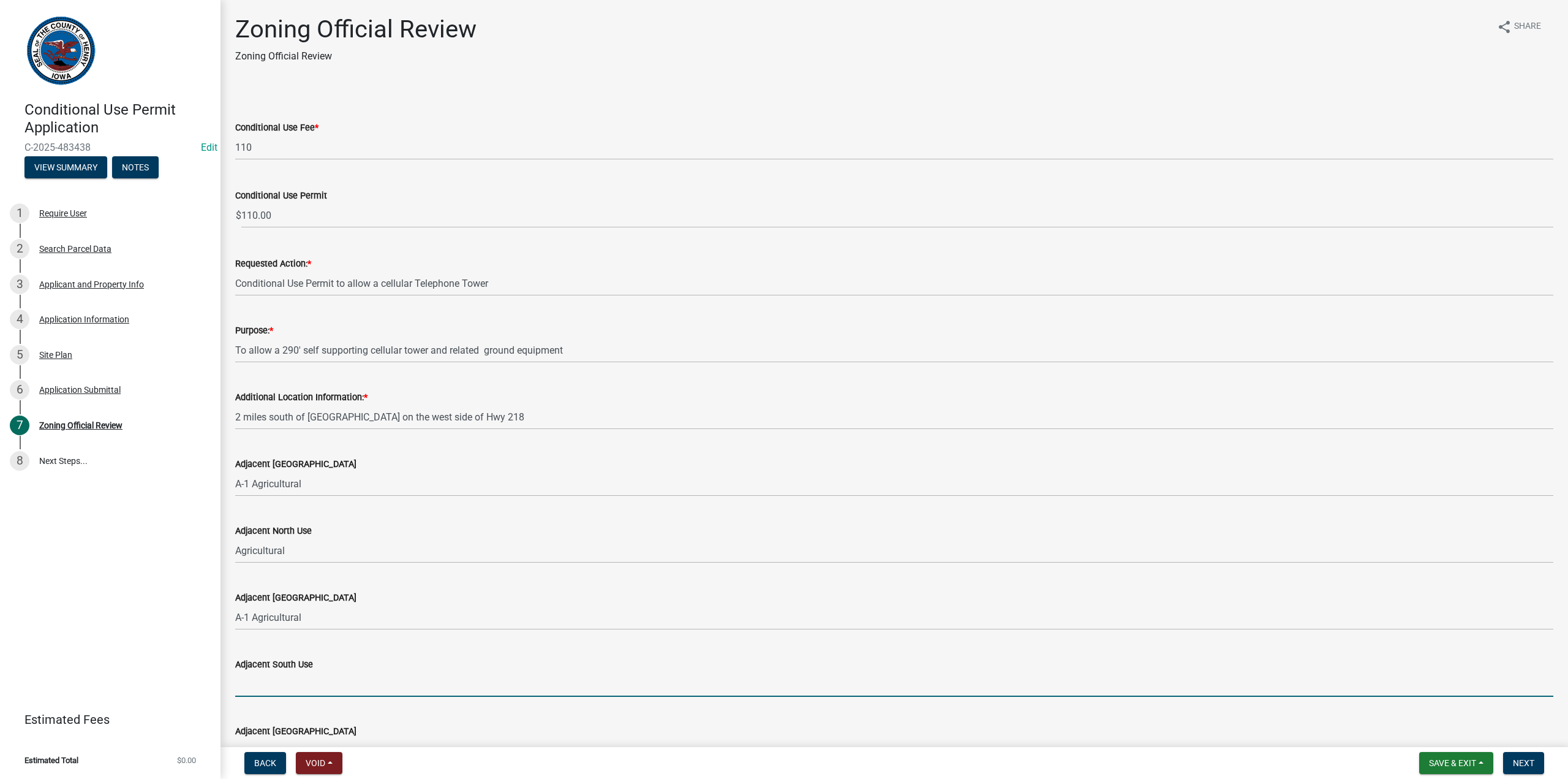
drag, startPoint x: 254, startPoint y: 682, endPoint x: 264, endPoint y: 681, distance: 10.0
click at [254, 681] on input "Adjacent South Use" at bounding box center [894, 684] width 1318 height 25
type input "Agricultural"
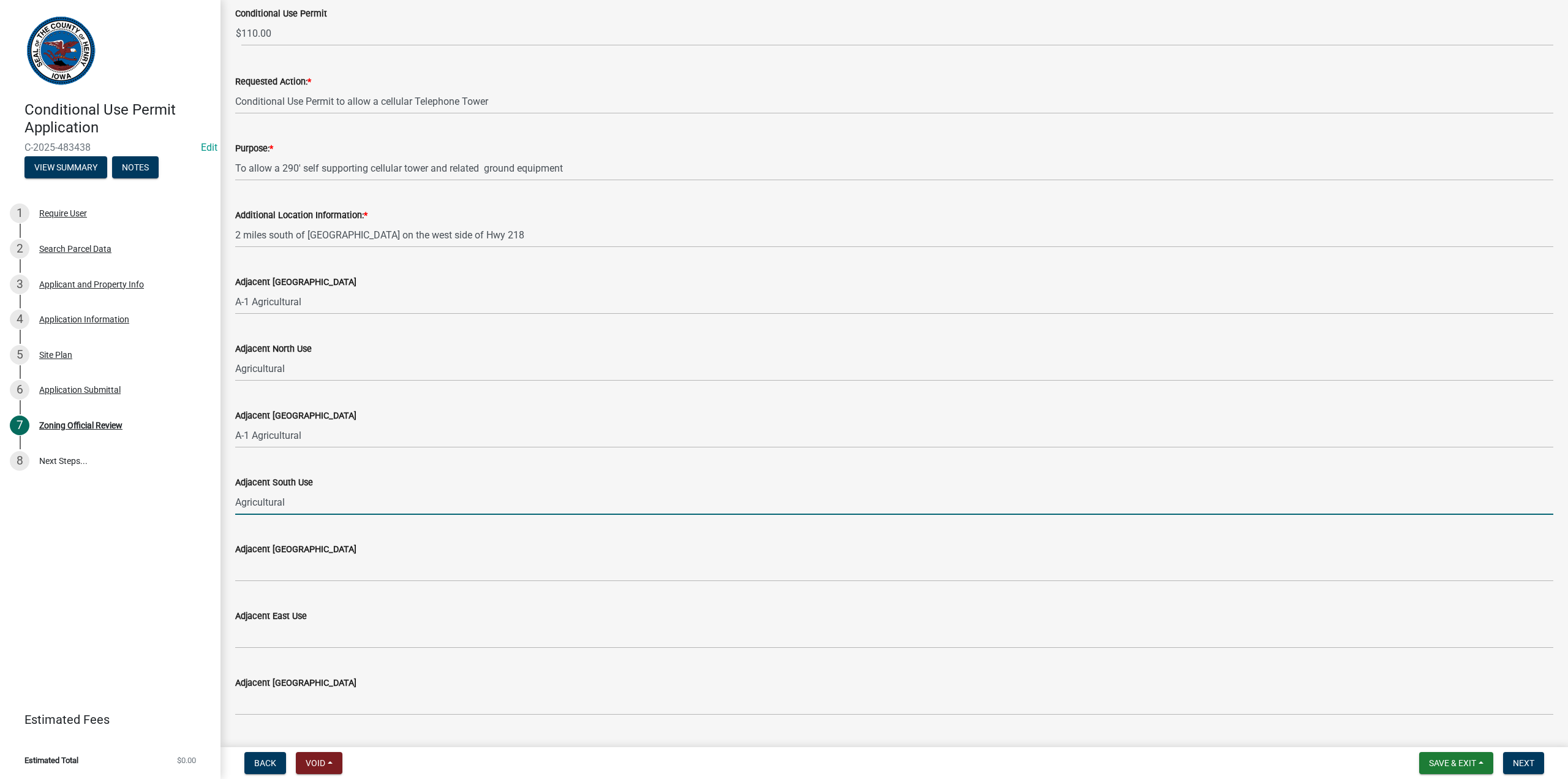
scroll to position [184, 0]
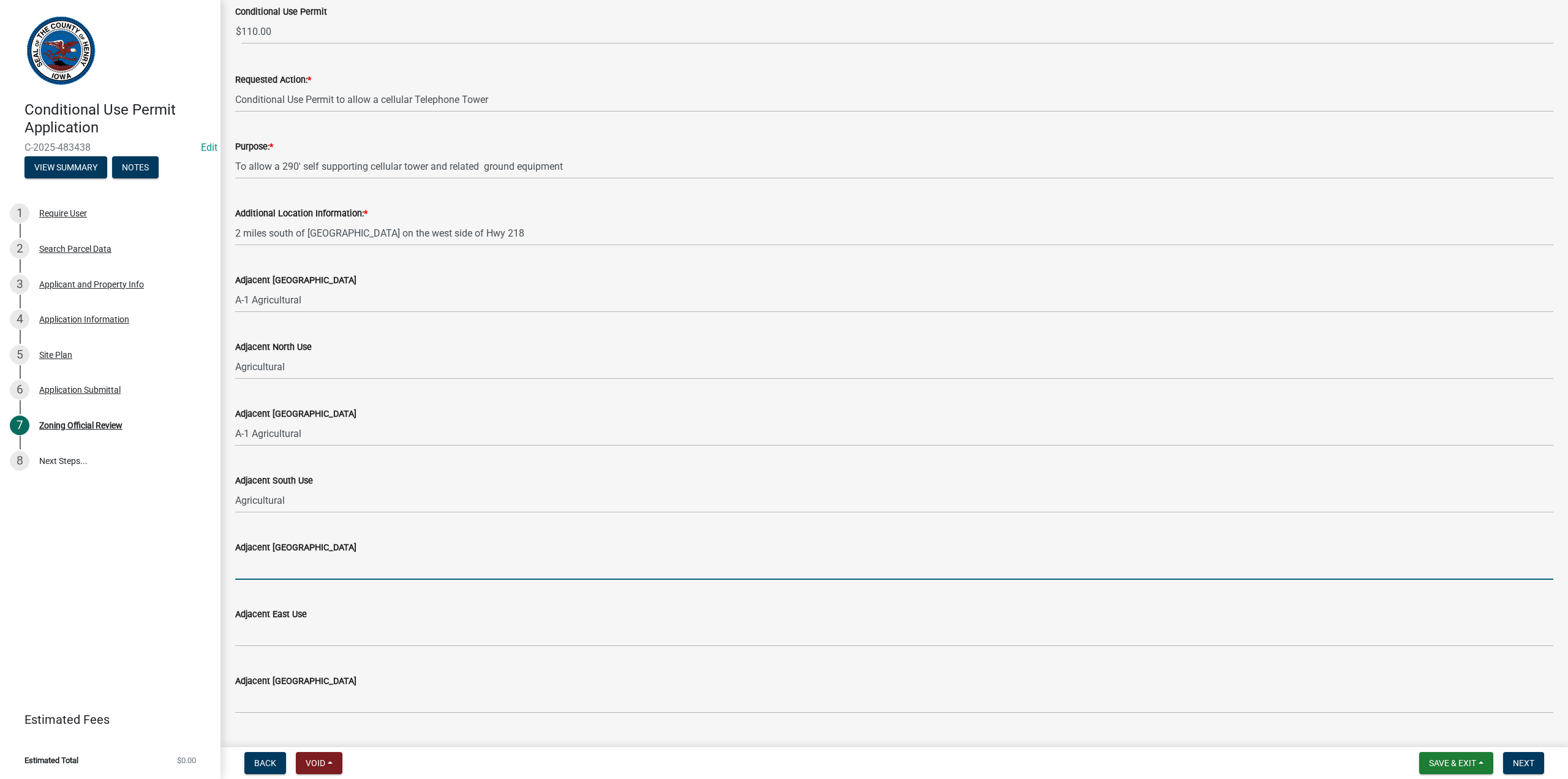
click at [253, 567] on input "Adjacent [GEOGRAPHIC_DATA]" at bounding box center [894, 567] width 1318 height 25
type input "A-1 Agricultural"
click at [263, 633] on input "Adjacent East Use" at bounding box center [894, 634] width 1318 height 25
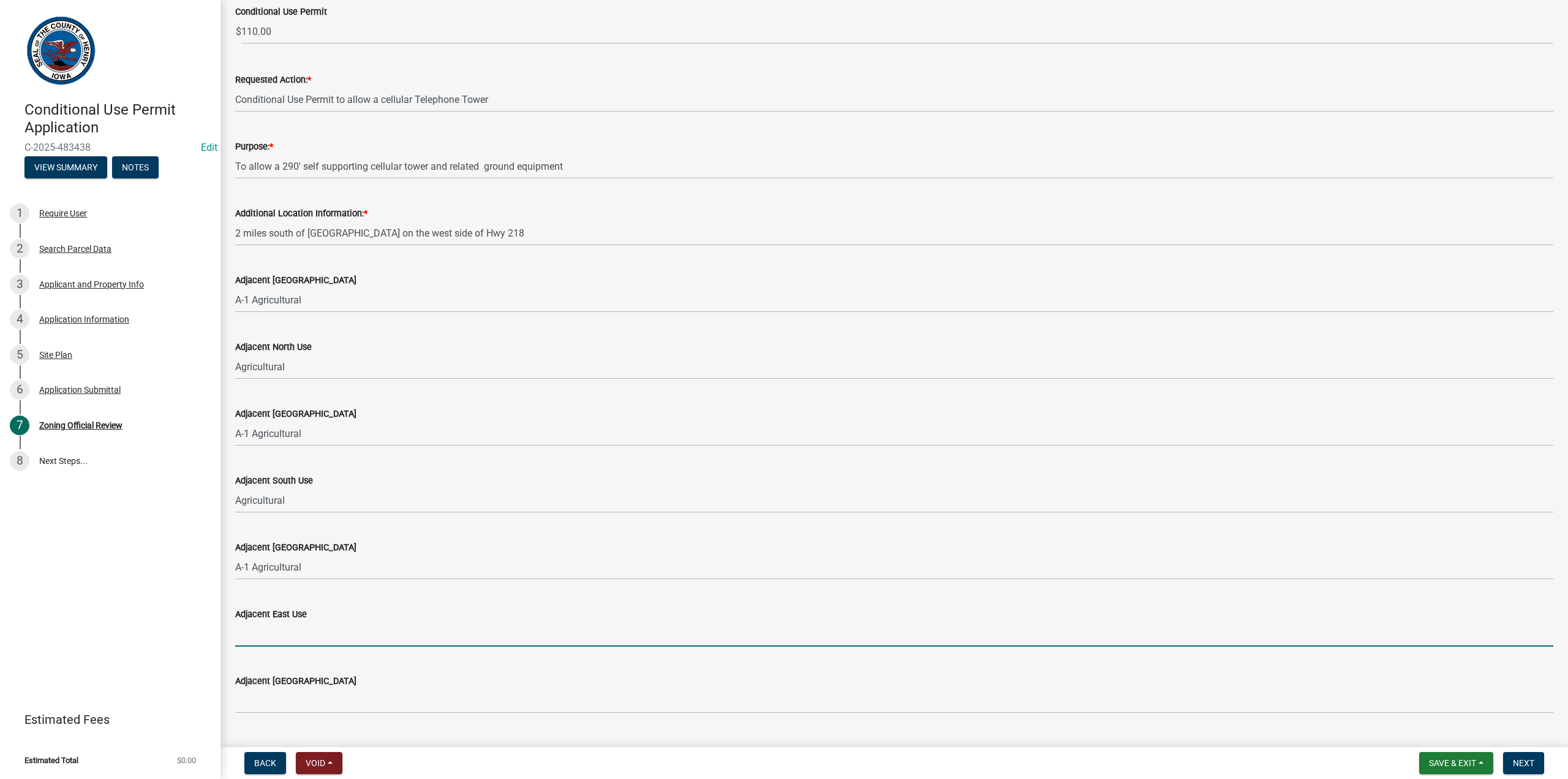
type input "Agricultural"
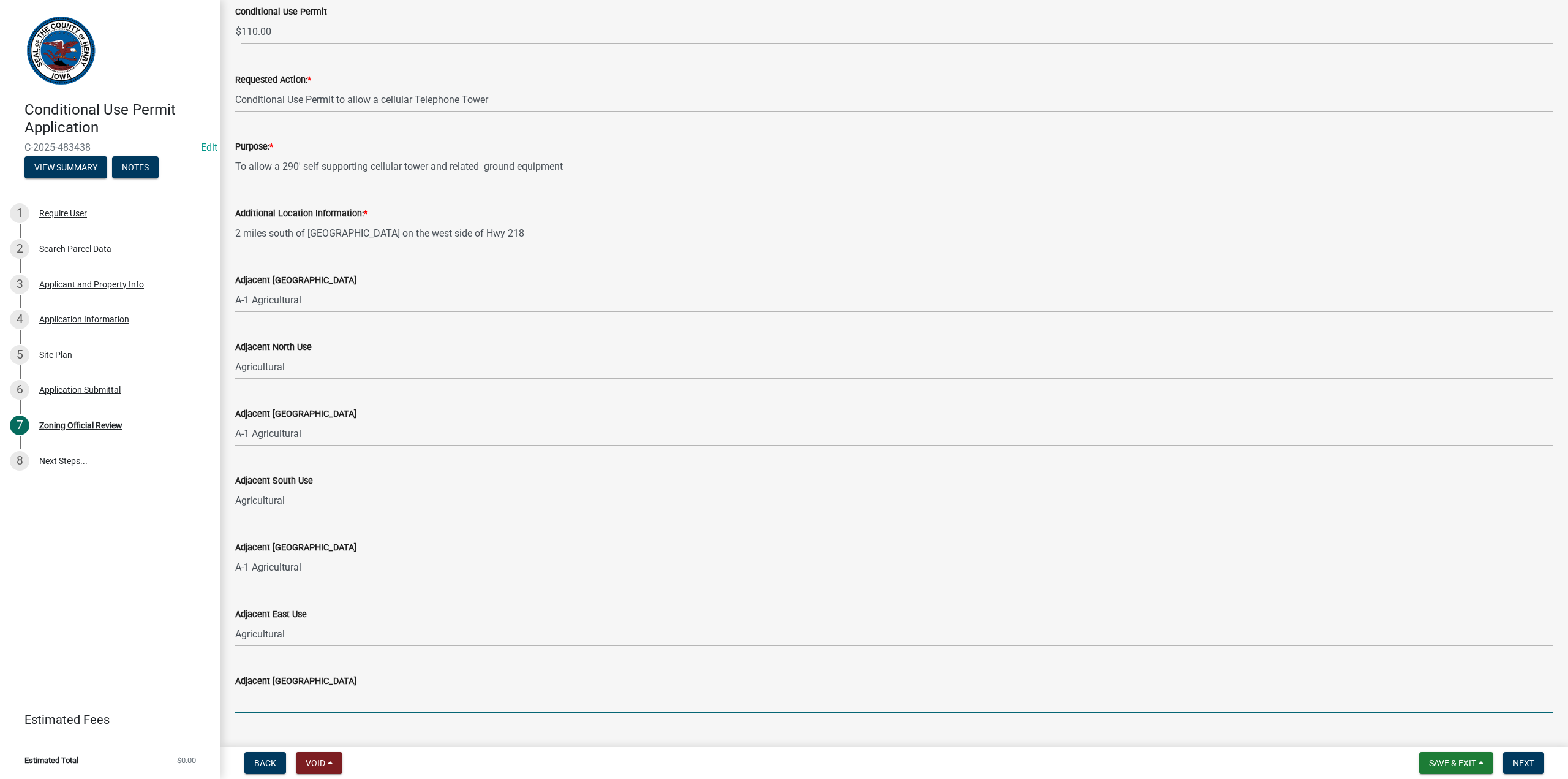
click at [265, 704] on input "Adjacent [GEOGRAPHIC_DATA]" at bounding box center [894, 700] width 1318 height 25
type input "A-1 Agricultural"
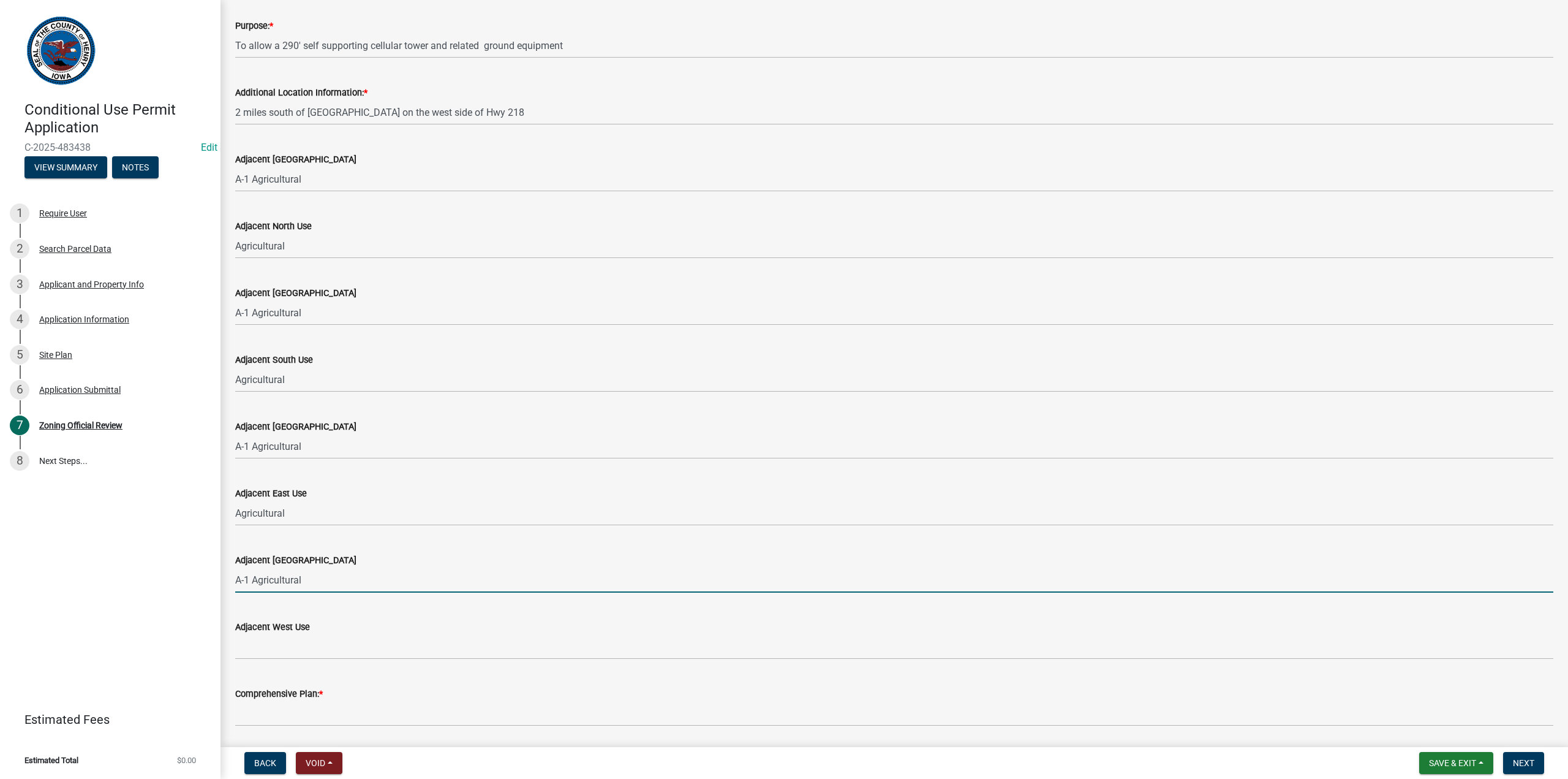
scroll to position [306, 0]
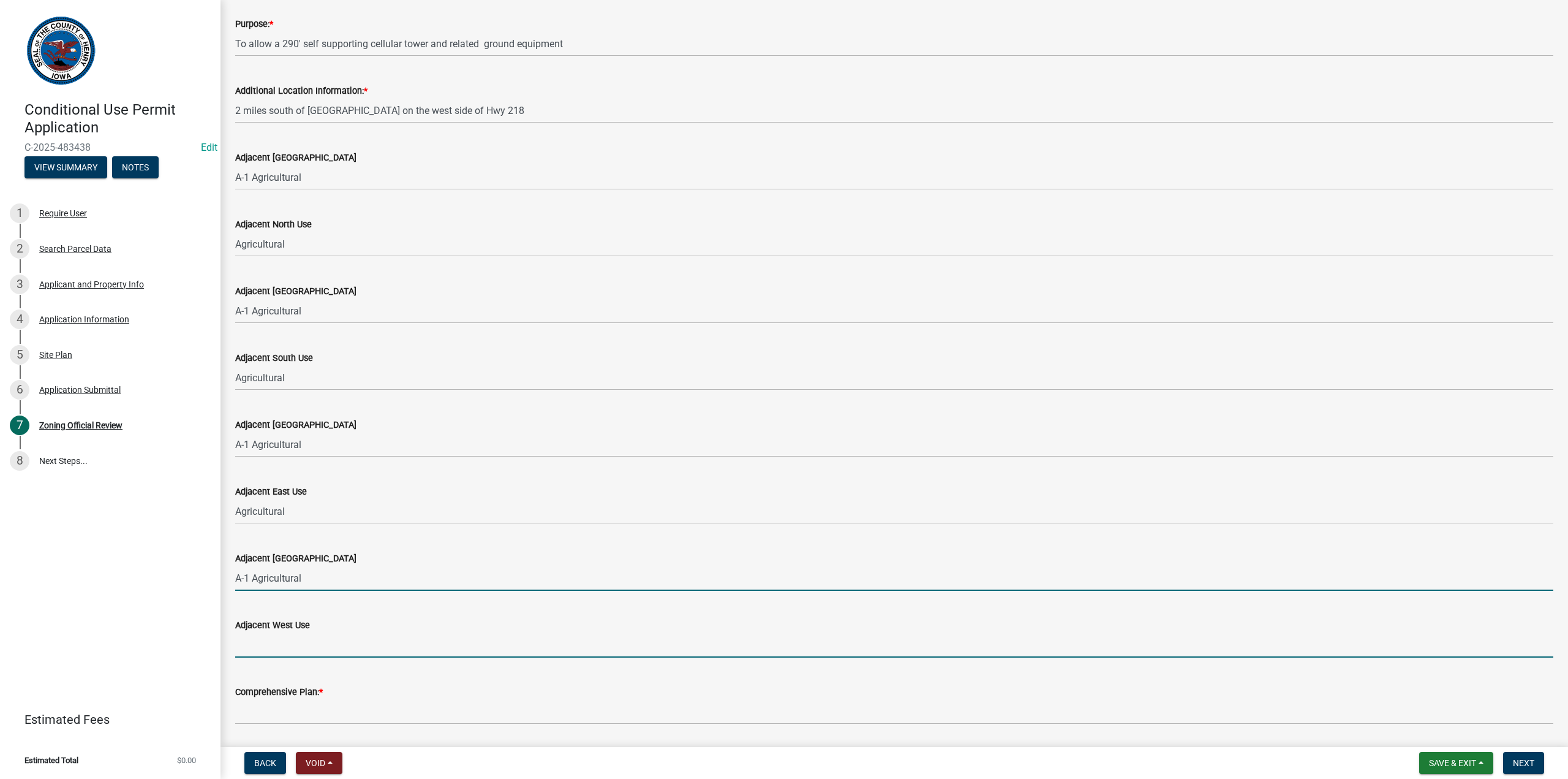
click at [252, 640] on input "Adjacent West Use" at bounding box center [894, 645] width 1318 height 25
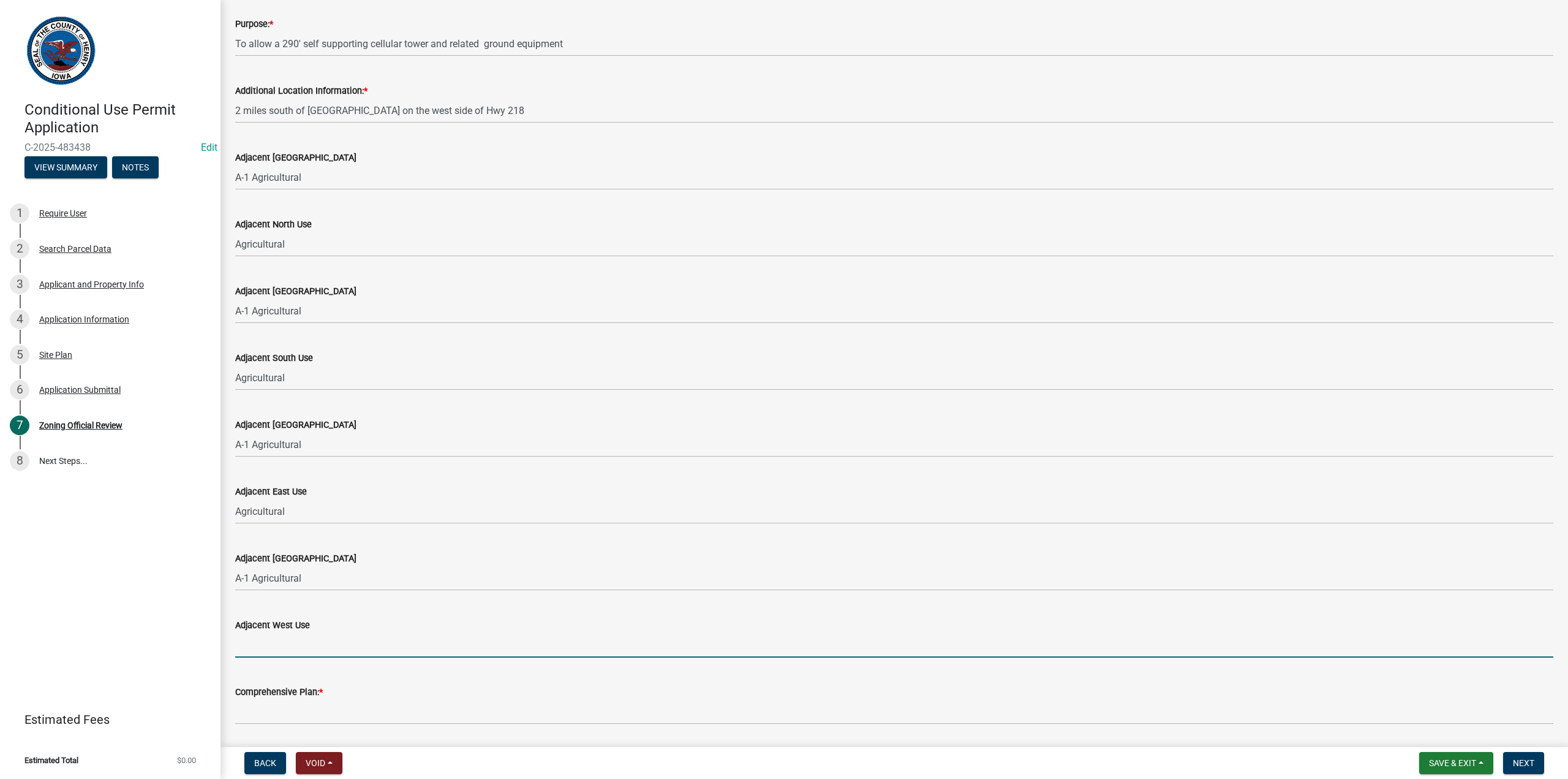
type input "Agricultural"
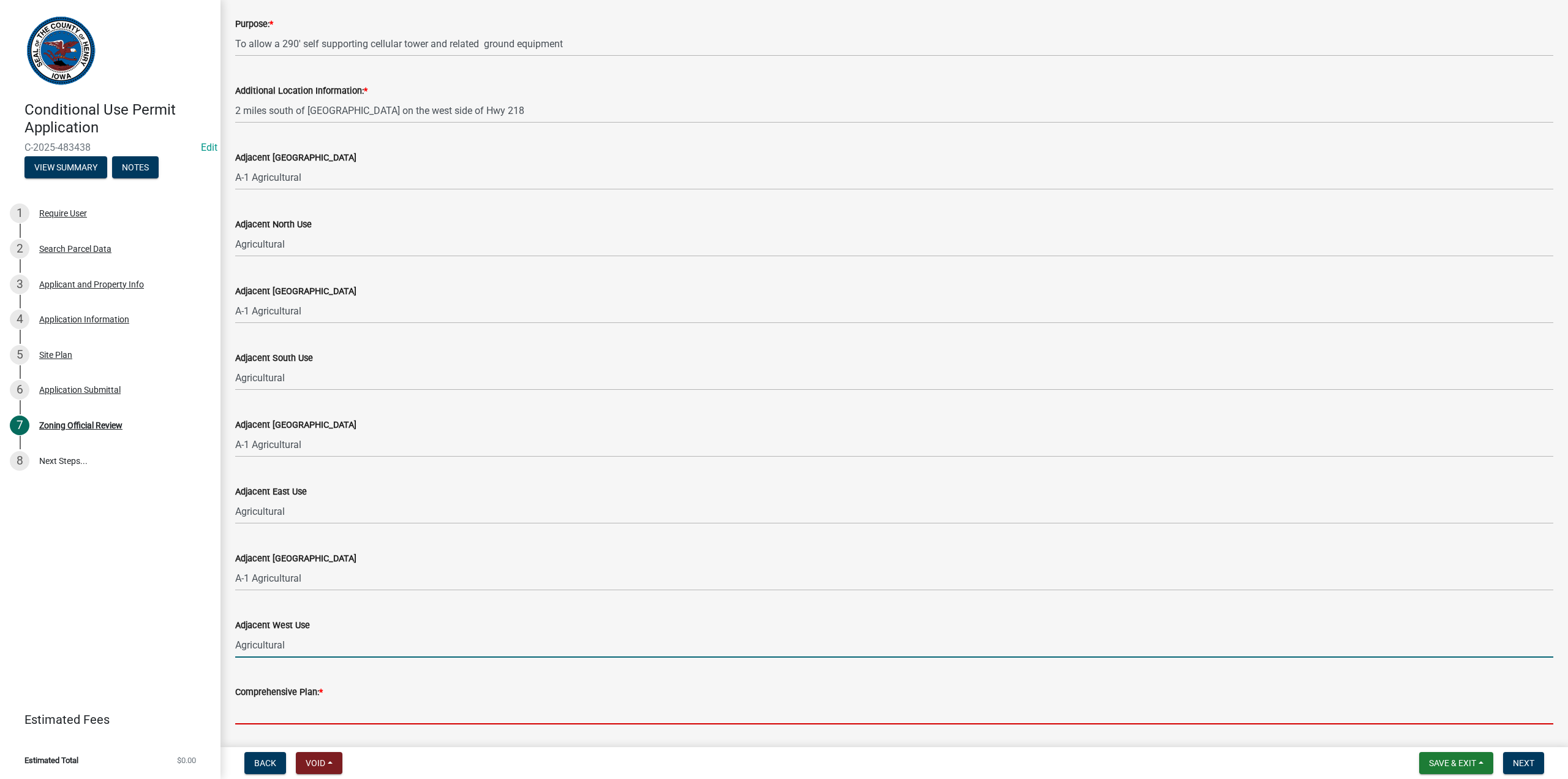
click at [272, 708] on input "Comprehensive Plan: *" at bounding box center [894, 711] width 1318 height 25
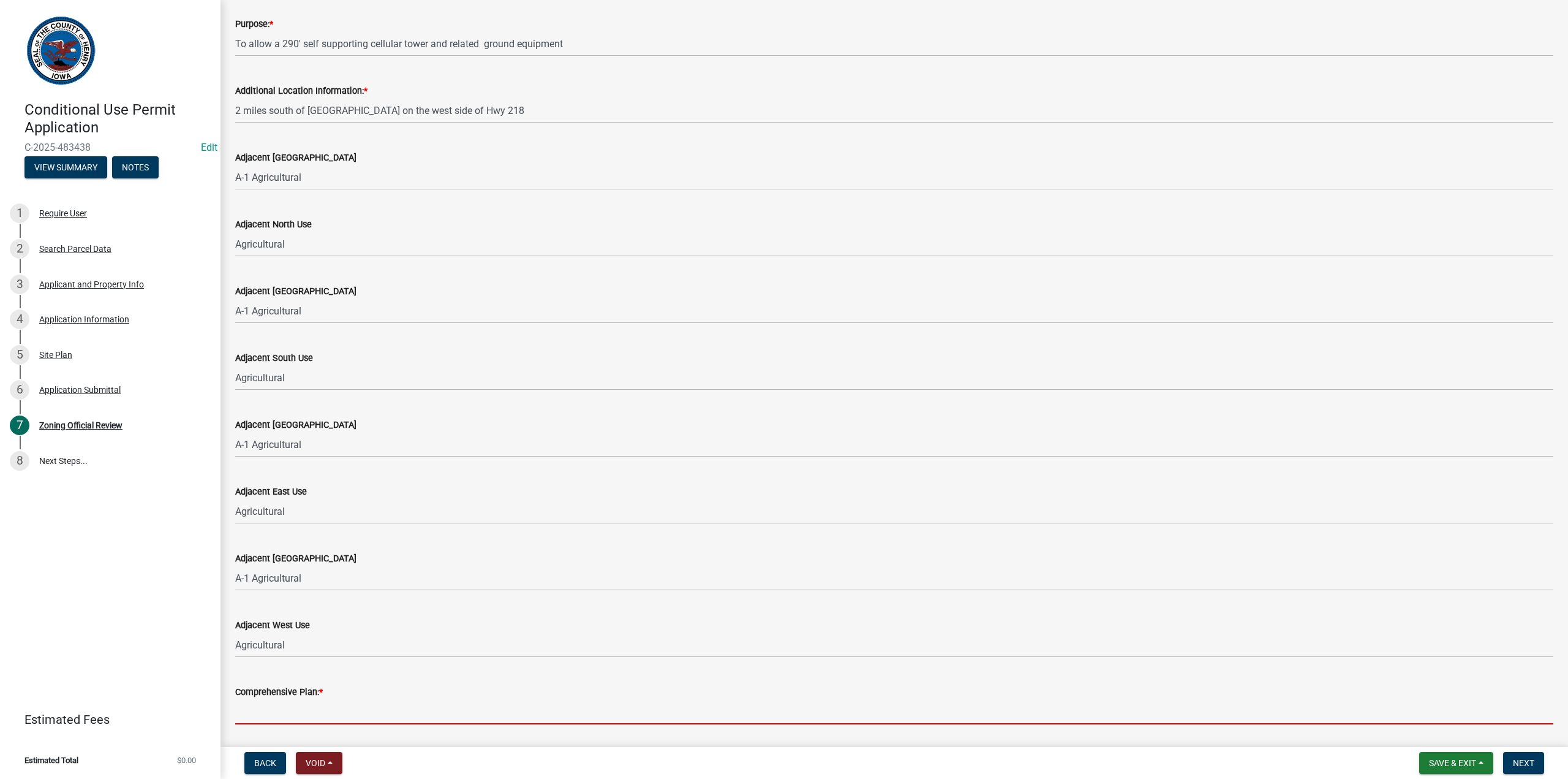
type input "Does not conflict"
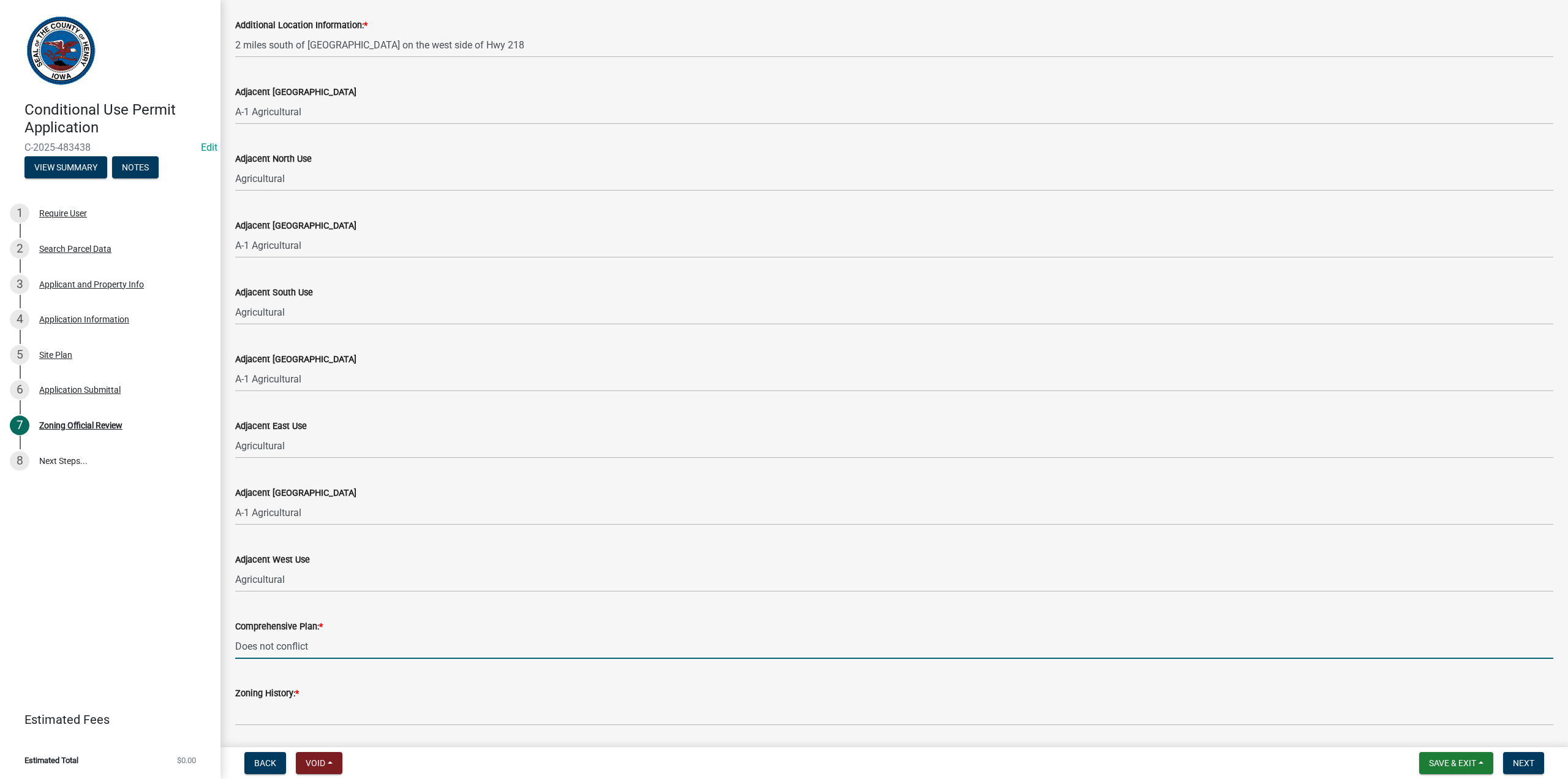
scroll to position [429, 0]
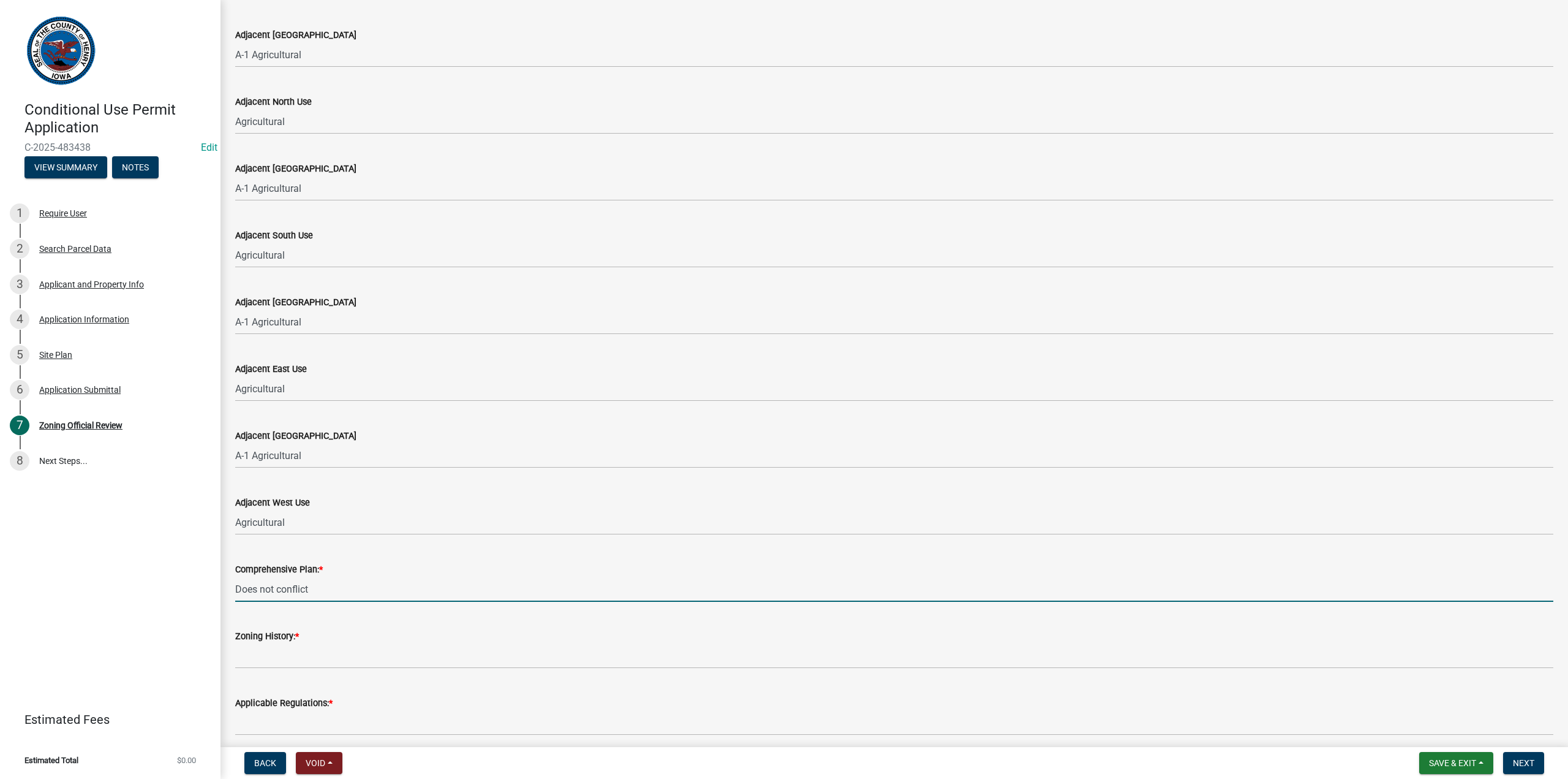
click at [305, 600] on input "Does not conflict" at bounding box center [894, 589] width 1318 height 25
drag, startPoint x: 311, startPoint y: 588, endPoint x: 188, endPoint y: 589, distance: 123.0
click at [186, 592] on div "Conditional Use Permit Application C-2025-483438 Edit View Summary Notes 1 Requ…" at bounding box center [784, 390] width 1568 height 779
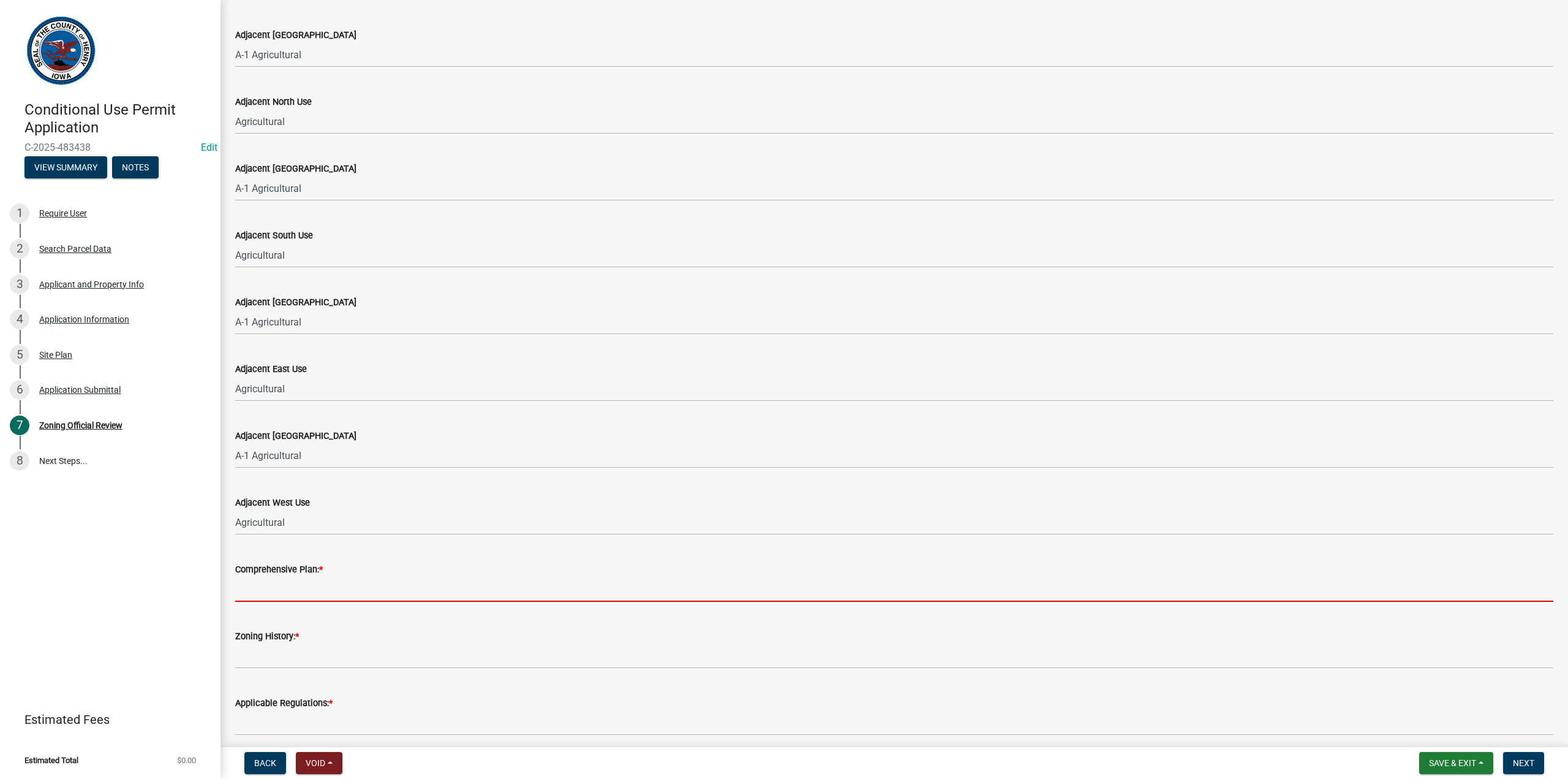
click at [305, 592] on input "Comprehensive Plan: *" at bounding box center [894, 589] width 1318 height 25
type input "Complies with goals to "Encourage the diversification of industry (Broader rang…"
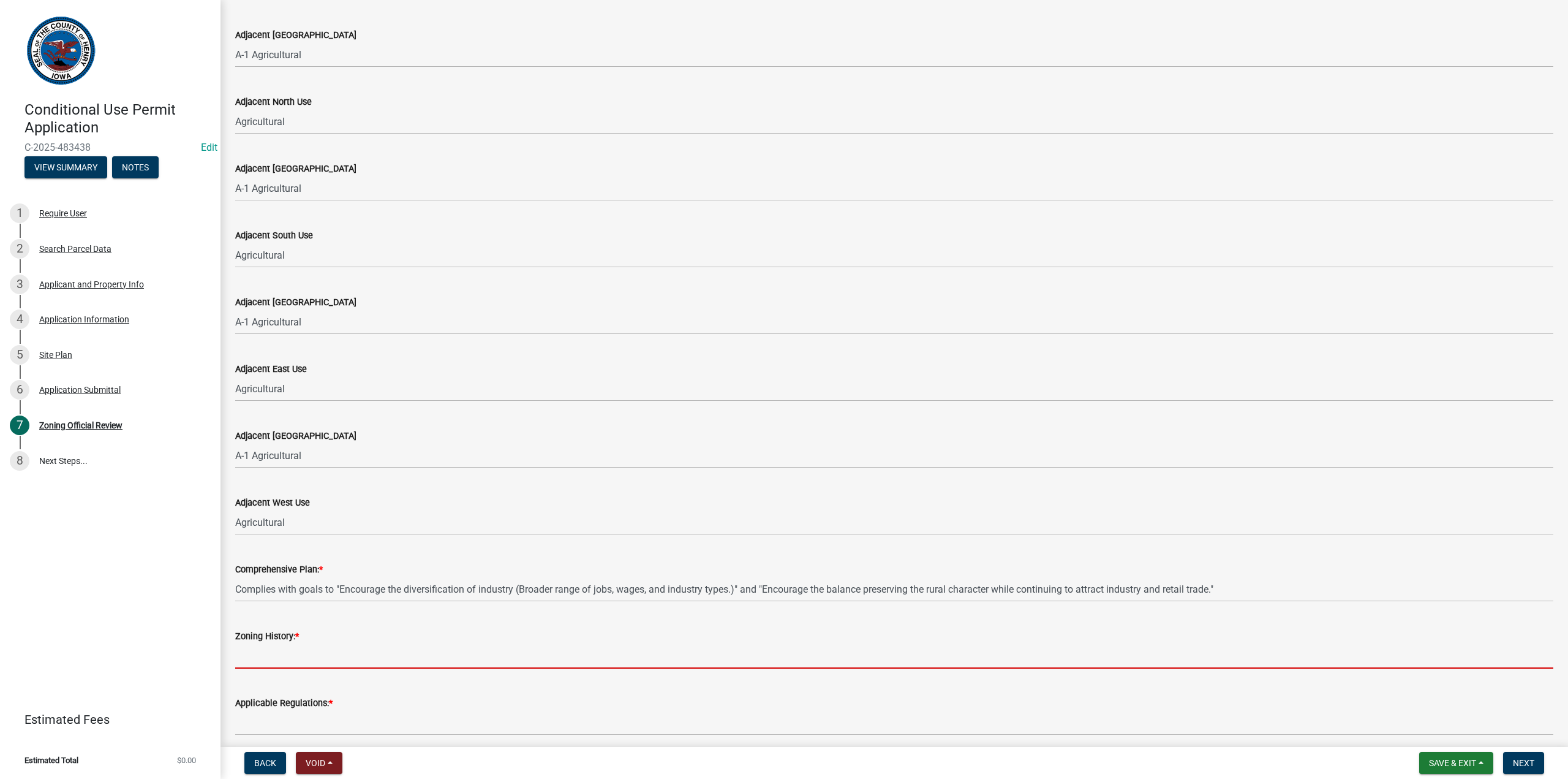
click at [278, 652] on input "Zoning History: *" at bounding box center [894, 656] width 1318 height 25
type input "None"
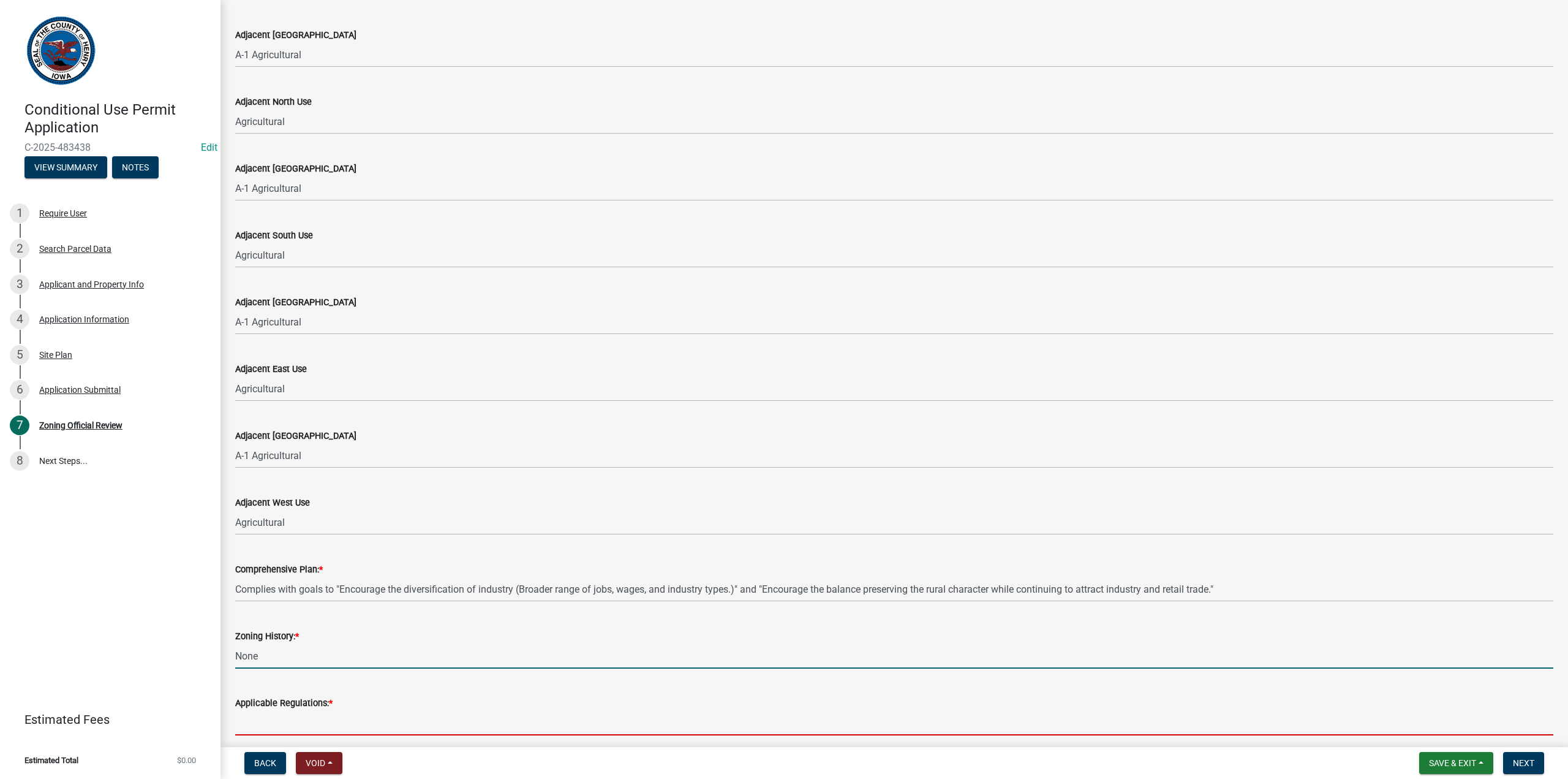
click at [280, 727] on input "Applicable Regulations: *" at bounding box center [894, 722] width 1318 height 25
click at [280, 726] on input "Applicable Regulations: *" at bounding box center [894, 722] width 1318 height 25
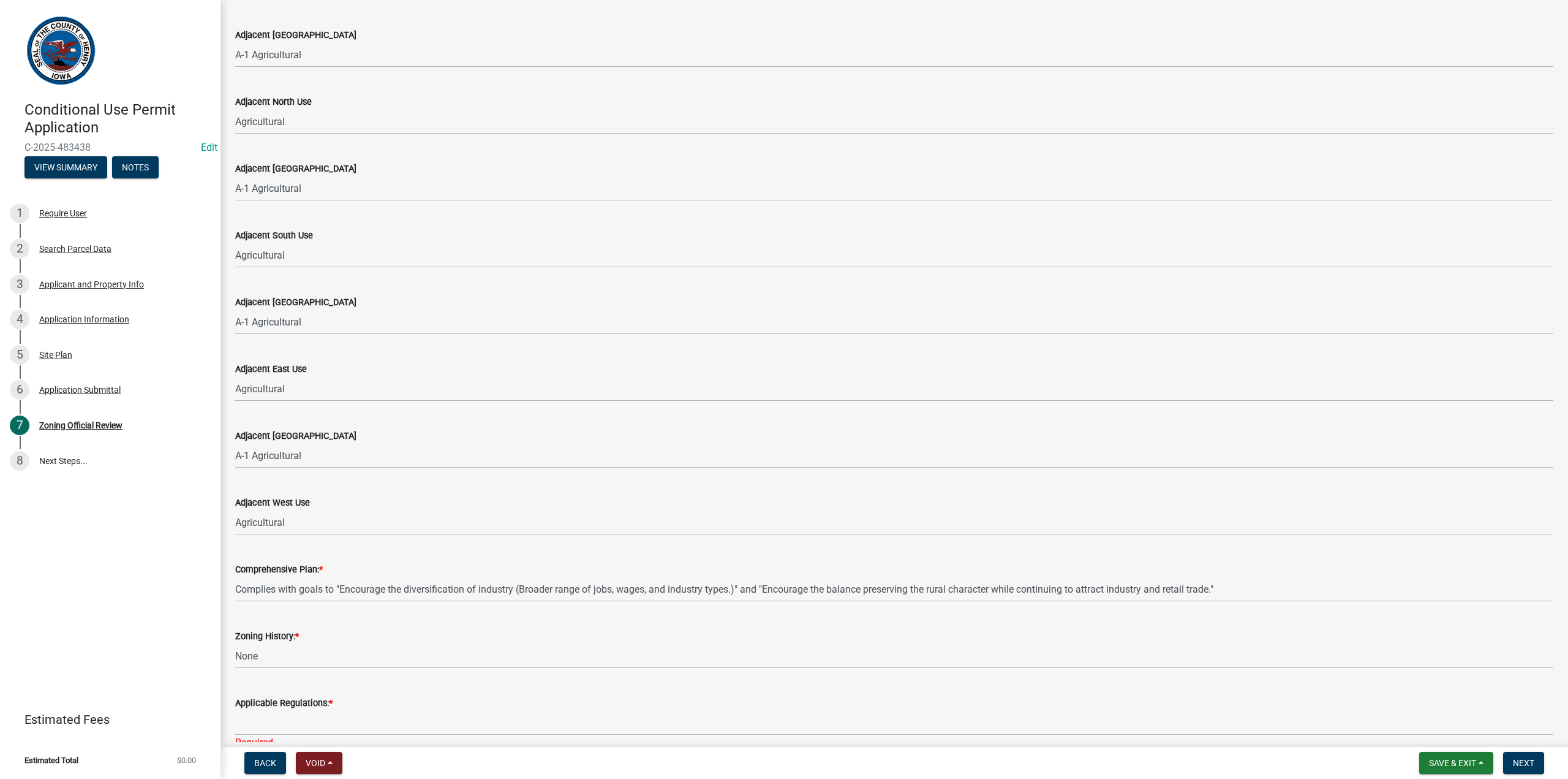
click at [1241, 364] on div "Adjacent East Use" at bounding box center [894, 368] width 1318 height 15
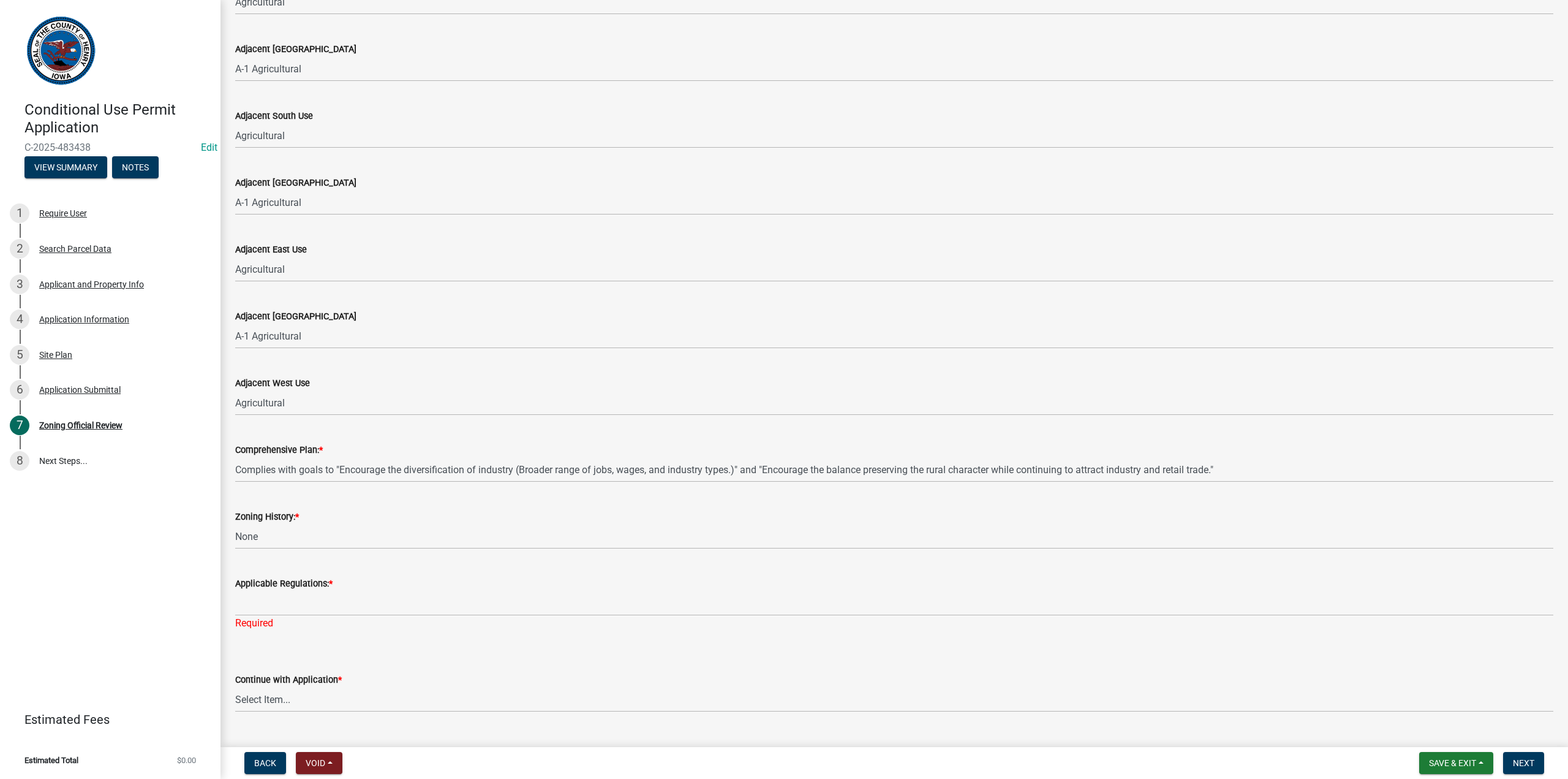
scroll to position [572, 0]
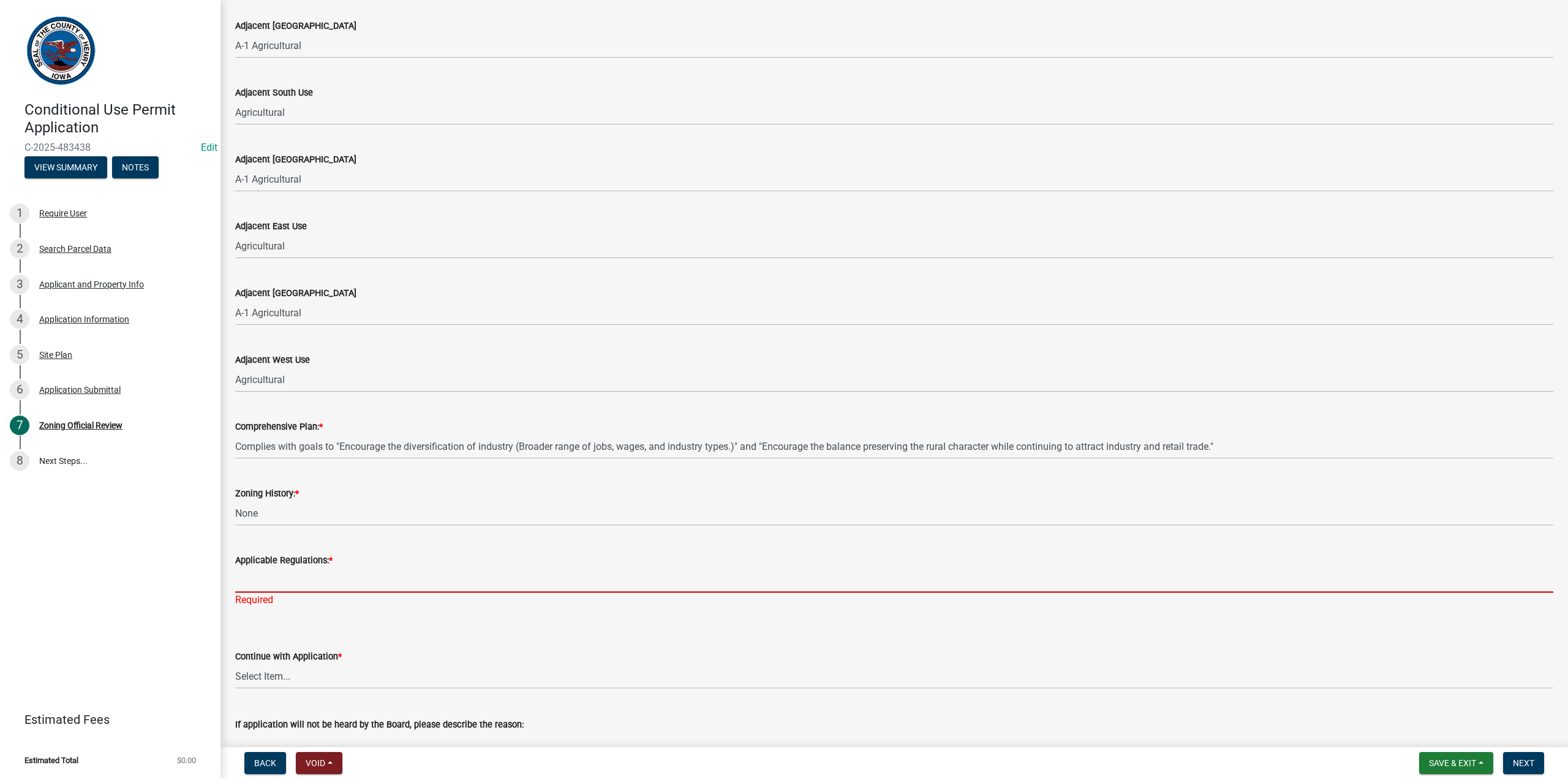
click at [265, 573] on input "Applicable Regulations: *" at bounding box center [894, 580] width 1318 height 25
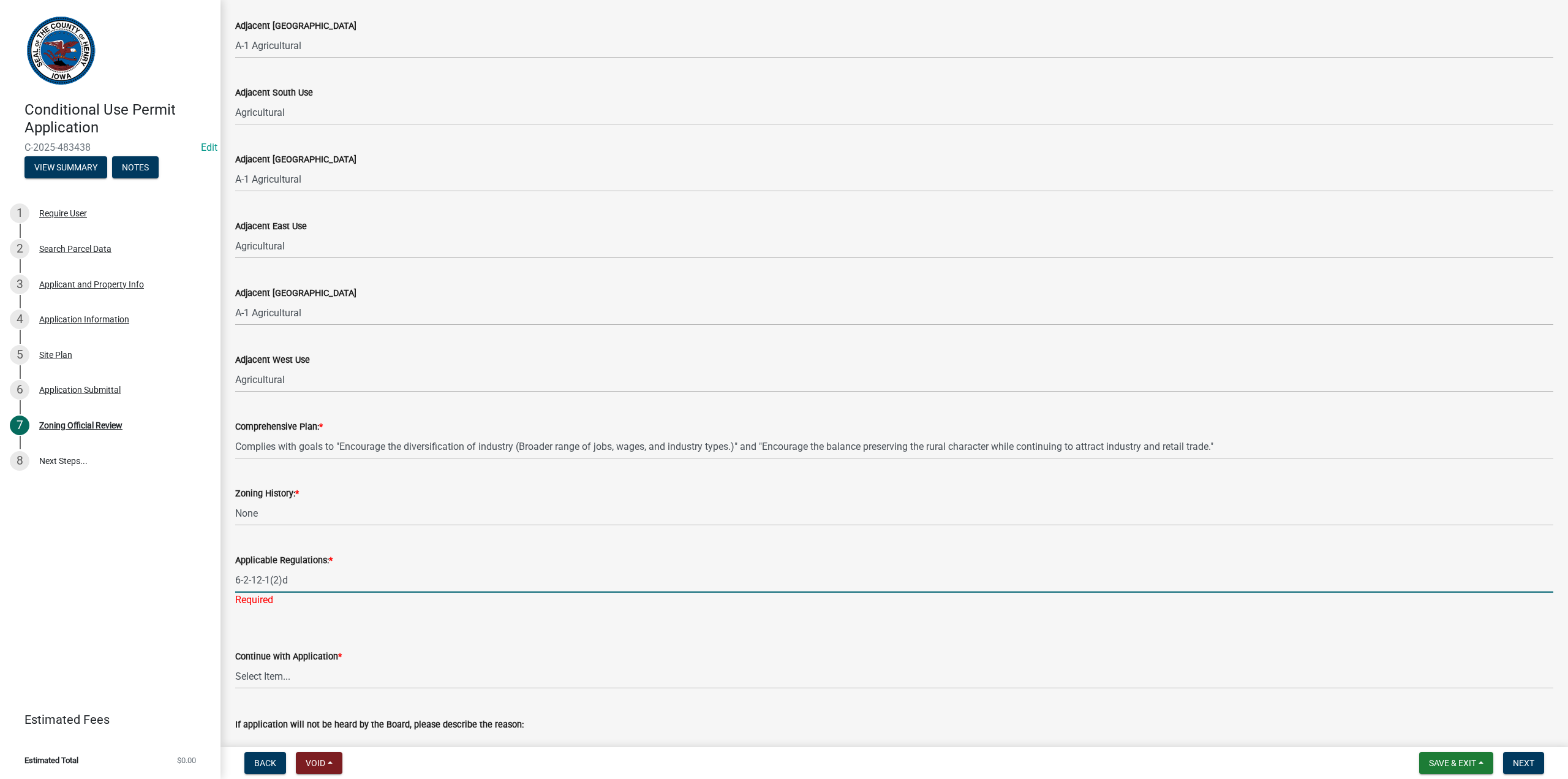
click at [298, 579] on input "6-2-12-1(2)d" at bounding box center [894, 580] width 1318 height 25
click at [269, 580] on input "6-2-12-1(2)d" at bounding box center [894, 580] width 1318 height 25
drag, startPoint x: 282, startPoint y: 580, endPoint x: 288, endPoint y: 579, distance: 6.1
click at [288, 579] on input "6-2-12-2(2)d" at bounding box center [894, 580] width 1318 height 25
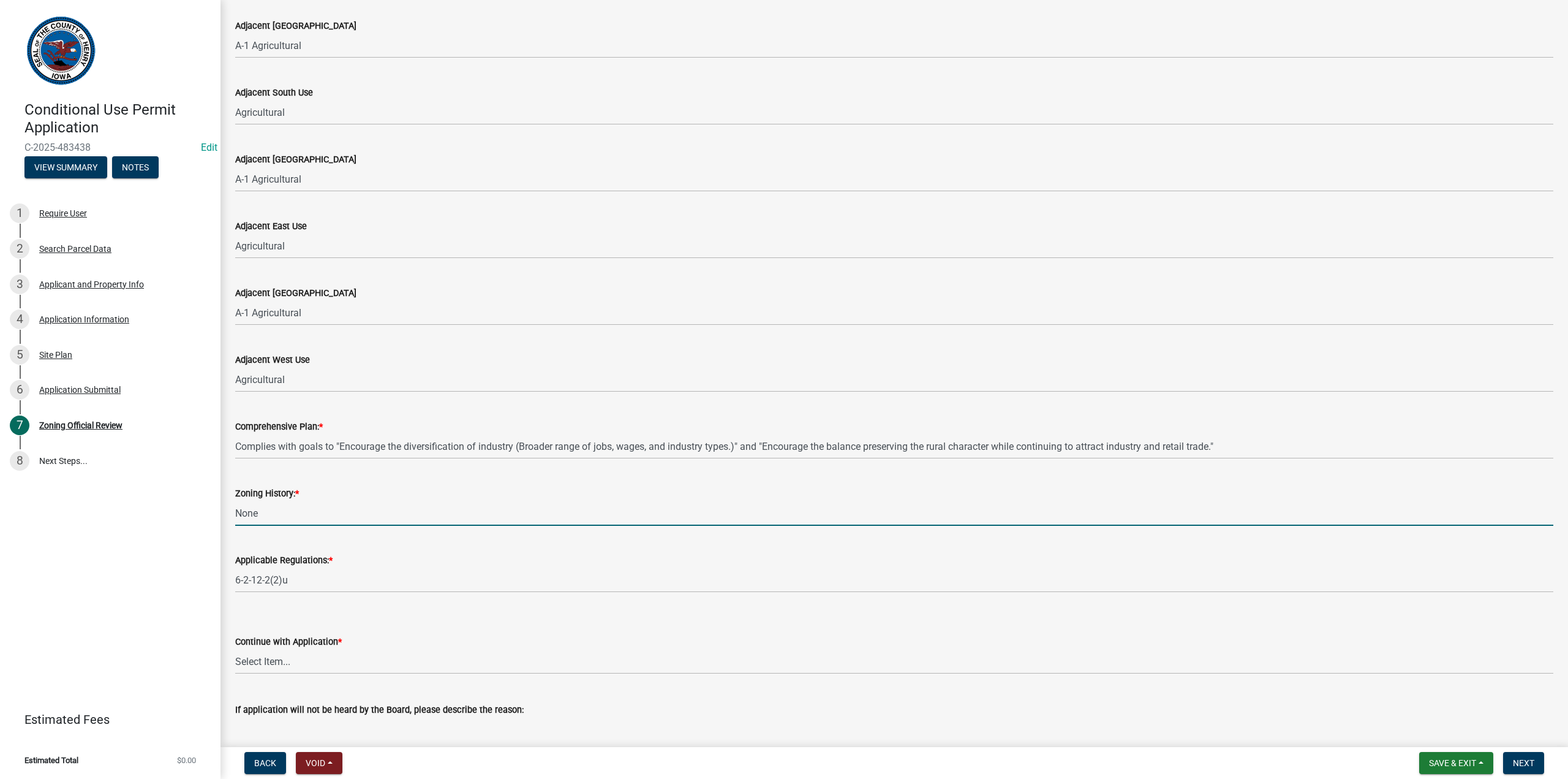
click at [318, 514] on input "None" at bounding box center [894, 513] width 1318 height 25
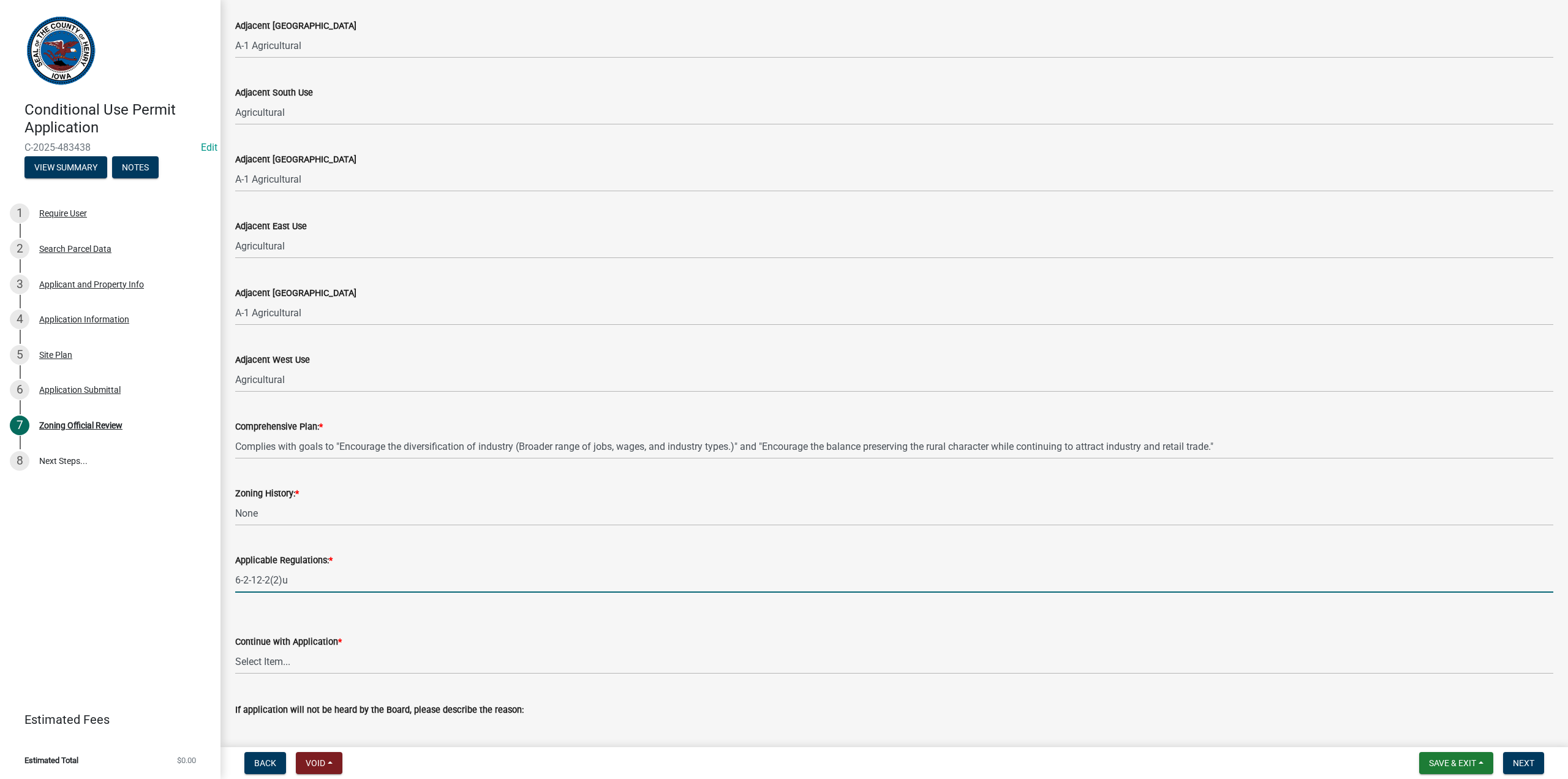
click at [267, 581] on input "6-2-12-2(2)u" at bounding box center [894, 580] width 1318 height 25
click at [394, 573] on input "6-2-12-1(2)u" at bounding box center [894, 580] width 1318 height 25
type input "6-2-12-1(2)u"
click at [316, 481] on div "Zoning History: * None" at bounding box center [894, 497] width 1318 height 57
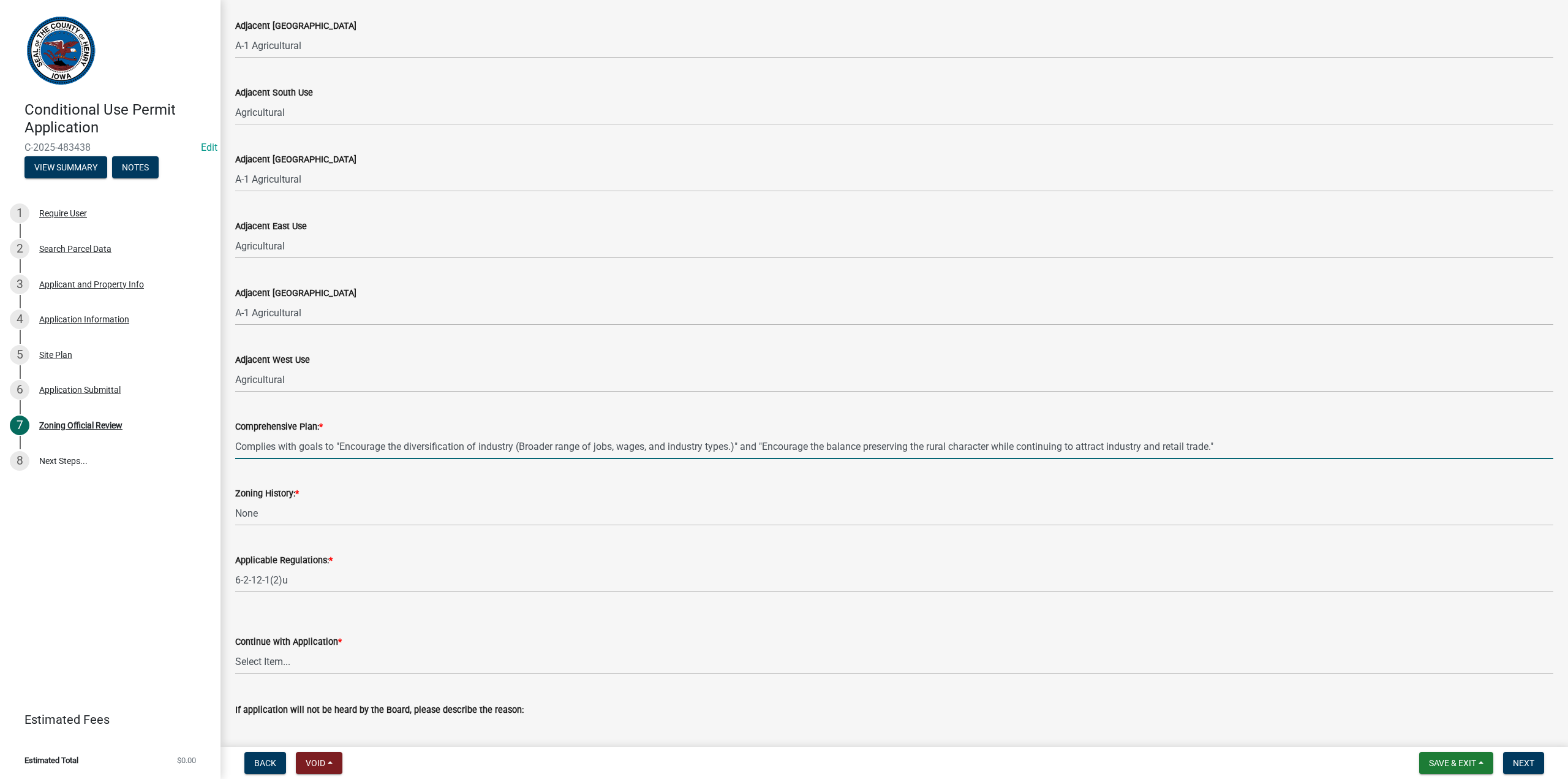
click at [258, 447] on input "Complies with goals to "Encourage the diversification of industry (Broader rang…" at bounding box center [894, 446] width 1318 height 25
drag, startPoint x: 298, startPoint y: 449, endPoint x: 232, endPoint y: 450, distance: 66.0
click at [232, 450] on div "Comprehensive Plan: * Complies with goals to "Encourage the diversification of …" at bounding box center [894, 430] width 1336 height 57
type input "Fulfills goals to "Encourage the diversification of industry (Broader range of …"
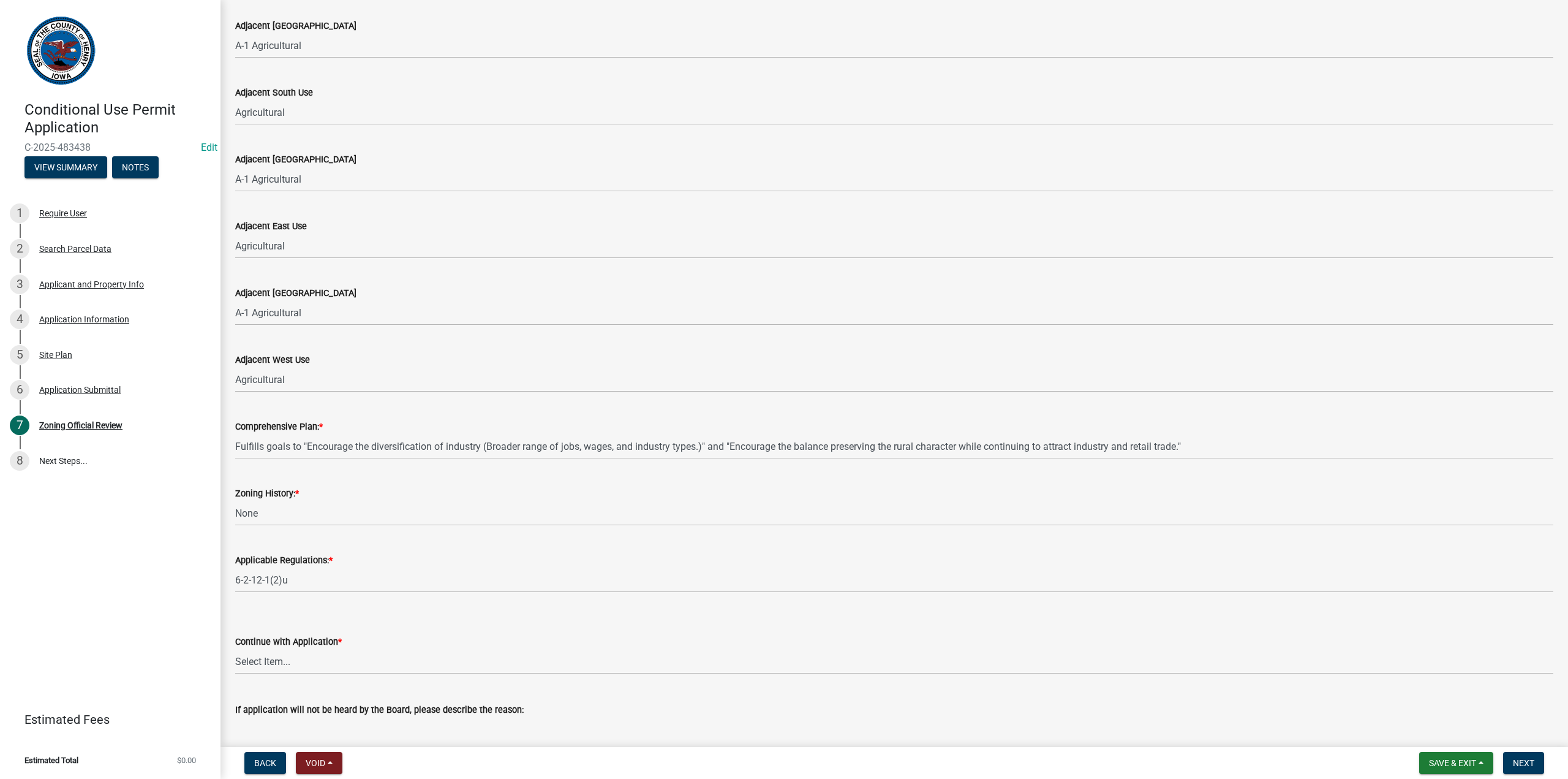
click at [455, 498] on div "Zoning History: *" at bounding box center [894, 493] width 1318 height 15
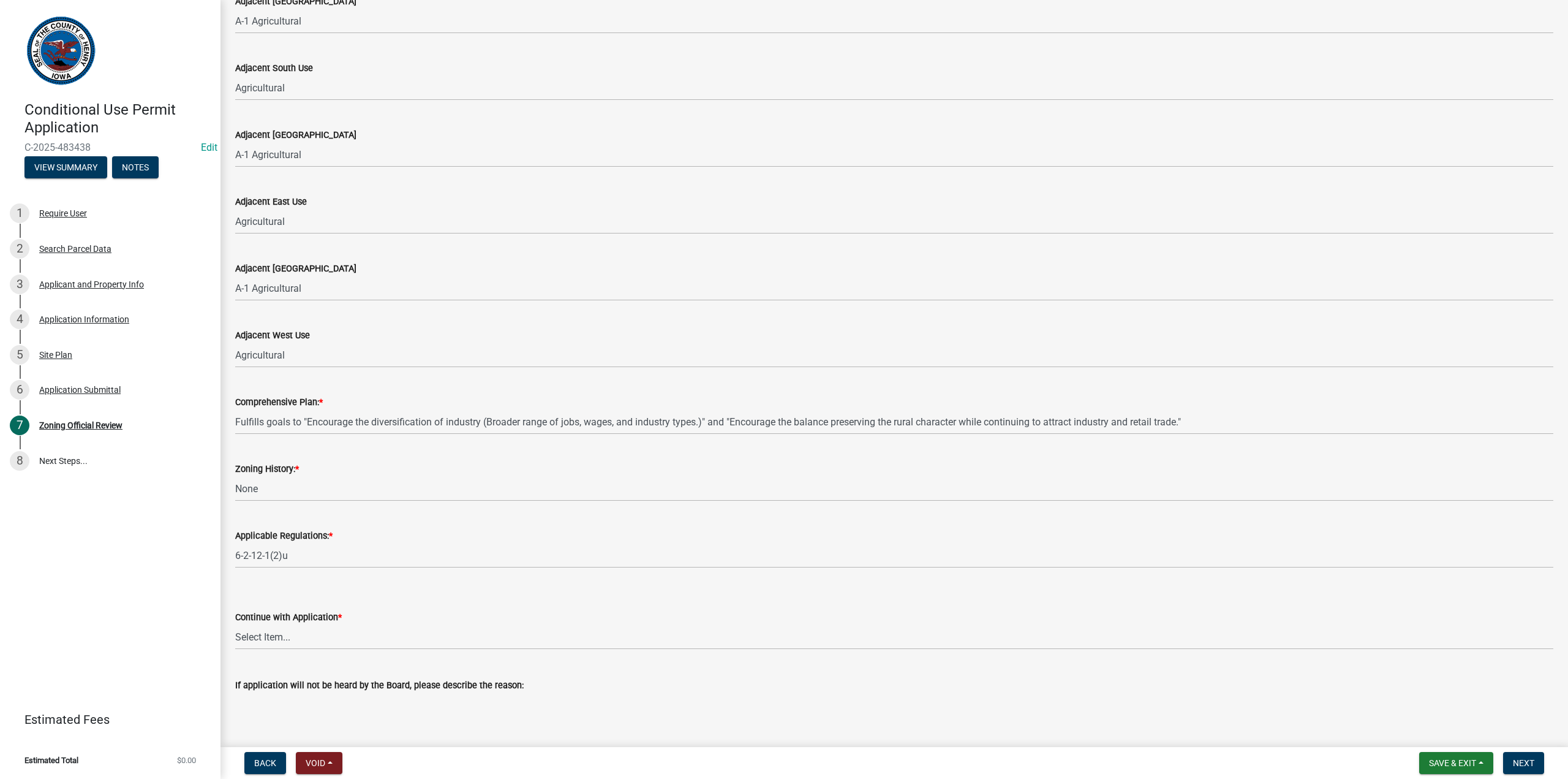
scroll to position [662, 0]
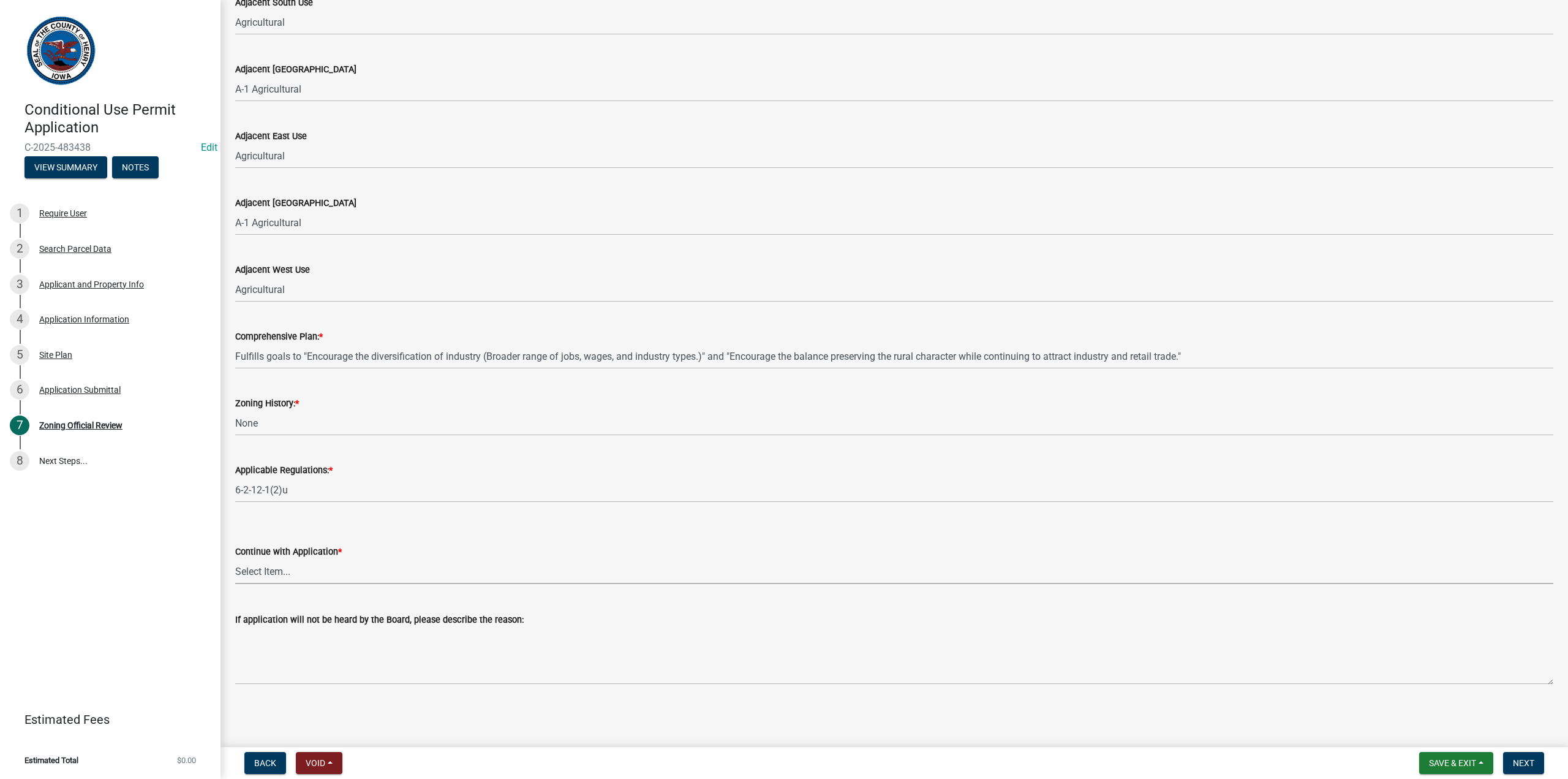
click at [280, 576] on select "Select Item... Please login to pay the fee, and a date will be set for the meet…" at bounding box center [894, 572] width 1318 height 25
click at [236, 559] on select "Select Item... Please login to pay the fee, and a date will be set for the meet…" at bounding box center [894, 572] width 1318 height 25
select select "ba1aab88-3e52-4ef9-8570-c35072be1a5f"
click at [1520, 766] on span "Next" at bounding box center [1523, 763] width 21 height 9
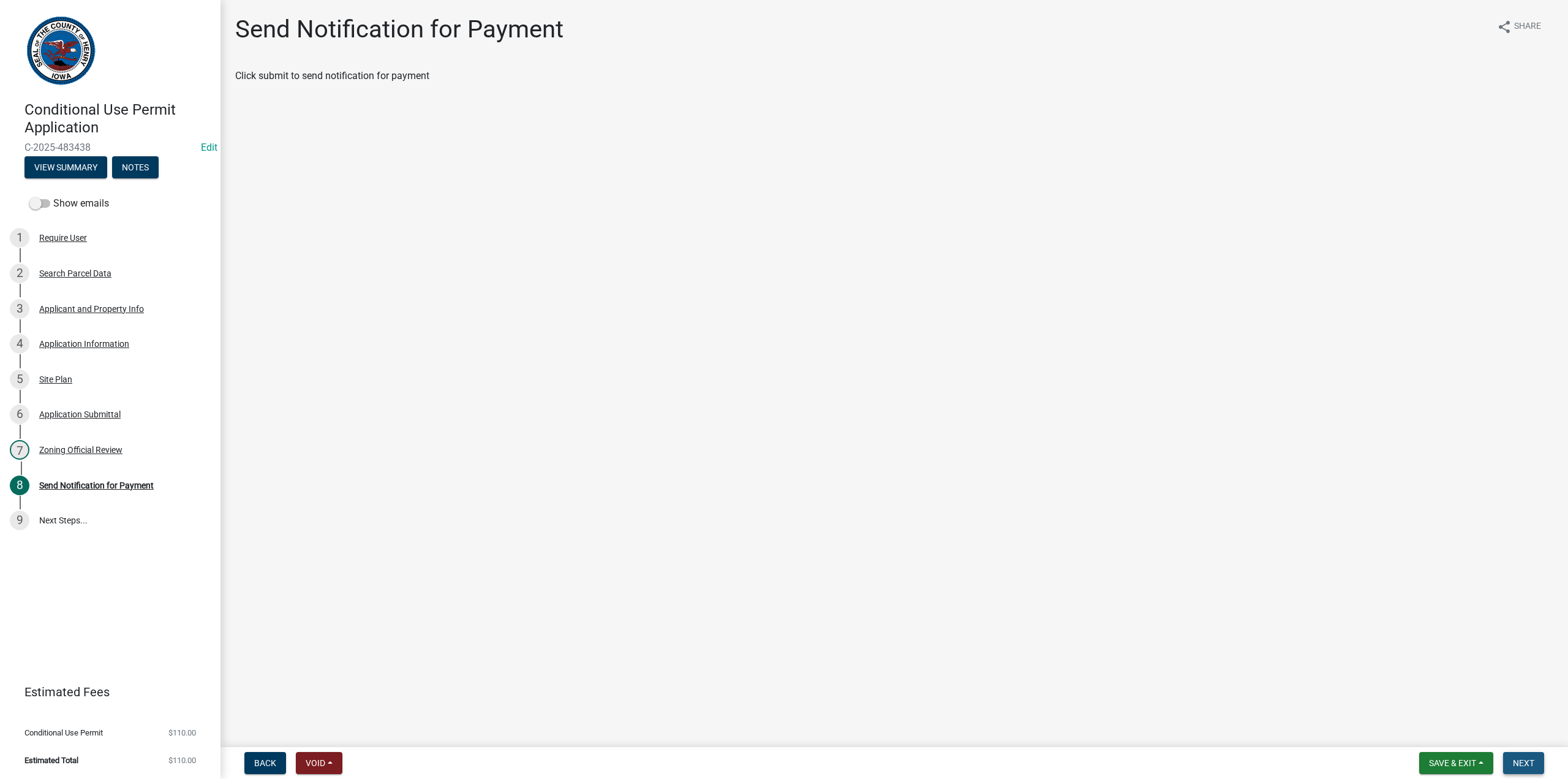
click at [1526, 762] on span "Next" at bounding box center [1523, 763] width 21 height 9
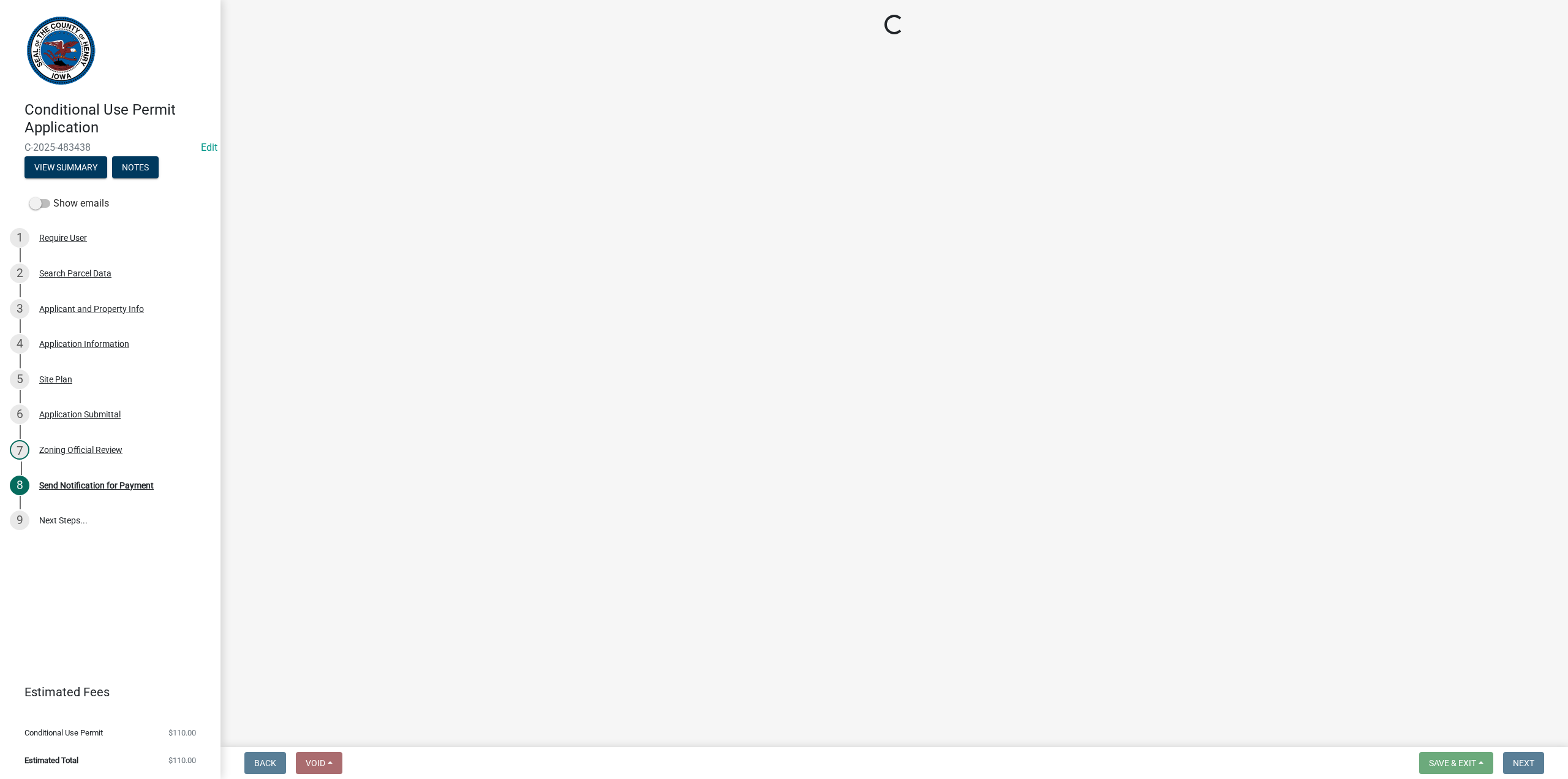
select select "3: 3"
